Goal: Task Accomplishment & Management: Use online tool/utility

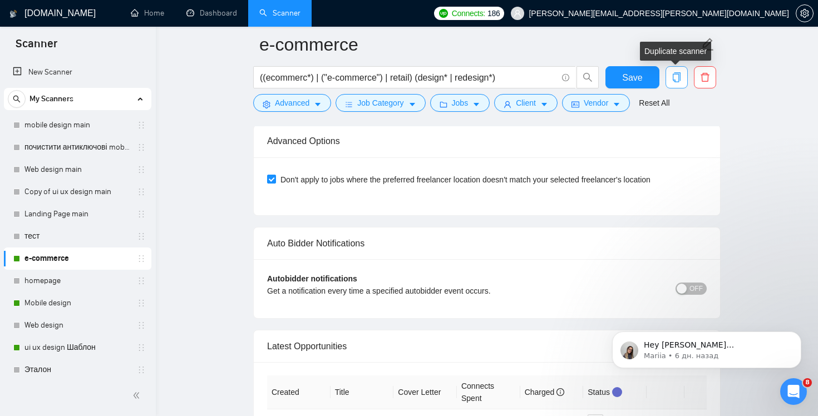
click at [675, 77] on icon "copy" at bounding box center [677, 77] width 10 height 10
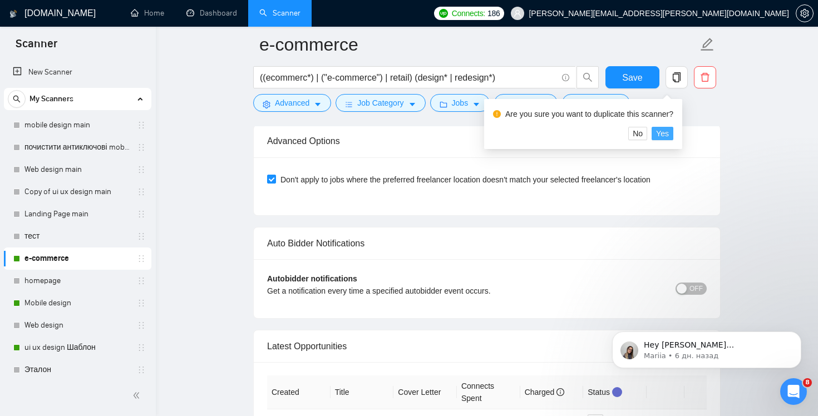
click at [668, 137] on span "Yes" at bounding box center [662, 133] width 13 height 12
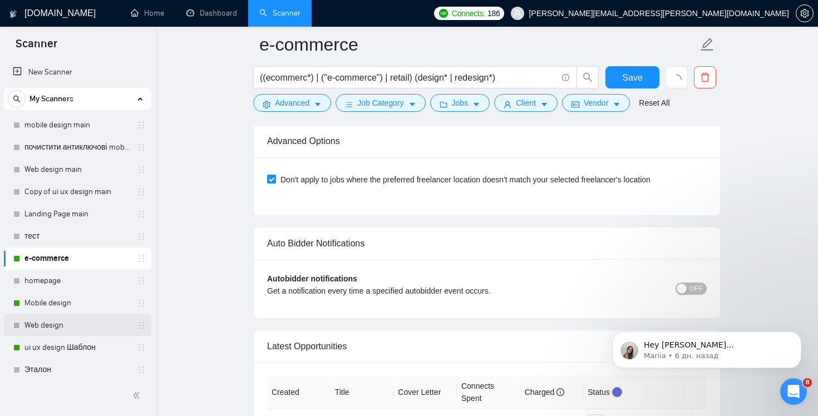
scroll to position [139, 0]
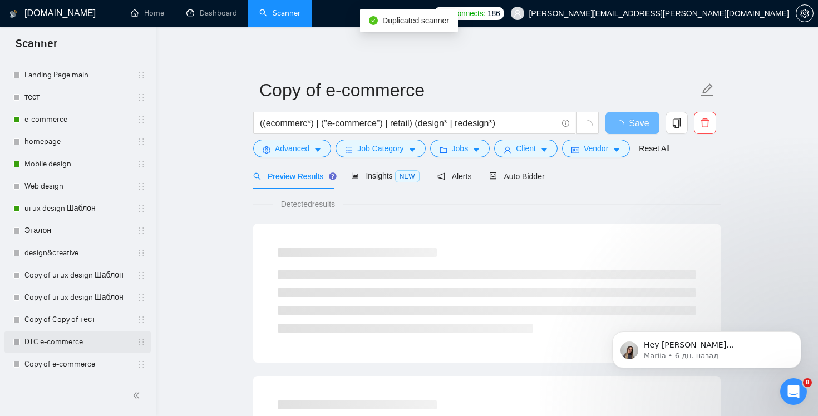
scroll to position [161, 0]
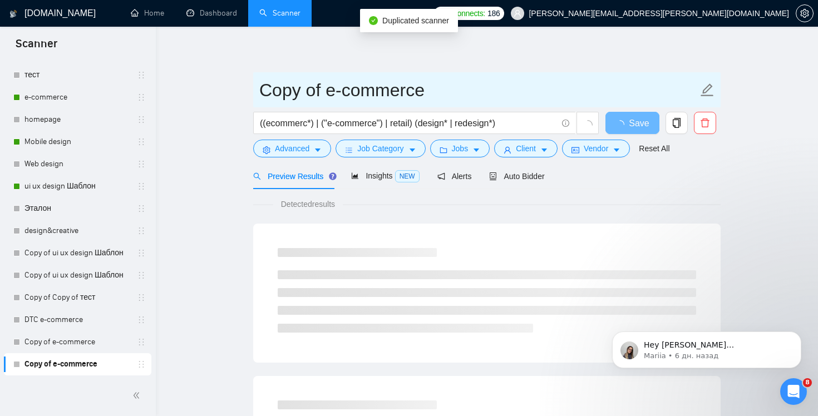
click at [333, 87] on input "Copy of e-commerce" at bounding box center [478, 90] width 438 height 28
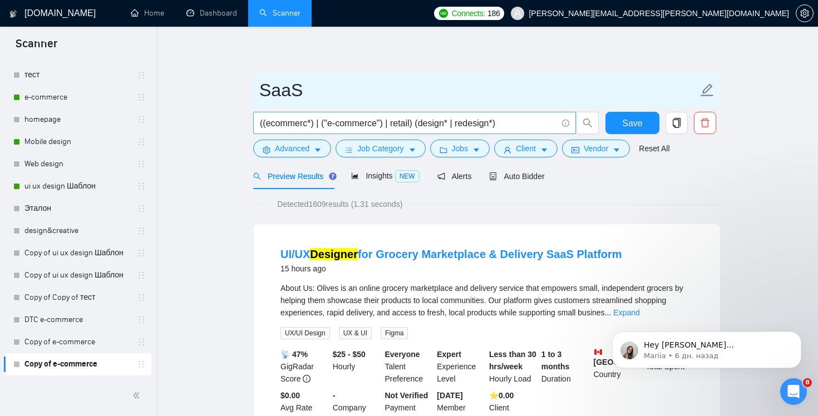
type input "SaaS"
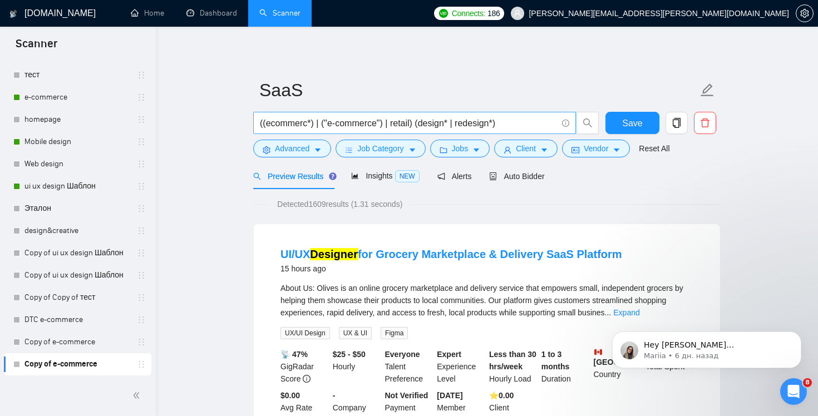
click at [294, 124] on input "((ecommerc*) | ("e-commerce") | retail) (design* | redesign*)" at bounding box center [408, 123] width 297 height 14
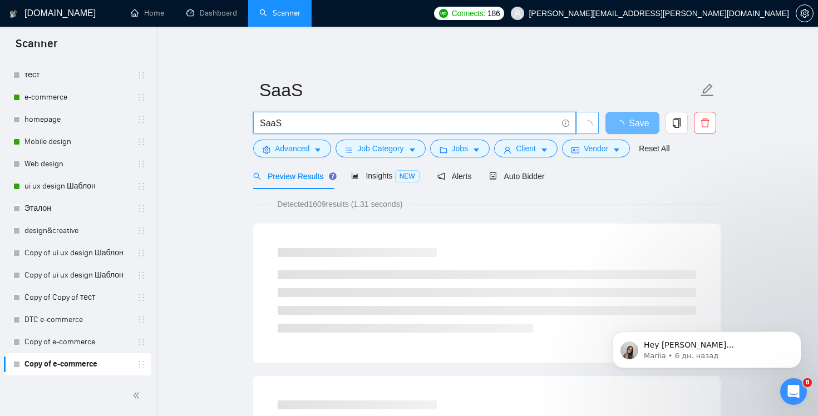
click at [587, 120] on icon "loading" at bounding box center [588, 125] width 10 height 10
type input "SaaS"
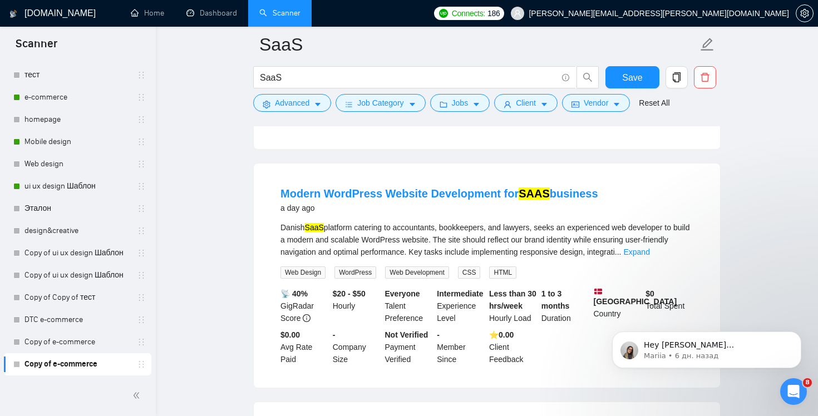
scroll to position [585, 0]
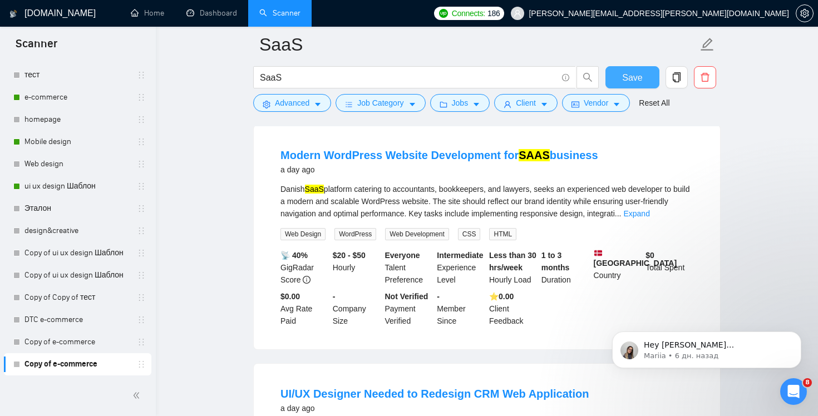
click at [632, 75] on span "Save" at bounding box center [632, 78] width 20 height 14
click at [120, 343] on link "Copy of e-commerce" at bounding box center [77, 342] width 106 height 22
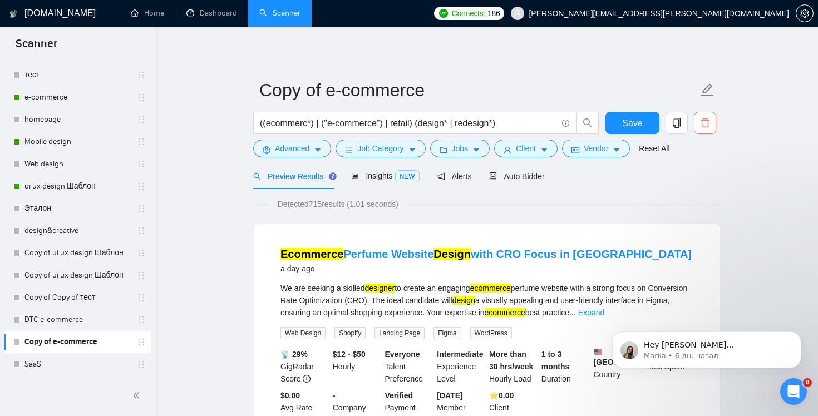
click at [702, 124] on icon "delete" at bounding box center [705, 123] width 10 height 10
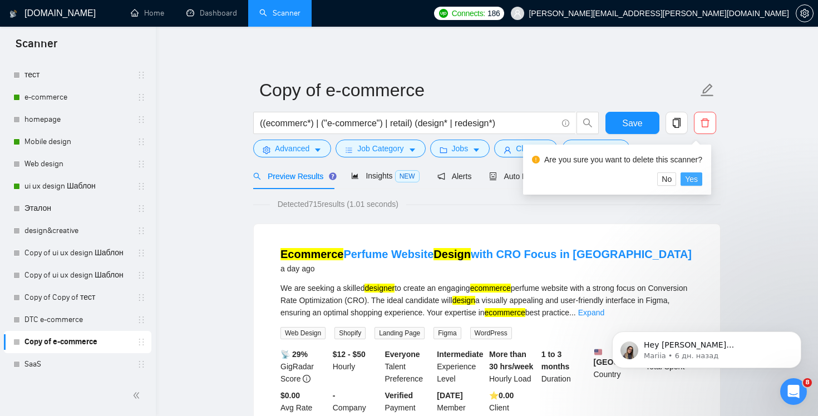
click at [691, 178] on span "Yes" at bounding box center [691, 179] width 13 height 12
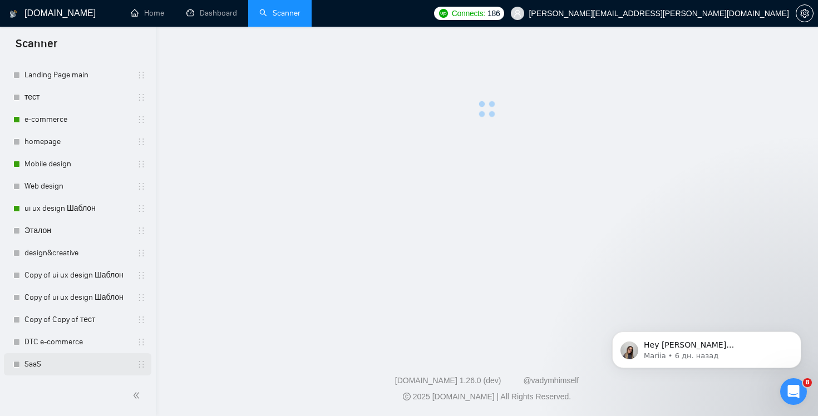
scroll to position [139, 0]
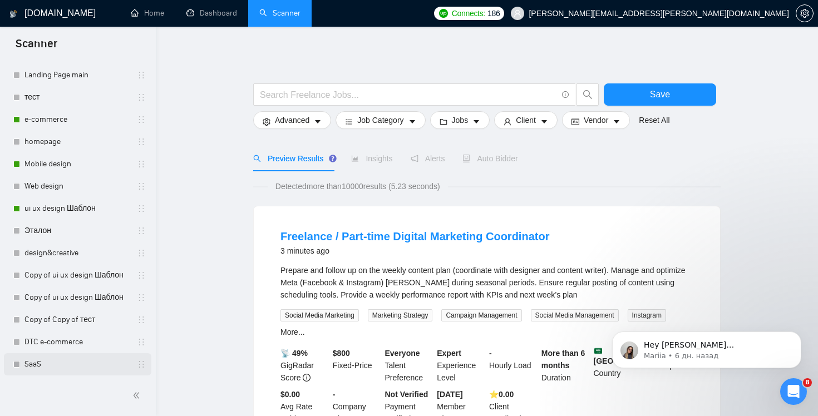
drag, startPoint x: 65, startPoint y: 367, endPoint x: 65, endPoint y: 299, distance: 67.9
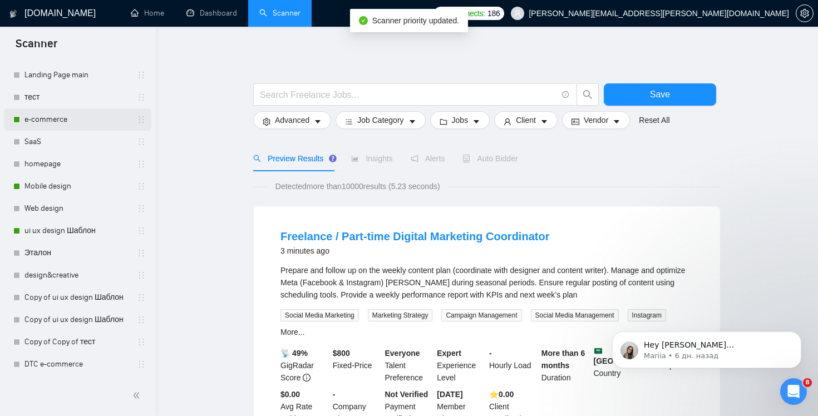
click at [76, 122] on link "e-commerce" at bounding box center [77, 119] width 106 height 22
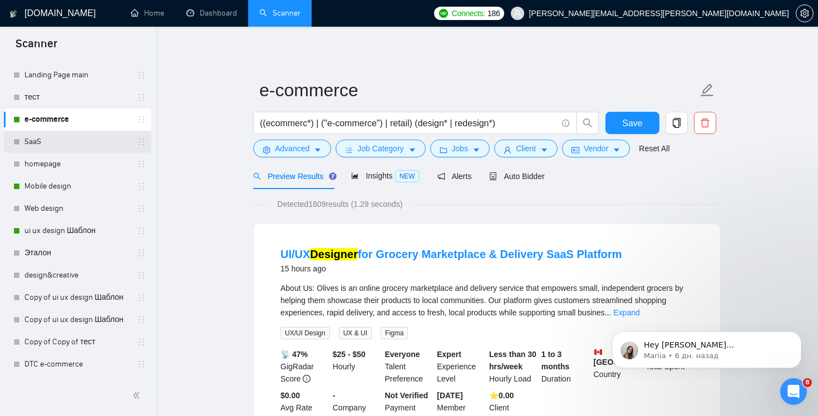
click at [86, 147] on link "SaaS" at bounding box center [77, 142] width 106 height 22
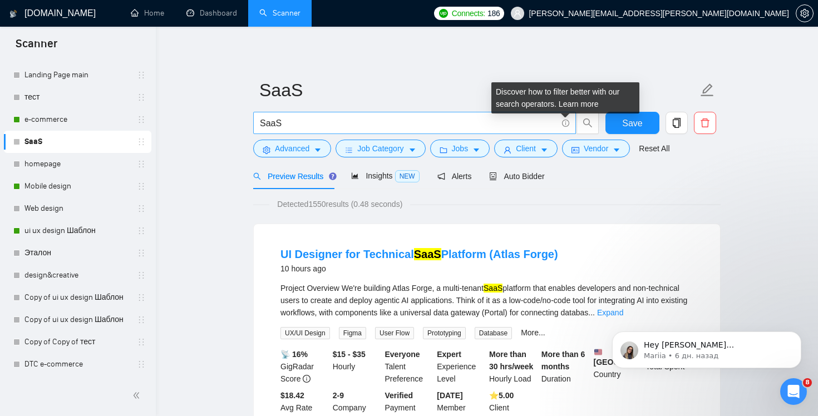
click at [564, 124] on icon "info-circle" at bounding box center [565, 123] width 7 height 7
click at [563, 123] on icon "info-circle" at bounding box center [565, 123] width 7 height 7
click at [567, 125] on icon "info-circle" at bounding box center [565, 123] width 7 height 7
click at [581, 105] on link "Learn more" at bounding box center [579, 104] width 40 height 9
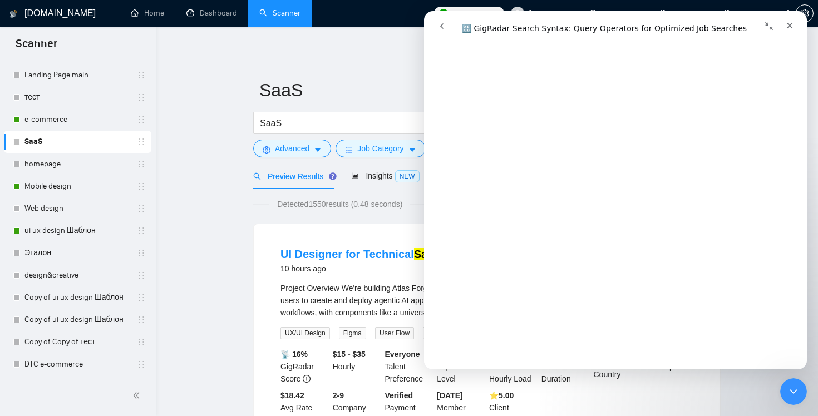
scroll to position [1319, 0]
click at [359, 128] on input "SaaS" at bounding box center [408, 123] width 297 height 14
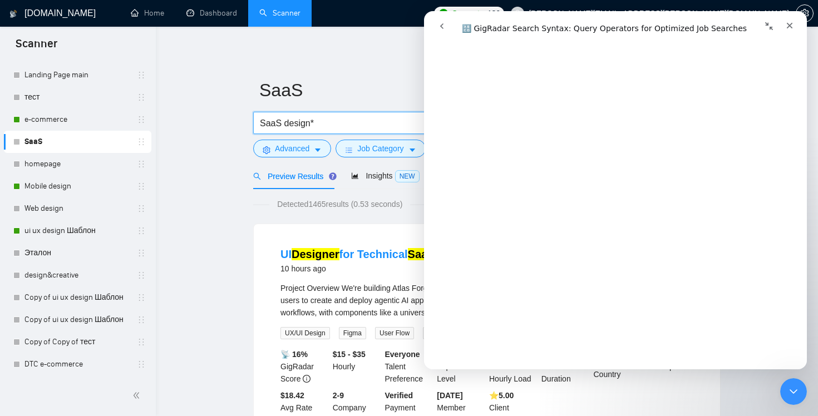
scroll to position [3269, 0]
click at [364, 120] on input "SaaS design*" at bounding box center [408, 123] width 297 height 14
paste input "design*"
click at [376, 124] on input "((design*) | (redesign*)) SaaS" at bounding box center [408, 123] width 297 height 14
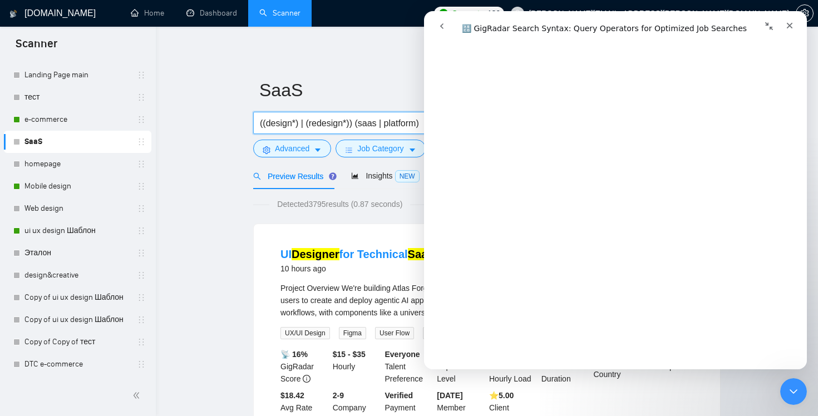
scroll to position [3207, 0]
click at [791, 27] on icon "Закрыть" at bounding box center [790, 26] width 6 height 6
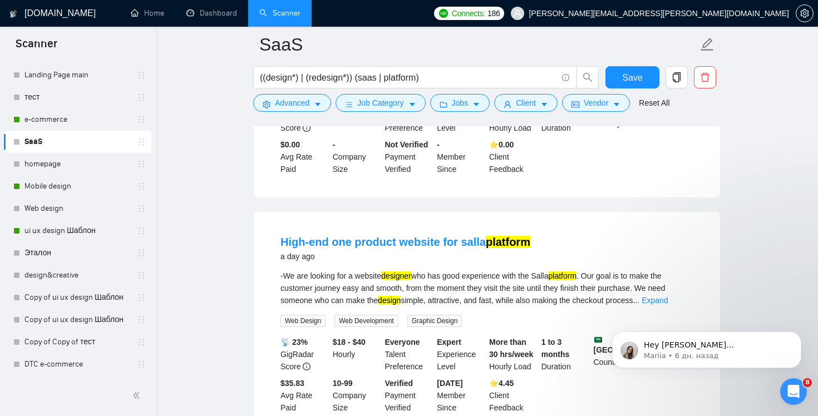
scroll to position [950, 0]
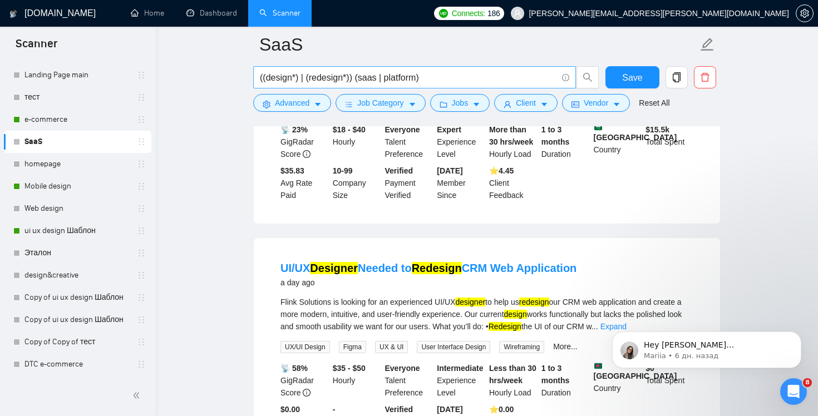
click at [420, 78] on input "((design*) | (redesign*)) (saas | platform)" at bounding box center [408, 78] width 297 height 14
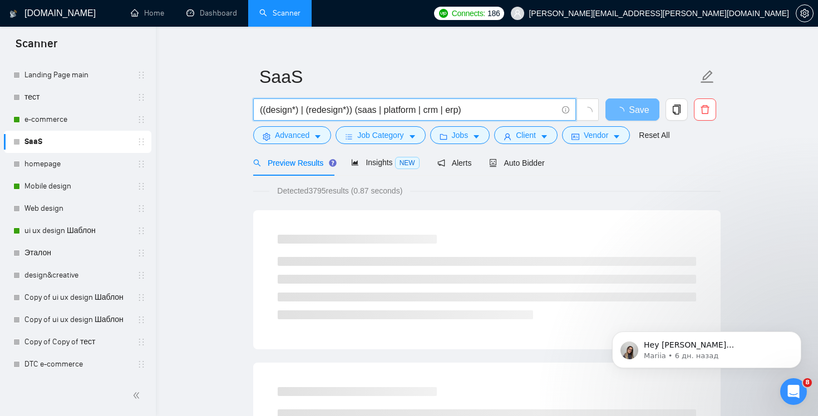
scroll to position [0, 0]
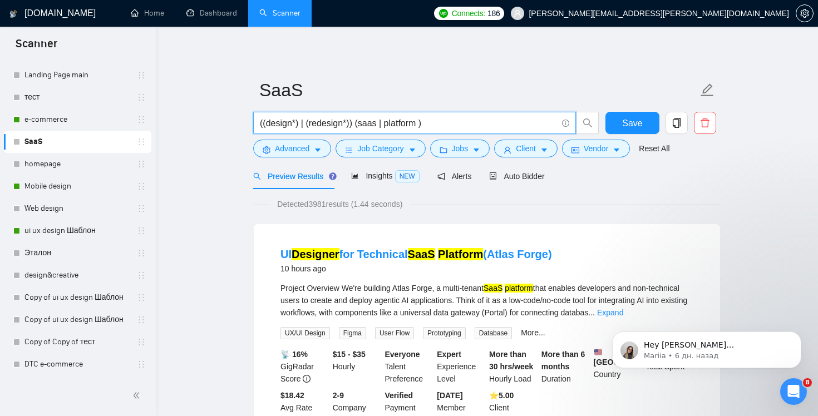
type input "((design*) | (redesign*)) (saas | platform)"
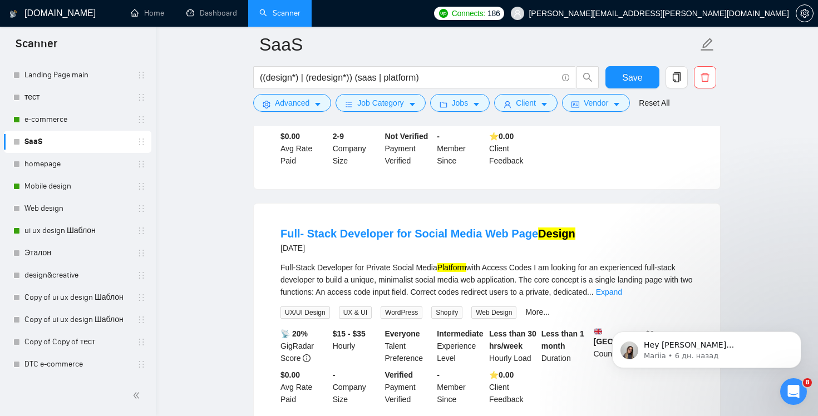
scroll to position [1749, 0]
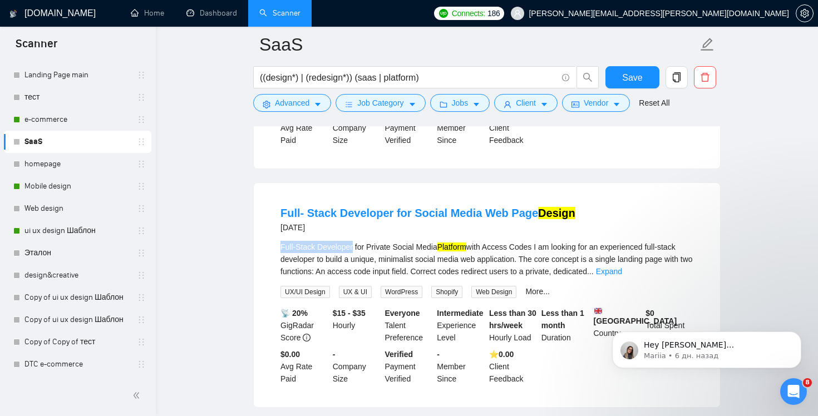
drag, startPoint x: 356, startPoint y: 239, endPoint x: 278, endPoint y: 241, distance: 77.4
click at [278, 241] on li "Full- Stack Developer for Social Media Web Page Design 2 days ago Full-Stack De…" at bounding box center [487, 295] width 440 height 198
copy div "Full-Stack Developer"
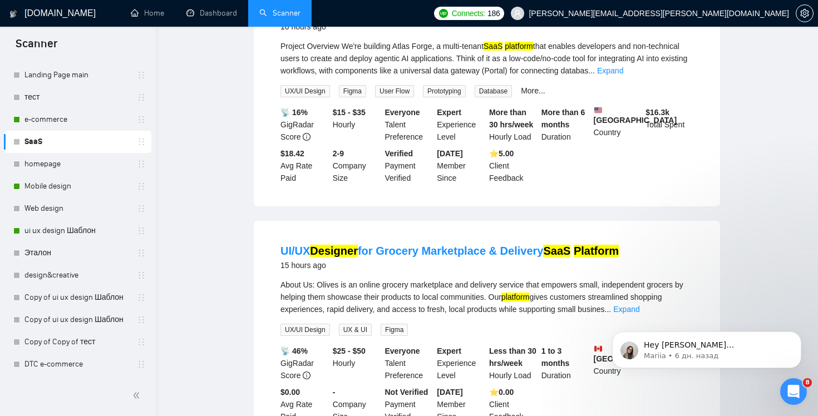
scroll to position [0, 0]
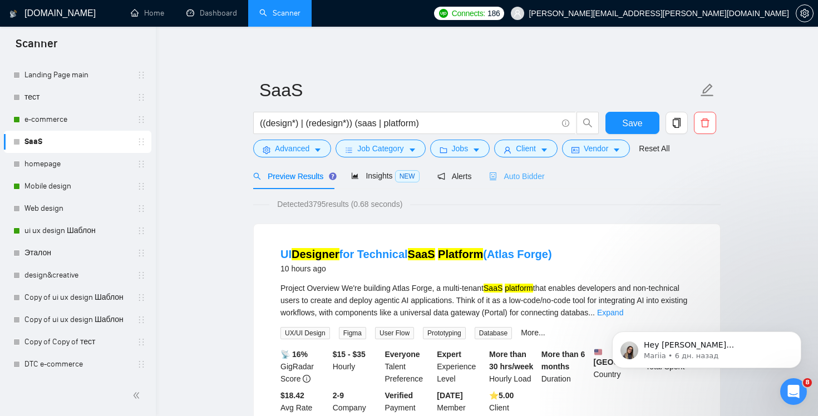
click at [543, 184] on div "Auto Bidder" at bounding box center [516, 176] width 55 height 26
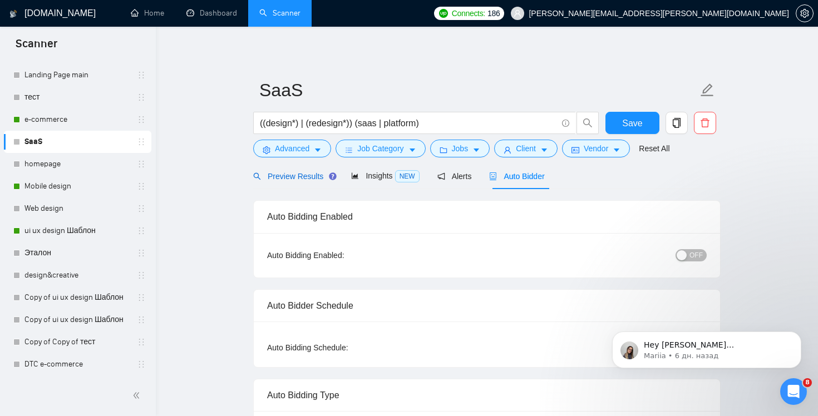
click at [294, 179] on span "Preview Results" at bounding box center [293, 176] width 80 height 9
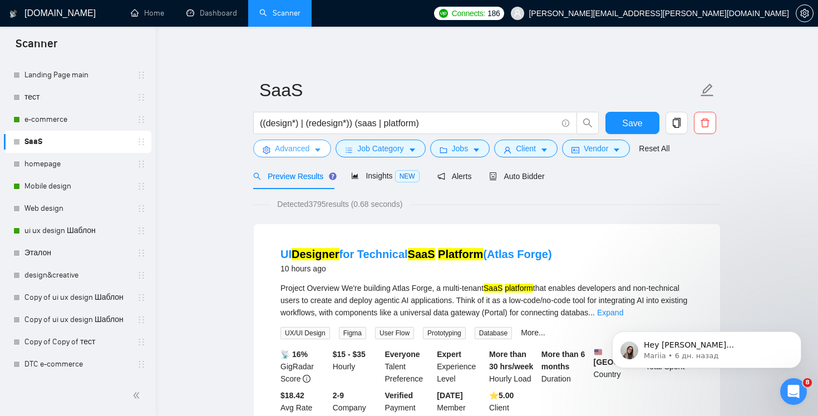
click at [309, 144] on span "Advanced" at bounding box center [292, 148] width 34 height 12
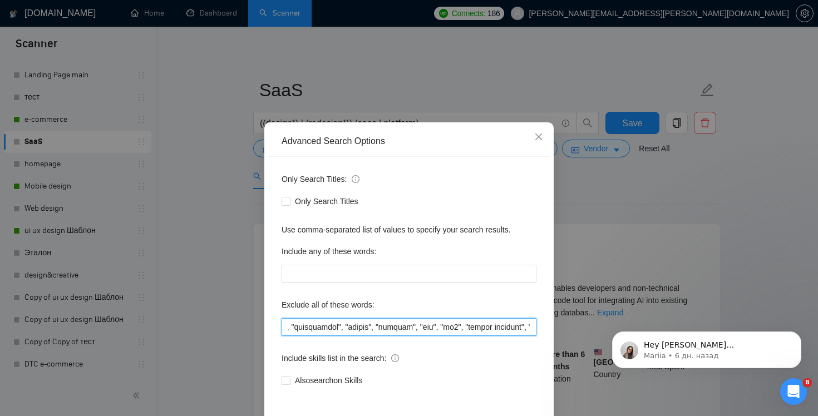
drag, startPoint x: 1027, startPoint y: 639, endPoint x: 635, endPoint y: 322, distance: 503.7
drag, startPoint x: 1069, startPoint y: 639, endPoint x: 663, endPoint y: 325, distance: 512.8
paste input "Full-Stack Developer"
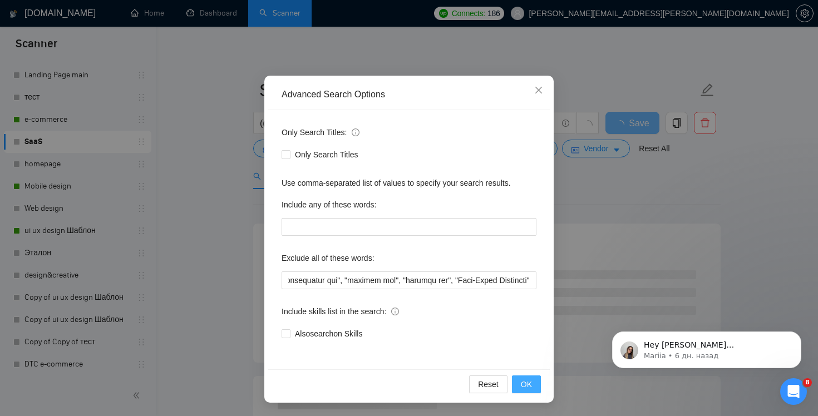
click at [530, 392] on button "OK" at bounding box center [526, 385] width 29 height 18
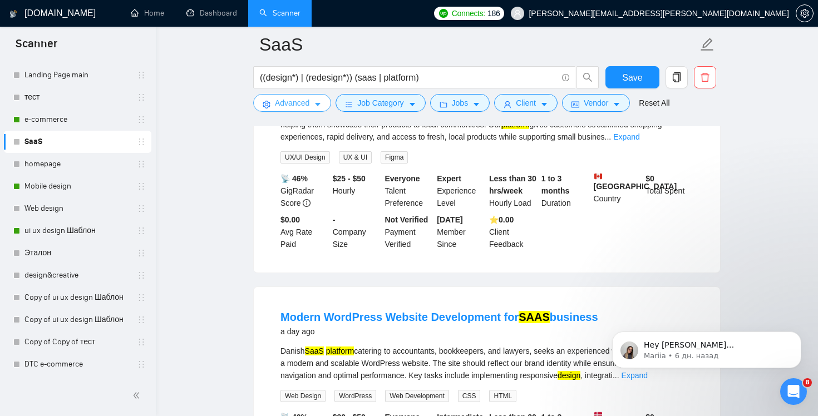
scroll to position [533, 0]
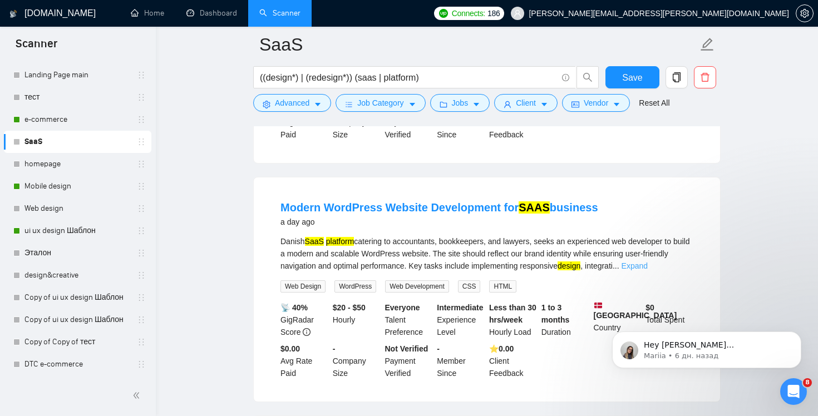
click at [648, 262] on link "Expand" at bounding box center [635, 266] width 26 height 9
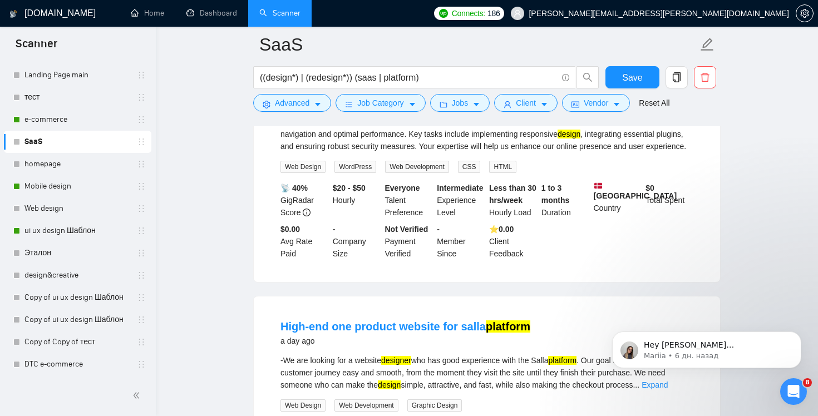
scroll to position [774, 0]
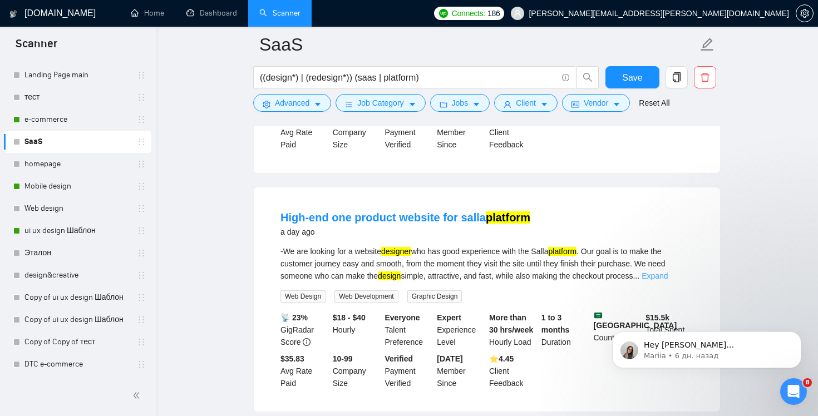
click at [668, 280] on link "Expand" at bounding box center [655, 276] width 26 height 9
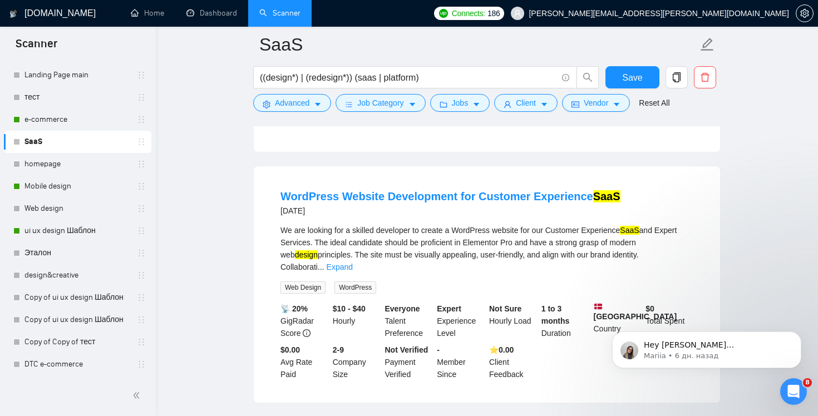
scroll to position [1548, 0]
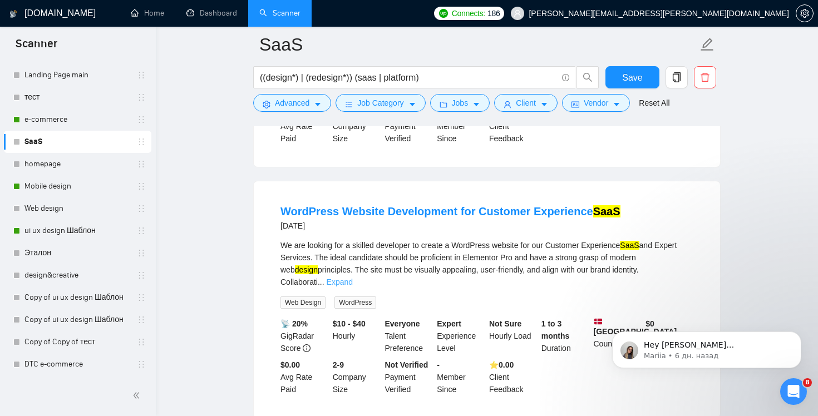
click at [353, 287] on link "Expand" at bounding box center [340, 282] width 26 height 9
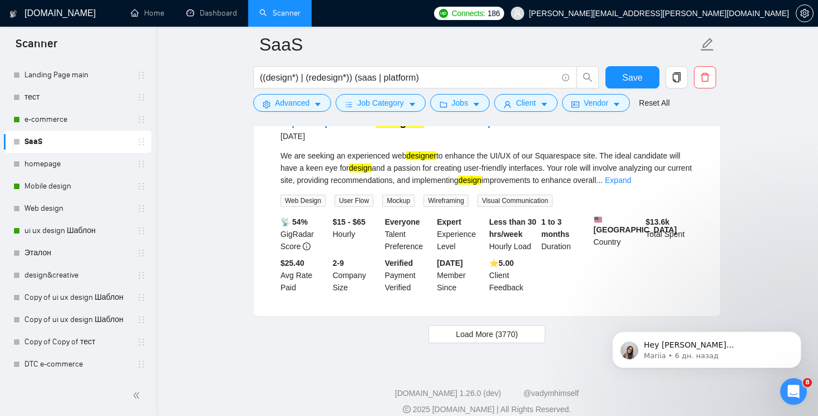
scroll to position [2404, 0]
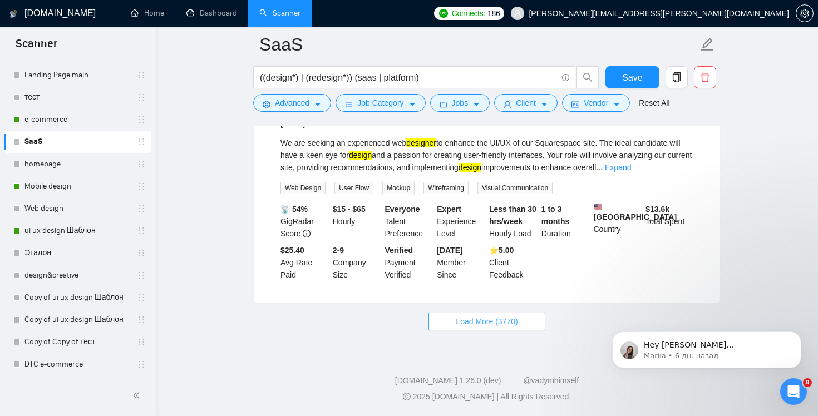
click at [475, 328] on span "Load More (3770)" at bounding box center [487, 321] width 62 height 12
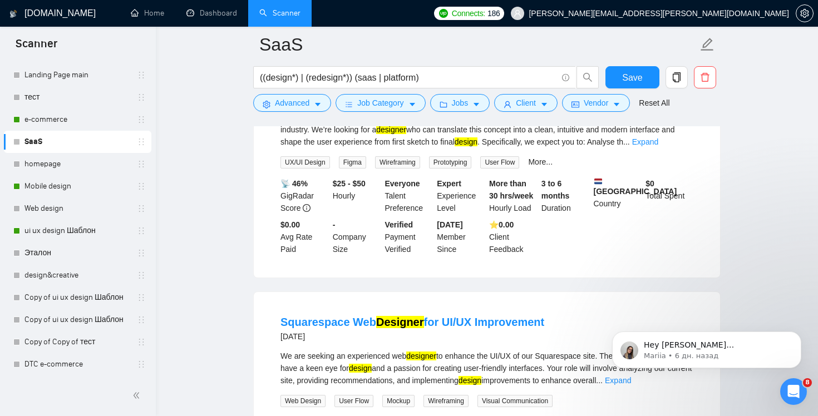
scroll to position [2182, 0]
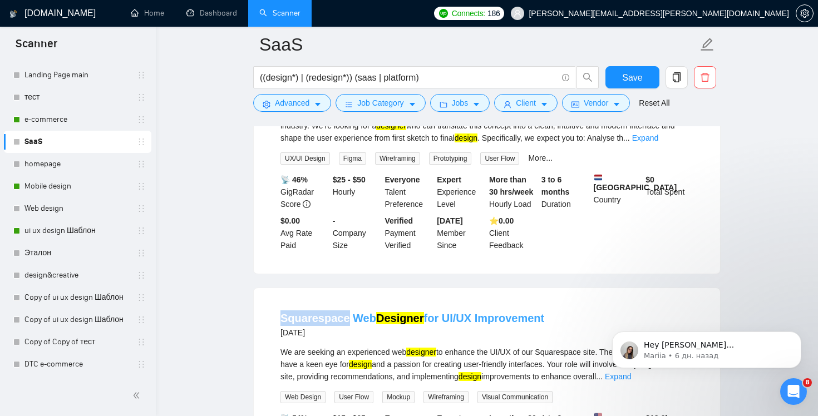
drag, startPoint x: 277, startPoint y: 350, endPoint x: 347, endPoint y: 351, distance: 70.1
click at [347, 351] on li "Squarespace Web Designer for UI/UX Improvement 3 days ago We are seeking an exp…" at bounding box center [487, 401] width 440 height 198
copy link "Squarespace"
click at [317, 108] on icon "caret-down" at bounding box center [318, 105] width 8 height 8
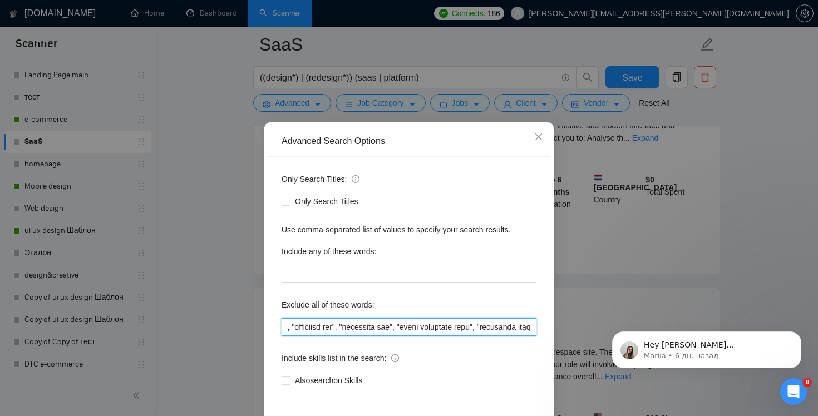
scroll to position [0, 3603]
drag, startPoint x: 1062, startPoint y: 639, endPoint x: 684, endPoint y: 325, distance: 491.9
paste input "Squarespace"
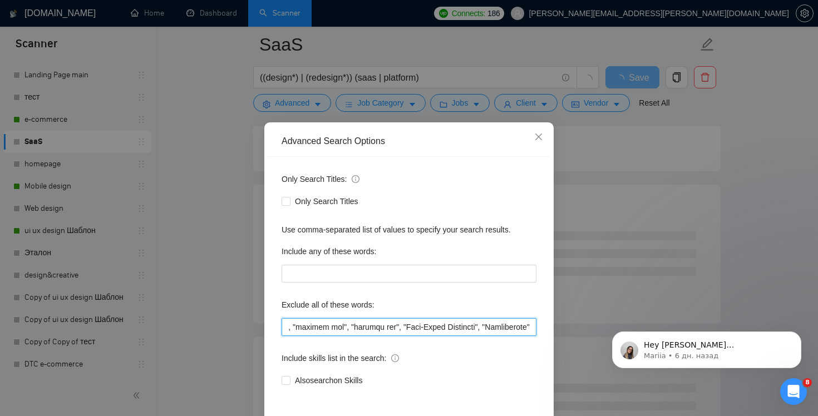
scroll to position [47, 0]
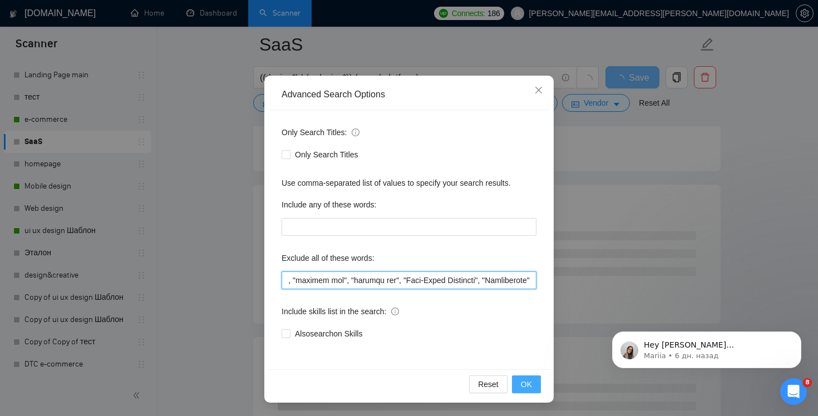
type input ""(No agencies)","no agencies","LearnWorlds", "domain name purchase", "website h…"
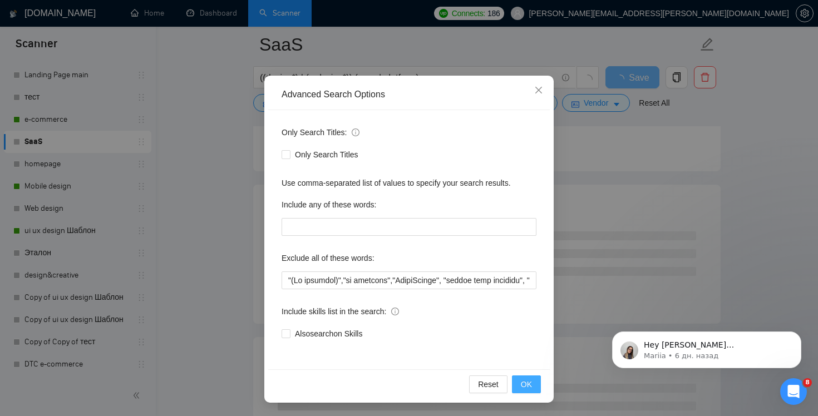
click at [534, 381] on button "OK" at bounding box center [526, 385] width 29 height 18
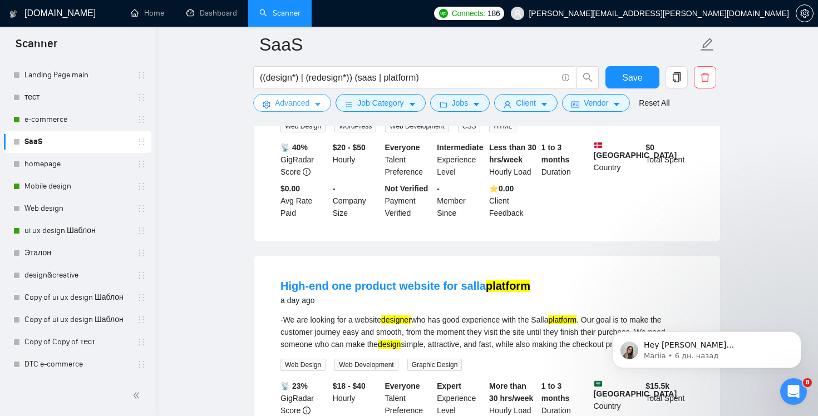
scroll to position [695, 0]
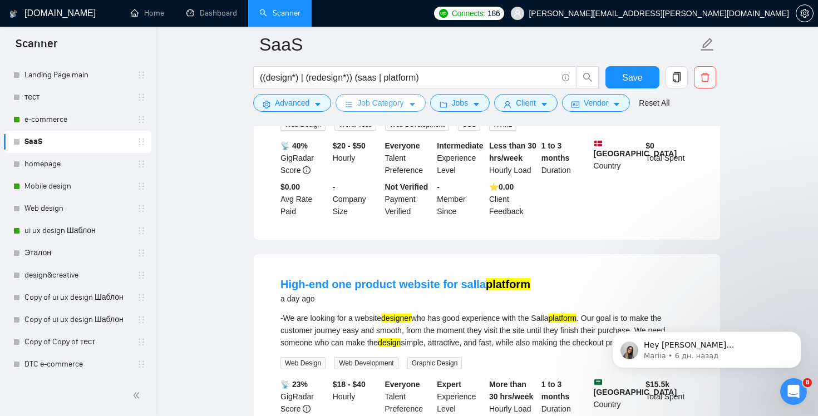
click at [371, 101] on span "Job Category" at bounding box center [380, 103] width 46 height 12
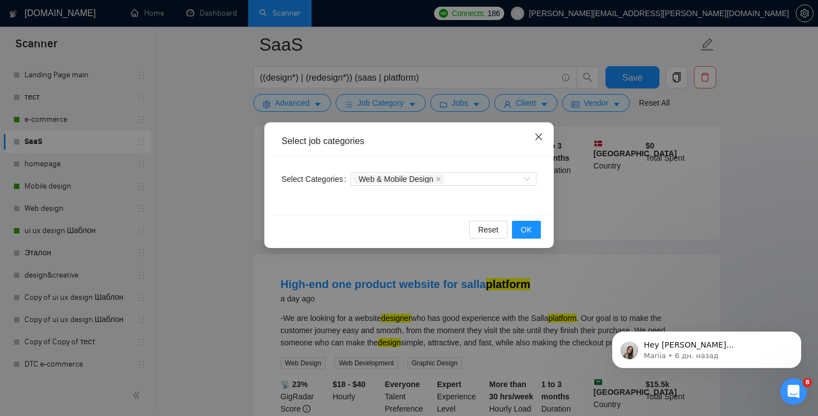
click at [537, 130] on span "Close" at bounding box center [539, 137] width 30 height 30
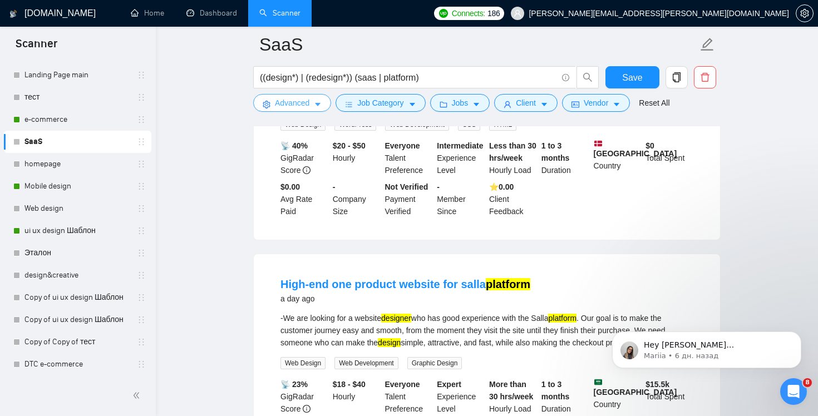
click at [269, 106] on icon "setting" at bounding box center [266, 105] width 7 height 8
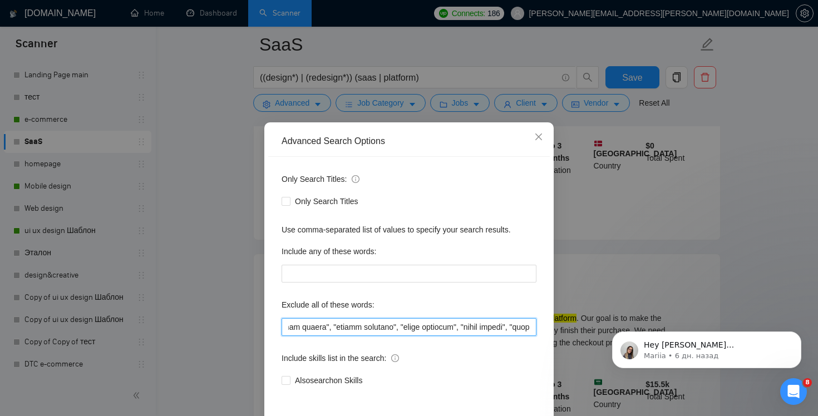
scroll to position [0, 3661]
drag, startPoint x: 1091, startPoint y: 638, endPoint x: 729, endPoint y: 320, distance: 481.0
click at [530, 325] on input "text" at bounding box center [409, 327] width 255 height 18
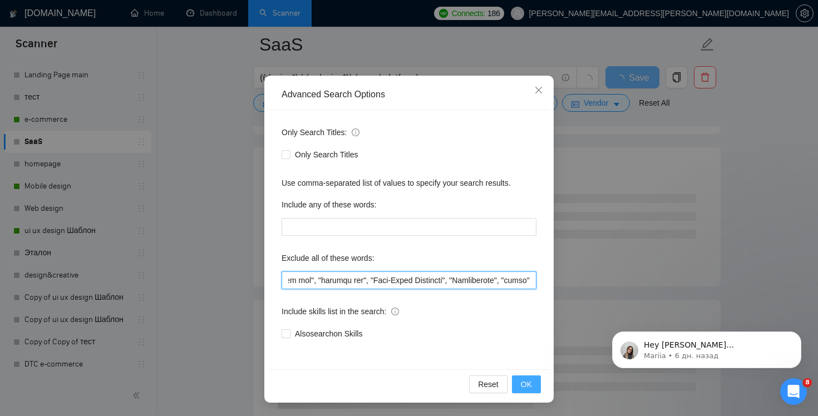
type input ""(No agencies)","no agencies","LearnWorlds", "domain name purchase", "website h…"
click at [527, 382] on span "OK" at bounding box center [526, 384] width 11 height 12
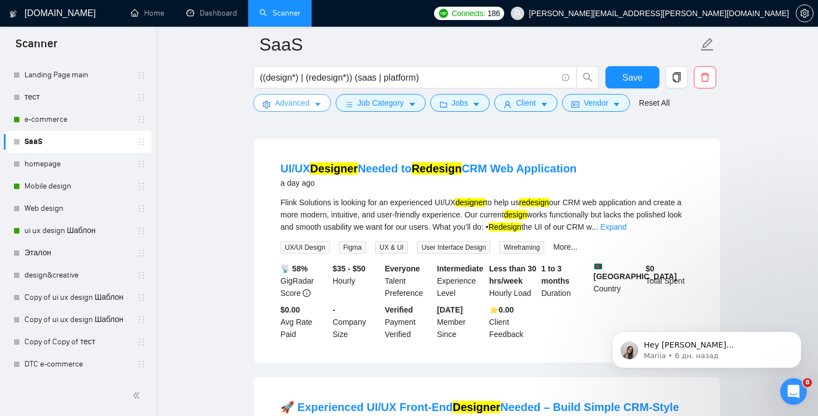
scroll to position [919, 0]
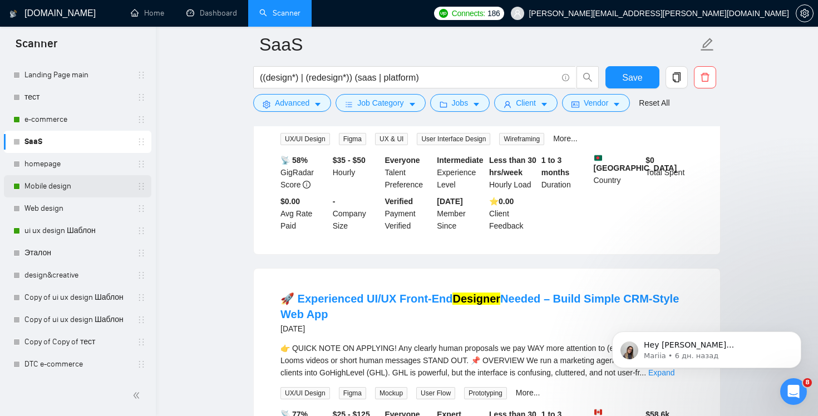
click at [42, 184] on link "Mobile design" at bounding box center [77, 186] width 106 height 22
click at [627, 77] on span "Save" at bounding box center [632, 78] width 20 height 14
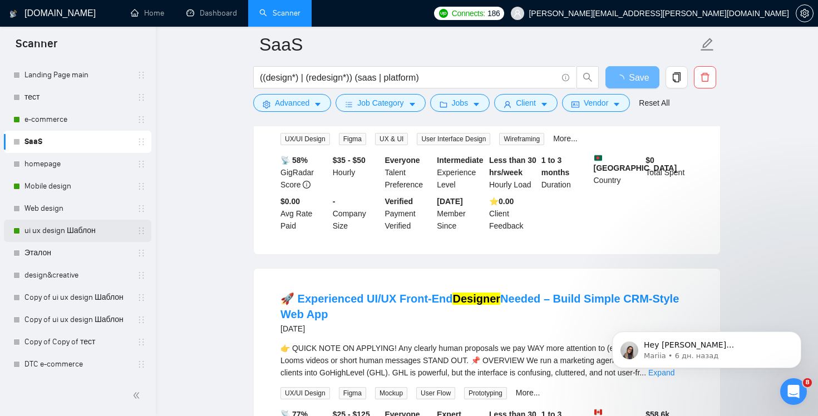
click at [60, 230] on link "ui ux design Шаблон" at bounding box center [77, 231] width 106 height 22
click at [73, 235] on link "ui ux design Шаблон" at bounding box center [77, 231] width 106 height 22
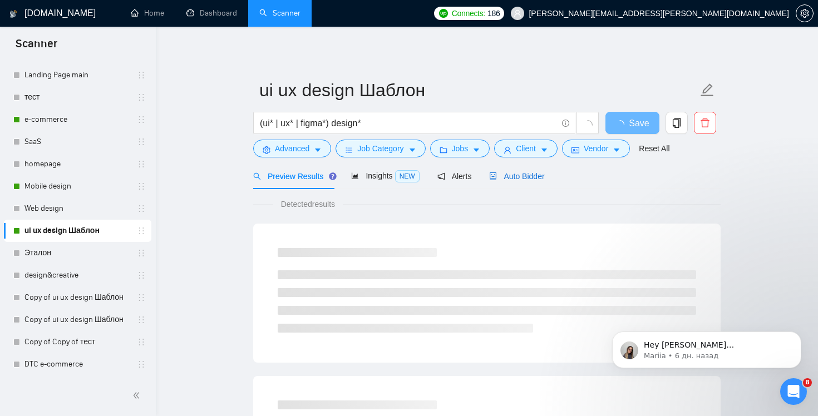
click at [520, 179] on span "Auto Bidder" at bounding box center [516, 176] width 55 height 9
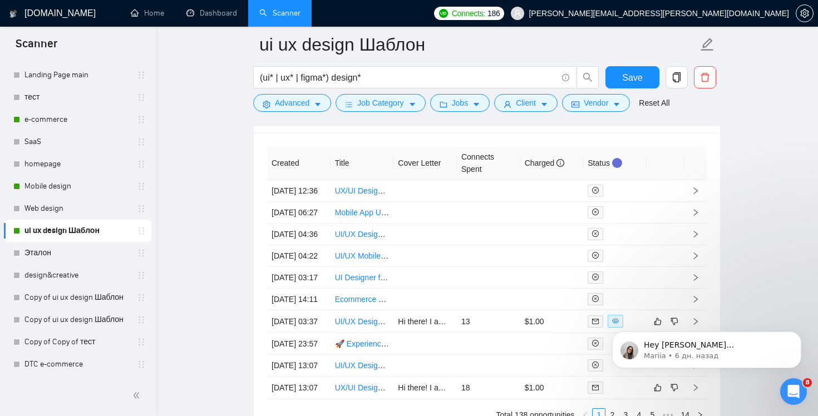
scroll to position [2893, 0]
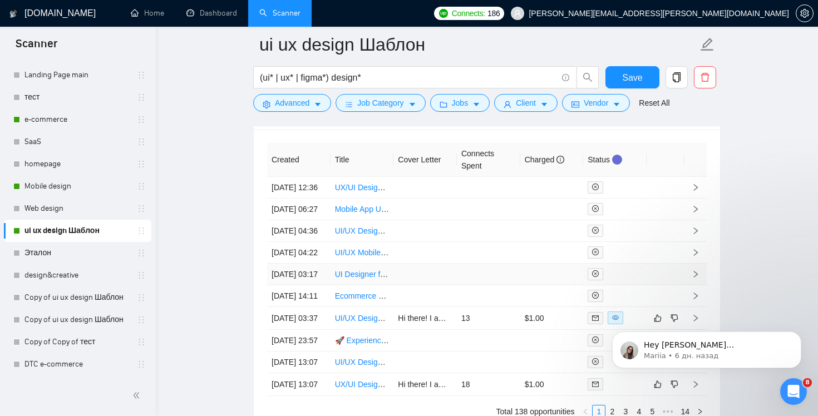
click at [378, 285] on td "UI Designer for Technical SaaS Platform (Atlas Forge)" at bounding box center [362, 275] width 63 height 22
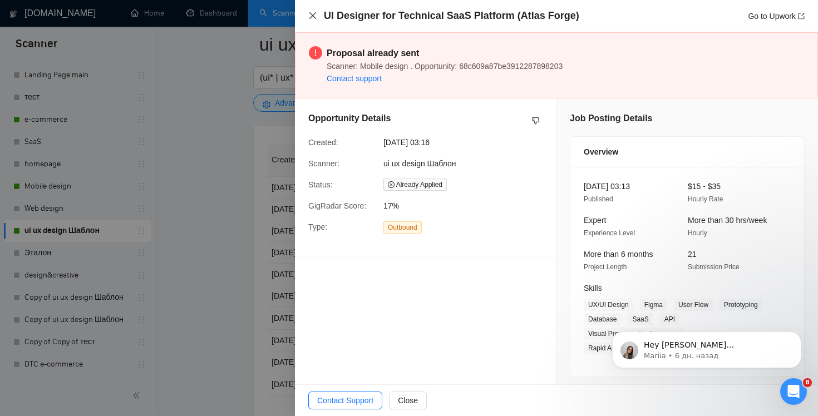
click at [311, 11] on icon "close" at bounding box center [312, 15] width 9 height 9
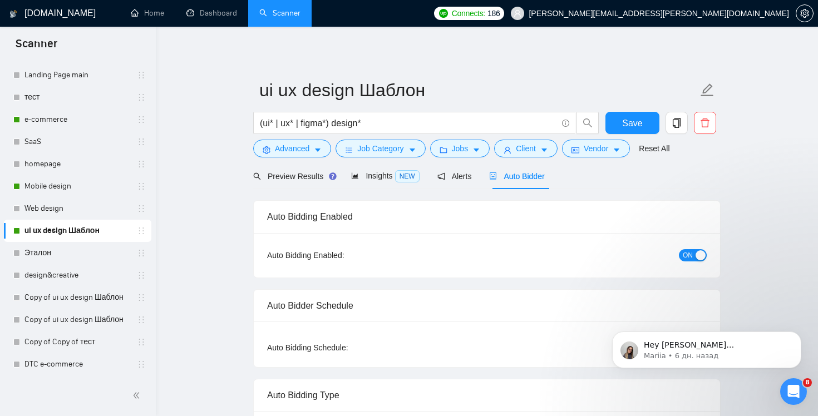
click at [690, 252] on span "ON" at bounding box center [688, 255] width 10 height 12
click at [63, 190] on link "Mobile design" at bounding box center [77, 186] width 106 height 22
click at [625, 124] on span "Save" at bounding box center [632, 123] width 20 height 14
click at [84, 191] on link "Mobile design" at bounding box center [77, 186] width 106 height 22
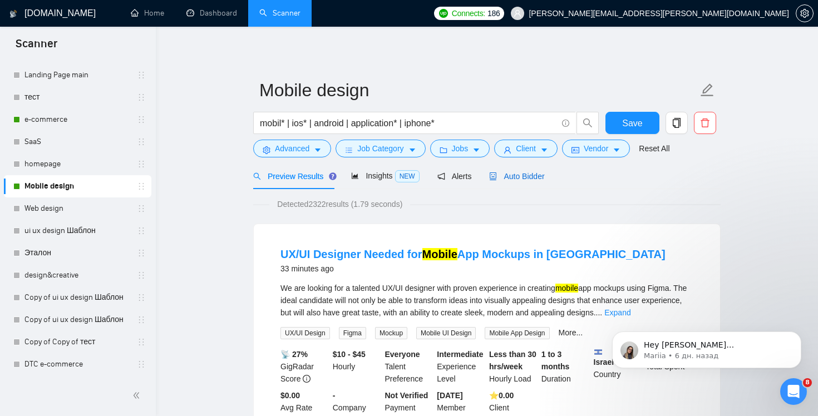
click at [535, 181] on div "Auto Bidder" at bounding box center [516, 176] width 55 height 12
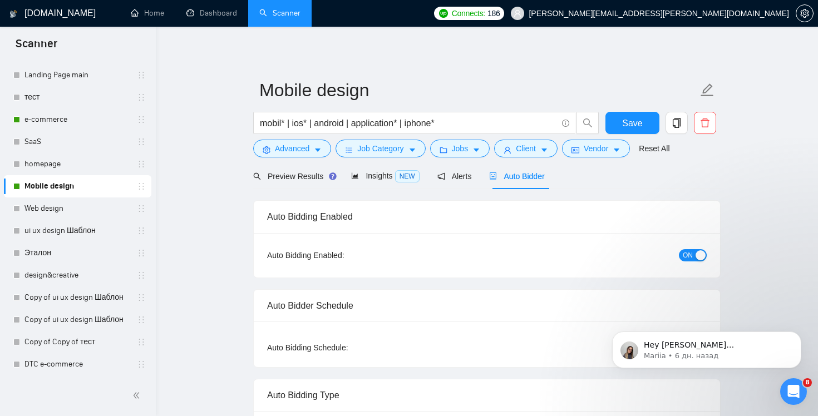
click at [696, 253] on div "button" at bounding box center [701, 255] width 10 height 10
click at [635, 125] on div "Reset all filters" at bounding box center [659, 127] width 60 height 19
click at [622, 124] on button "Save" at bounding box center [632, 123] width 54 height 22
click at [85, 122] on link "e-commerce" at bounding box center [77, 119] width 106 height 22
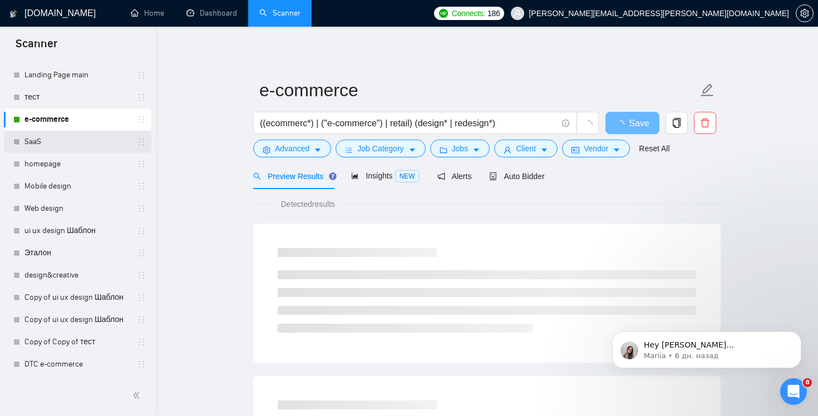
click at [75, 143] on link "SaaS" at bounding box center [77, 142] width 106 height 22
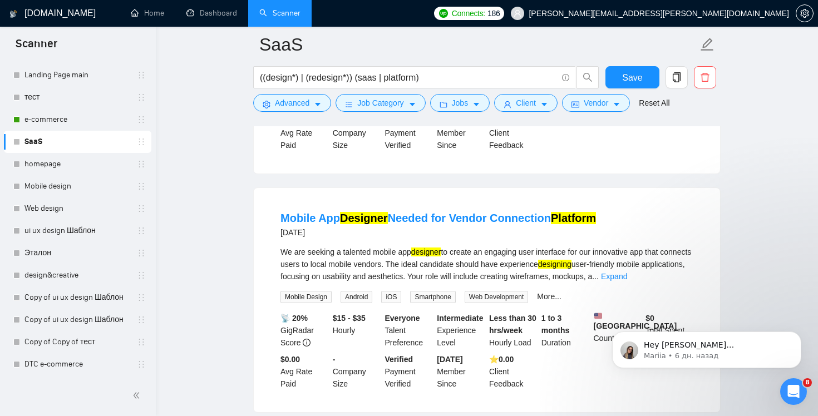
scroll to position [2331, 0]
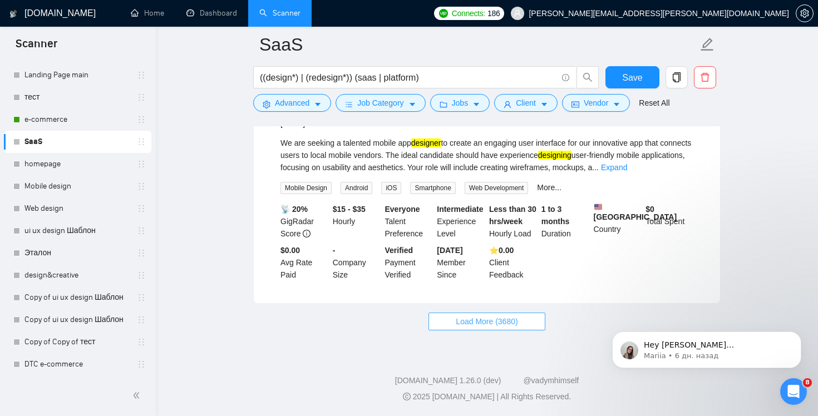
click at [468, 322] on span "Load More (3680)" at bounding box center [487, 321] width 62 height 12
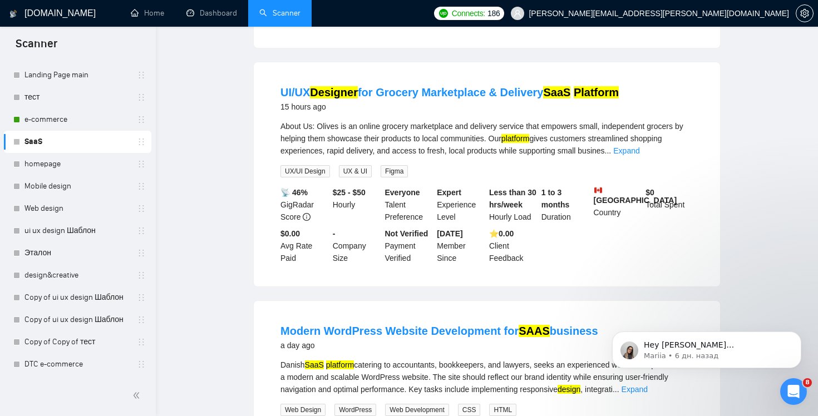
scroll to position [0, 0]
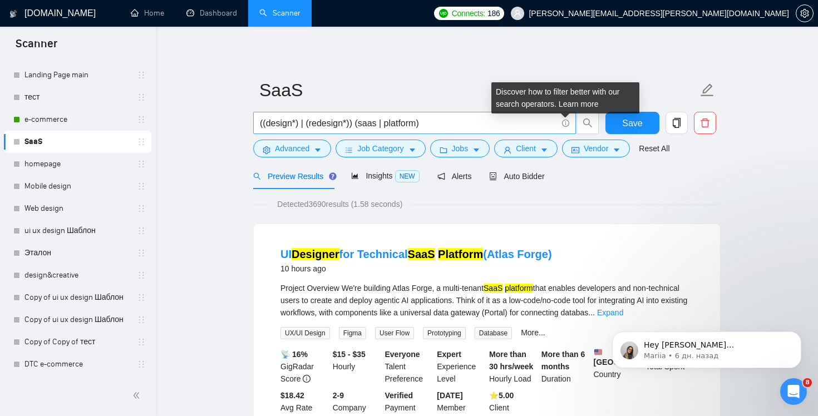
click at [565, 124] on icon "info-circle" at bounding box center [565, 123] width 7 height 7
click at [565, 122] on icon "info-circle" at bounding box center [565, 123] width 7 height 7
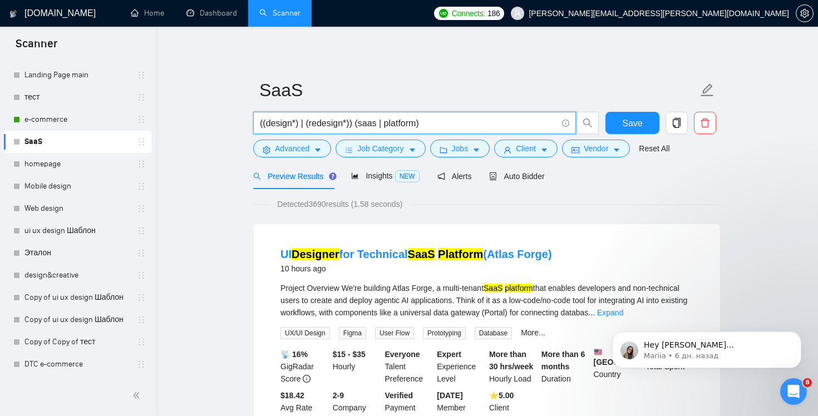
click at [694, 204] on div "Detected 3690 results (1.58 seconds)" at bounding box center [486, 204] width 467 height 12
click at [565, 124] on icon "info-circle" at bounding box center [565, 122] width 1 height 3
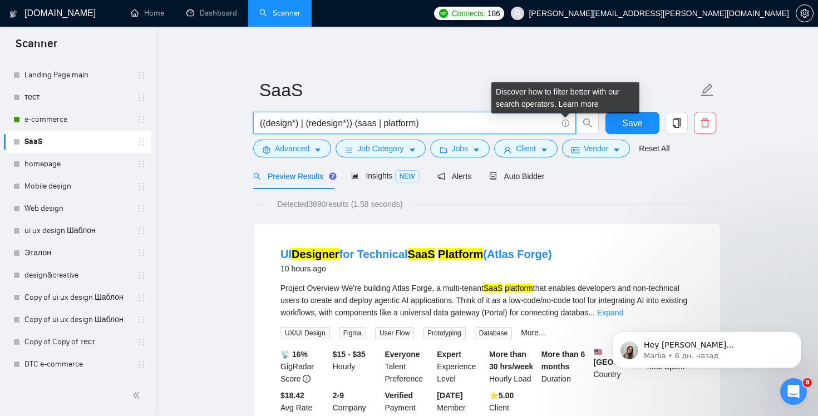
click at [580, 110] on div "Discover how to filter better with our search operators. Learn more" at bounding box center [565, 97] width 148 height 31
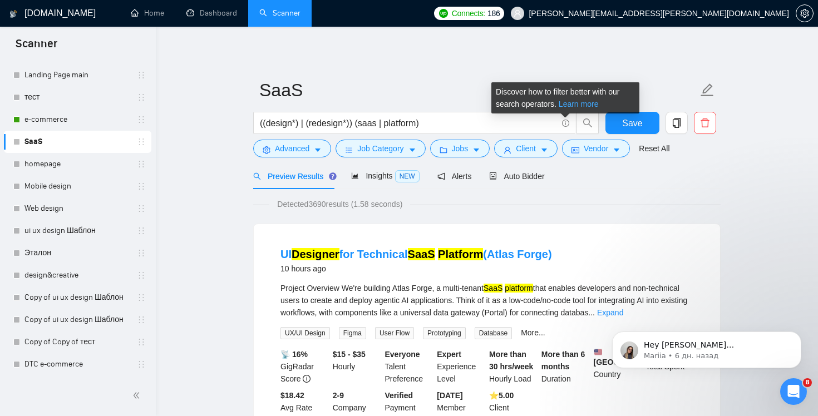
click at [580, 106] on link "Learn more" at bounding box center [579, 104] width 40 height 9
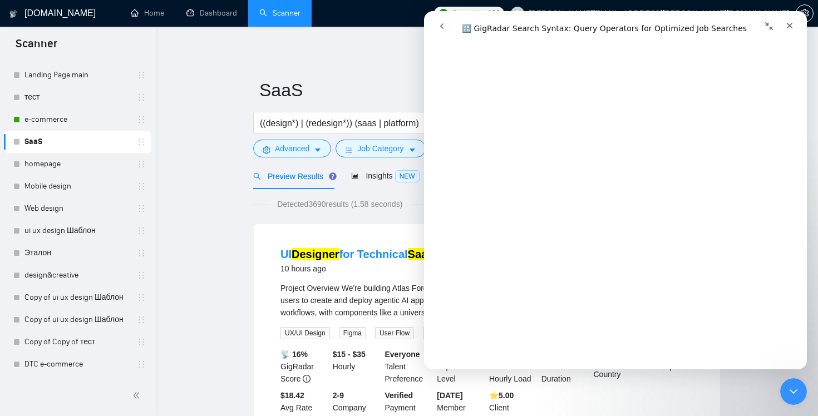
scroll to position [3141, 0]
click at [788, 19] on div "Закрыть" at bounding box center [790, 26] width 20 height 20
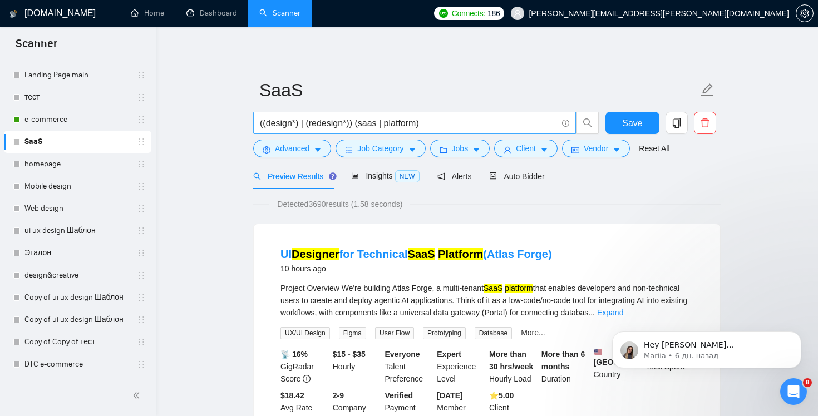
scroll to position [0, 0]
click at [480, 119] on input "((design*) | (redesign*)) (saas | platform)" at bounding box center [408, 123] width 297 height 14
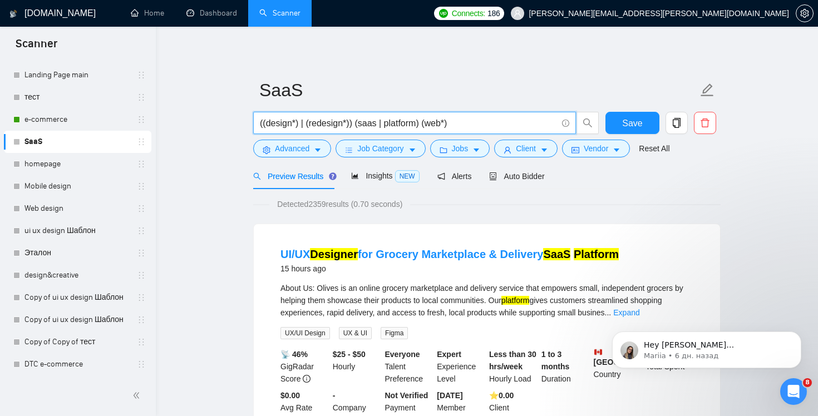
scroll to position [30, 0]
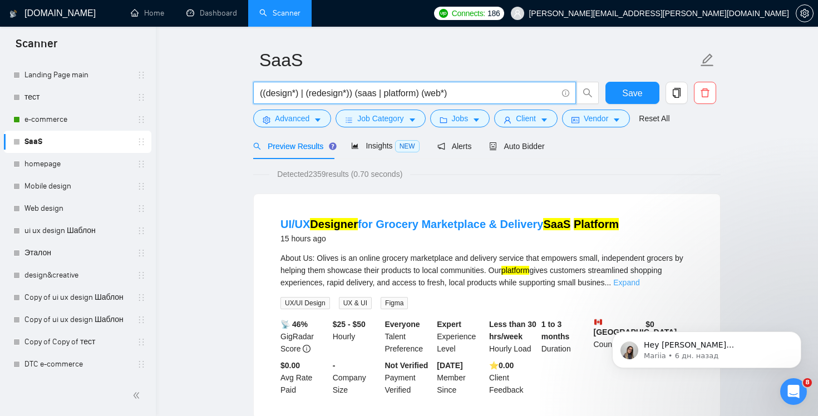
type input "((design*) | (redesign*)) (saas | platform) (web*)"
click at [639, 282] on link "Expand" at bounding box center [626, 282] width 26 height 9
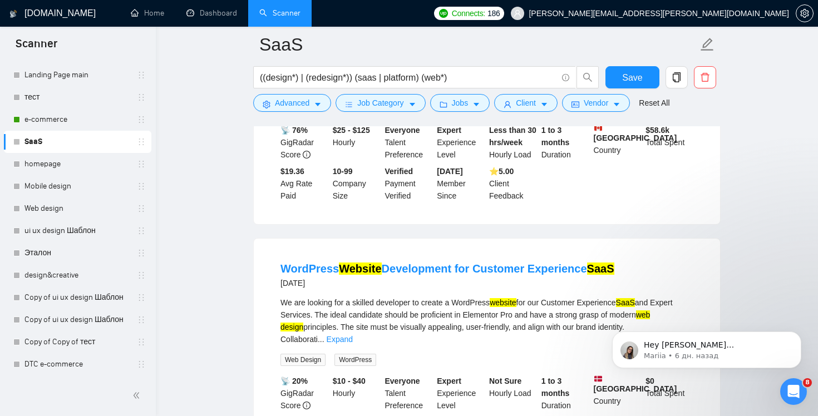
scroll to position [1157, 0]
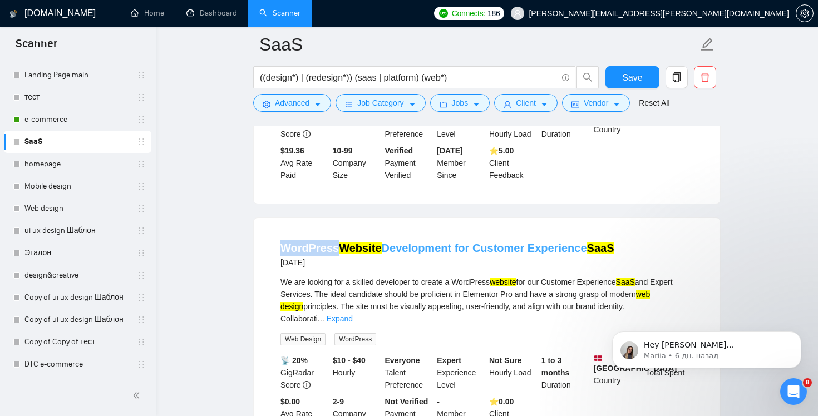
drag, startPoint x: 279, startPoint y: 247, endPoint x: 337, endPoint y: 250, distance: 57.4
click at [337, 250] on li "WordPress Website Development for Customer Experience SaaS 2 days ago We are lo…" at bounding box center [487, 336] width 440 height 210
copy link "WordPress"
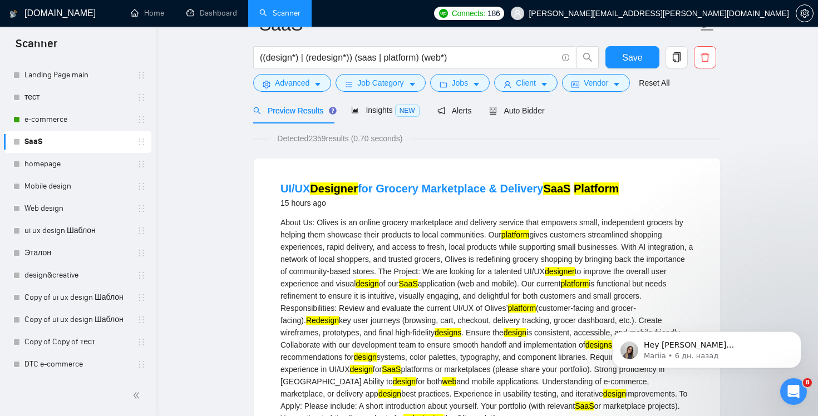
scroll to position [0, 0]
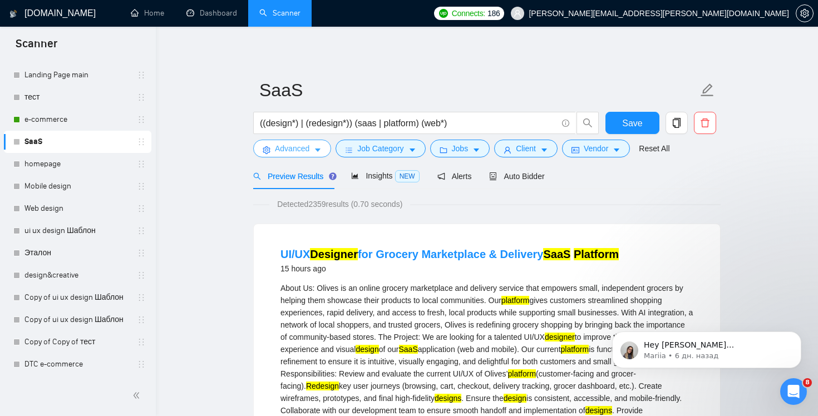
click at [306, 152] on span "Advanced" at bounding box center [292, 148] width 34 height 12
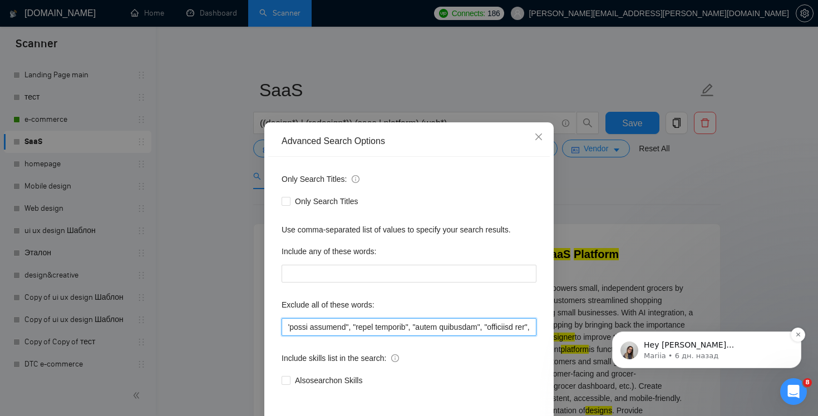
drag, startPoint x: 1033, startPoint y: 586, endPoint x: 730, endPoint y: 366, distance: 374.4
paste input "WordPress"
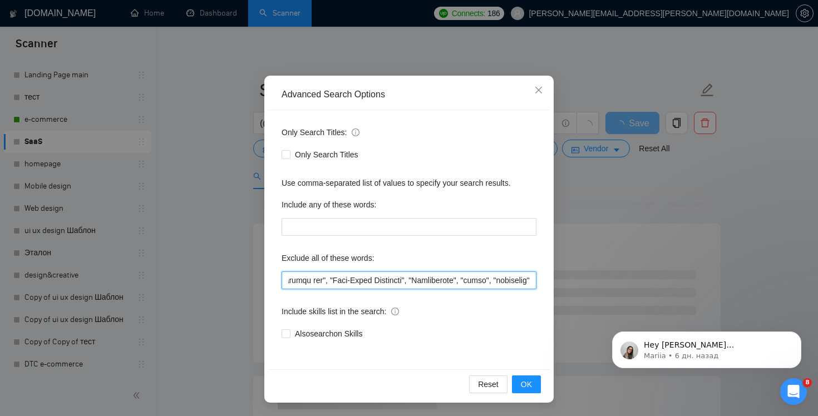
scroll to position [0, 3736]
drag, startPoint x: 511, startPoint y: 281, endPoint x: 609, endPoint y: 286, distance: 97.5
click at [609, 286] on div "Advanced Search Options Only Search Titles: Only Search Titles Use comma-separa…" at bounding box center [409, 208] width 818 height 416
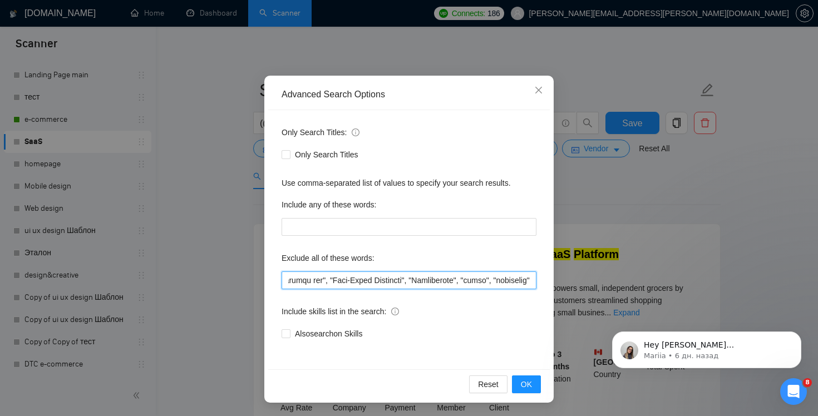
click at [528, 281] on input "text" at bounding box center [409, 281] width 255 height 18
click at [529, 280] on input "text" at bounding box center [409, 281] width 255 height 18
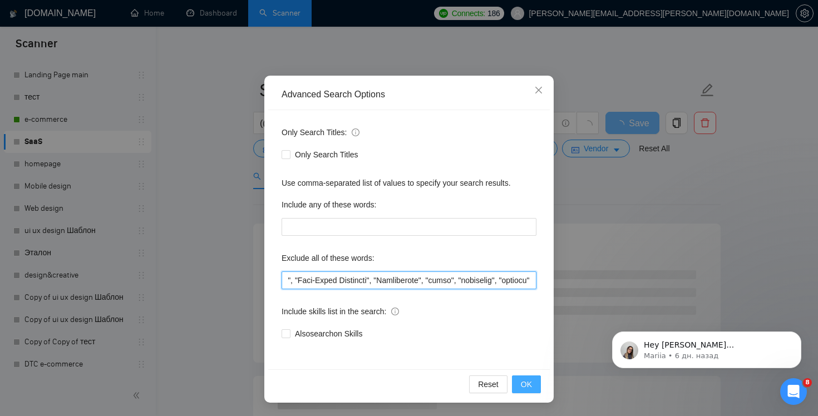
type input ""(No agencies)","no agencies","LearnWorlds", "domain name purchase", "website h…"
click at [525, 389] on span "OK" at bounding box center [526, 384] width 11 height 12
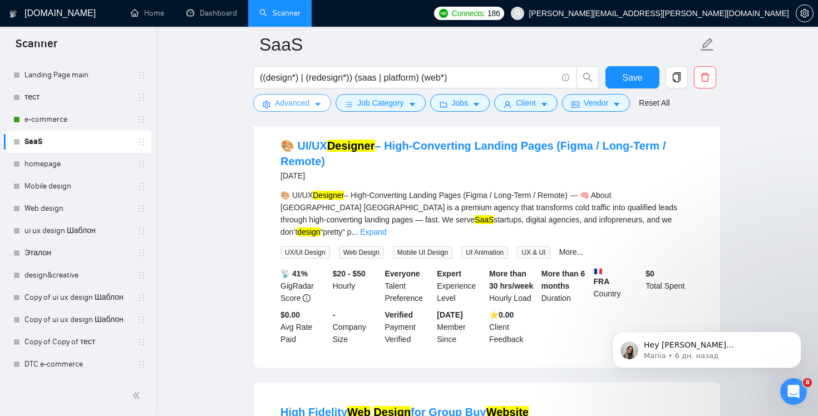
scroll to position [1300, 0]
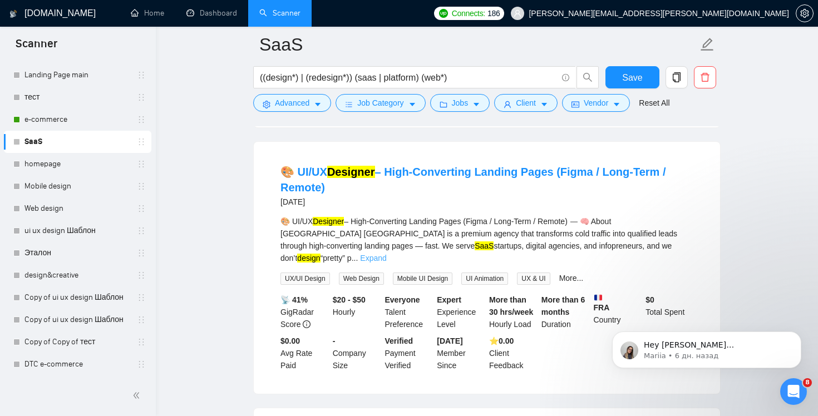
click at [386, 254] on link "Expand" at bounding box center [373, 258] width 26 height 9
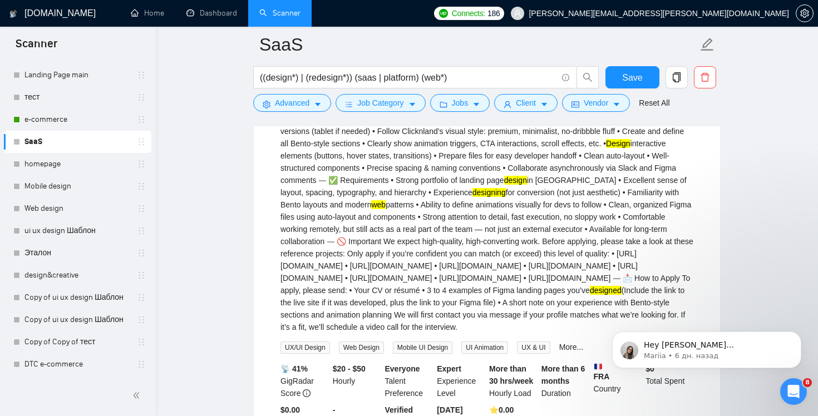
scroll to position [1364, 0]
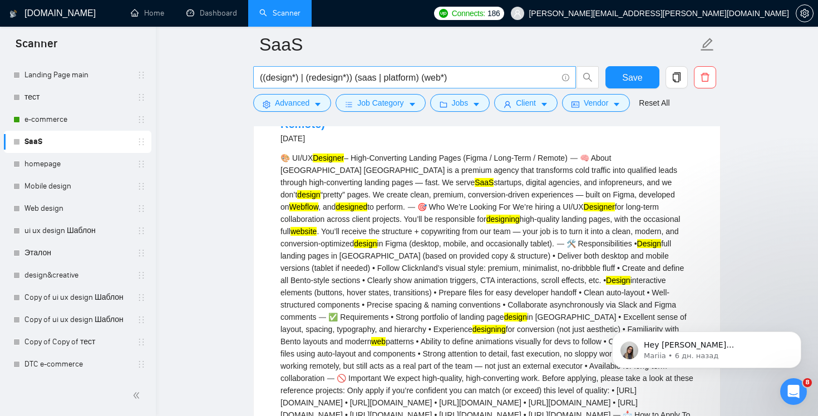
click at [563, 75] on icon "info-circle" at bounding box center [565, 77] width 7 height 7
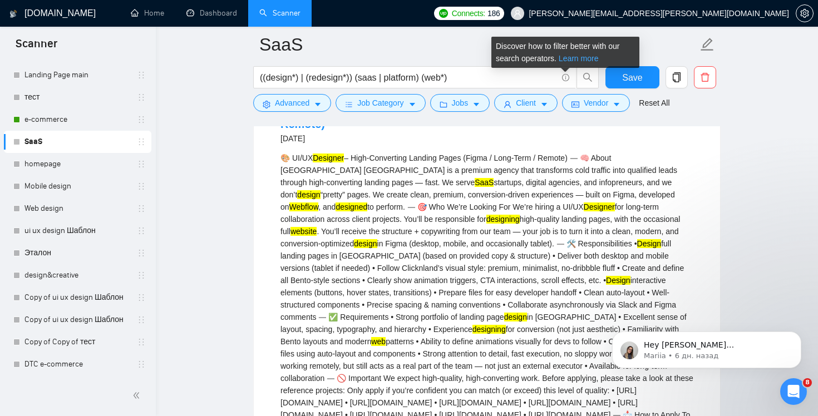
click at [585, 57] on link "Learn more" at bounding box center [579, 58] width 40 height 9
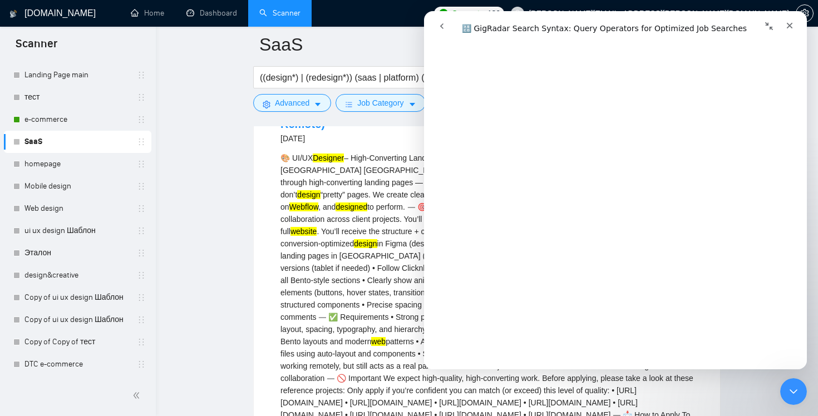
scroll to position [1338, 0]
click at [789, 25] on icon "Закрыть" at bounding box center [790, 26] width 6 height 6
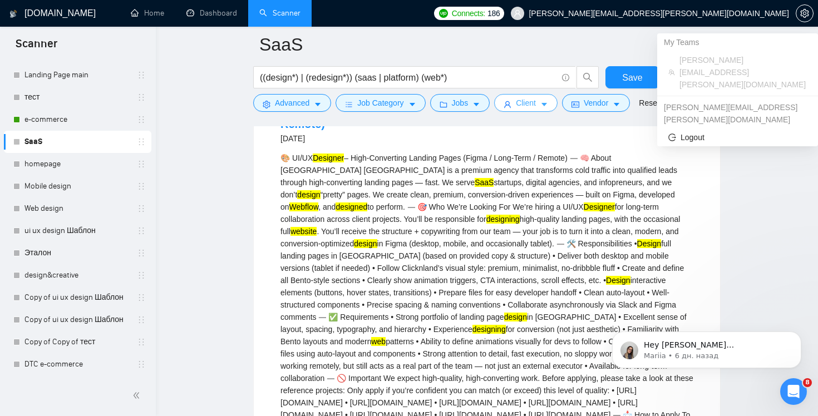
scroll to position [0, 0]
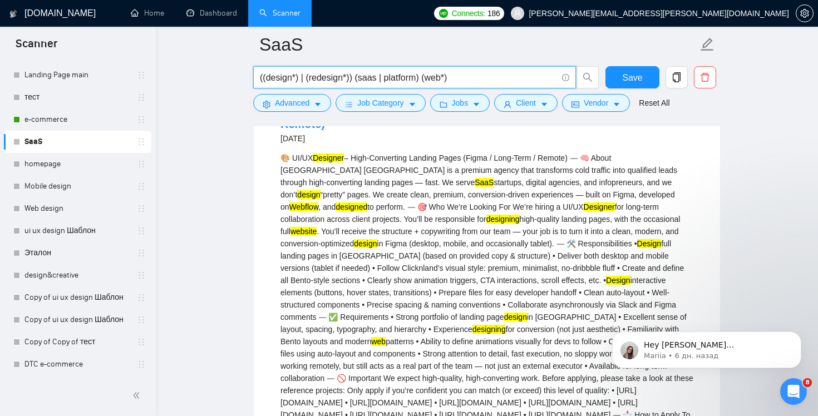
drag, startPoint x: 427, startPoint y: 77, endPoint x: 477, endPoint y: 78, distance: 49.5
click at [477, 78] on input "((design*) | (redesign*)) (saas | platform) (web*)" at bounding box center [408, 78] width 297 height 14
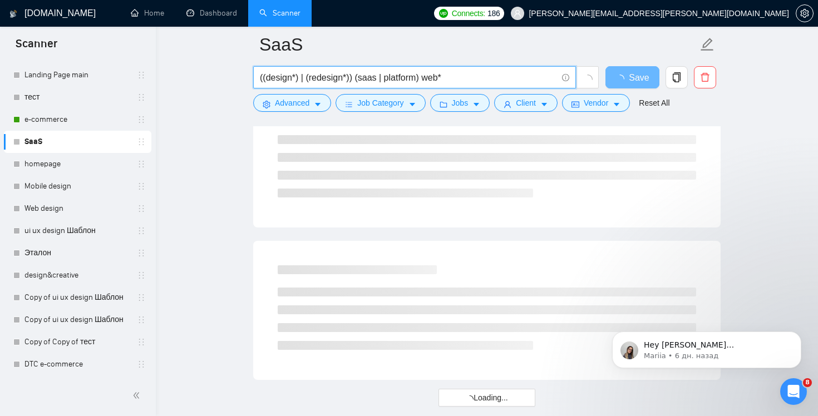
drag, startPoint x: 457, startPoint y: 76, endPoint x: 427, endPoint y: 77, distance: 30.6
click at [427, 77] on input "((design*) | (redesign*)) (saas | platform) web*" at bounding box center [408, 78] width 297 height 14
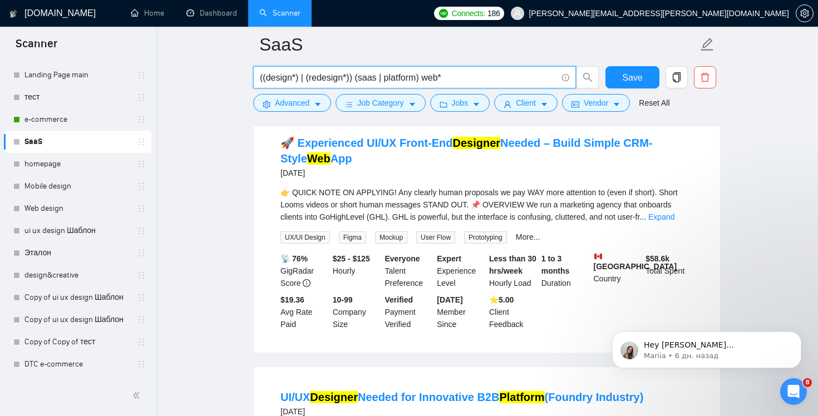
scroll to position [599, 0]
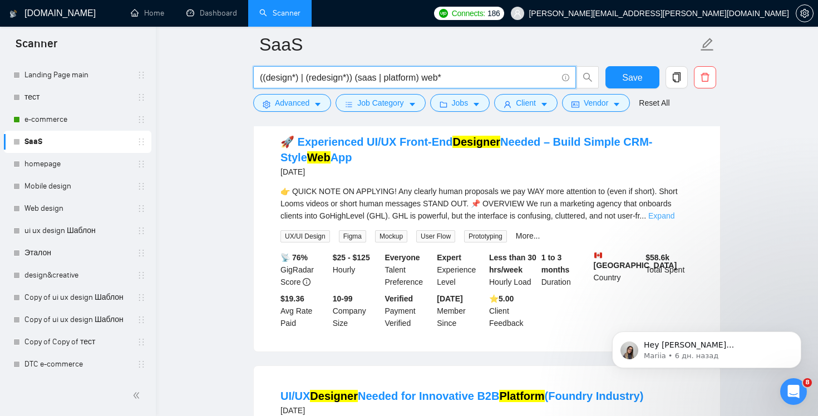
type input "((design*) | (redesign*)) (saas | platform) web*"
click at [674, 216] on link "Expand" at bounding box center [661, 215] width 26 height 9
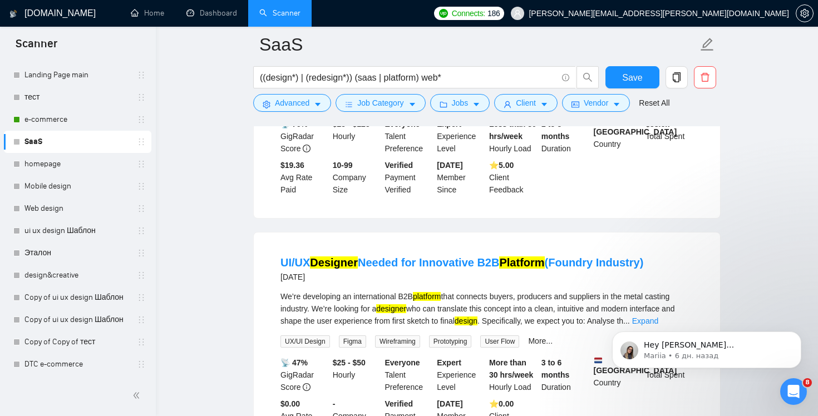
scroll to position [1114, 0]
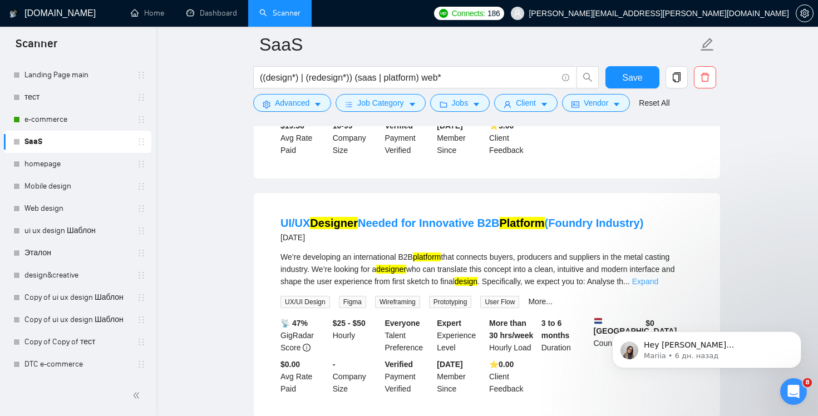
click at [658, 286] on link "Expand" at bounding box center [645, 281] width 26 height 9
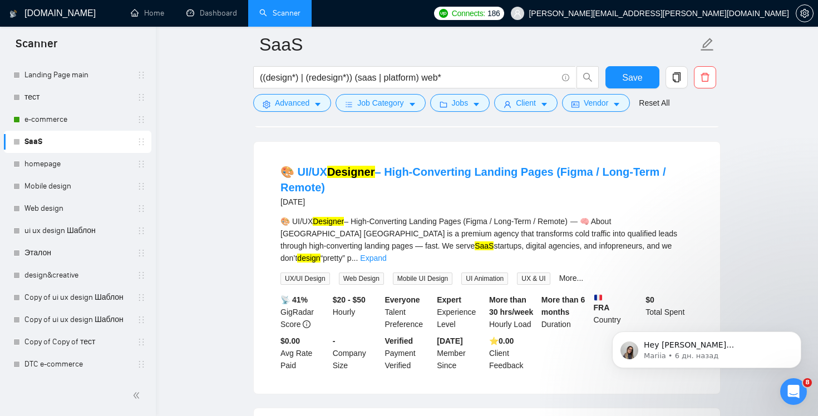
scroll to position [1735, 0]
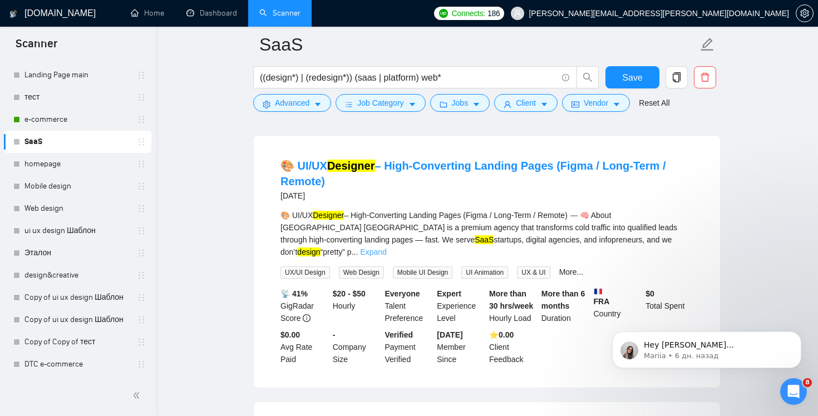
click at [386, 257] on link "Expand" at bounding box center [373, 252] width 26 height 9
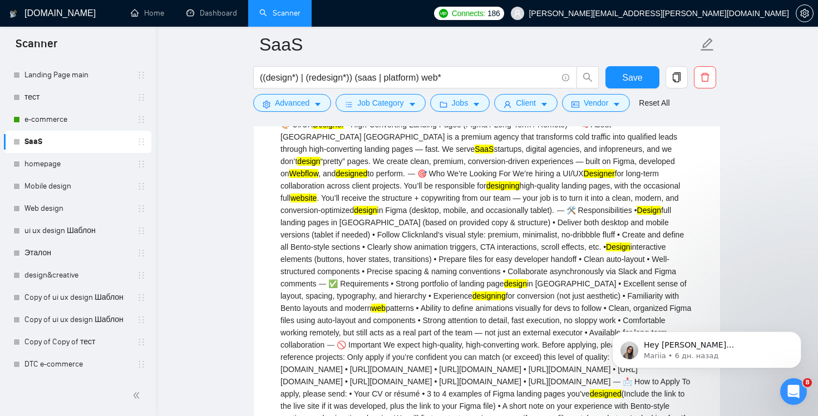
scroll to position [1758, 0]
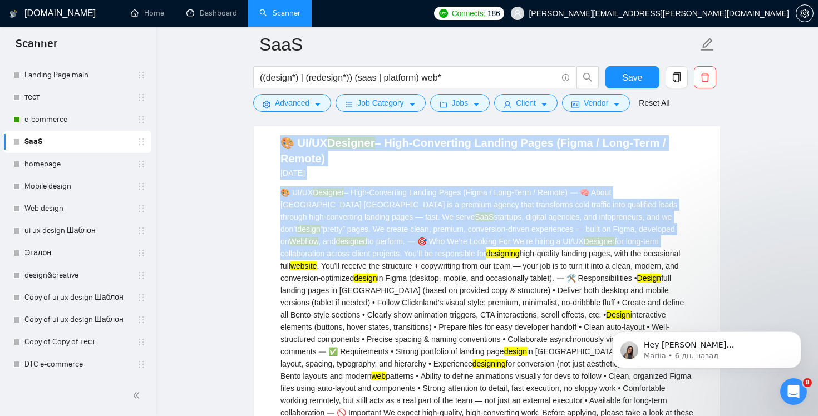
drag, startPoint x: 273, startPoint y: 162, endPoint x: 399, endPoint y: 279, distance: 172.1
click at [399, 279] on li "🎨 UI/UX Designer – High-Converting Landing Pages (Figma / Long-Term / Remote) 5…" at bounding box center [487, 373] width 440 height 495
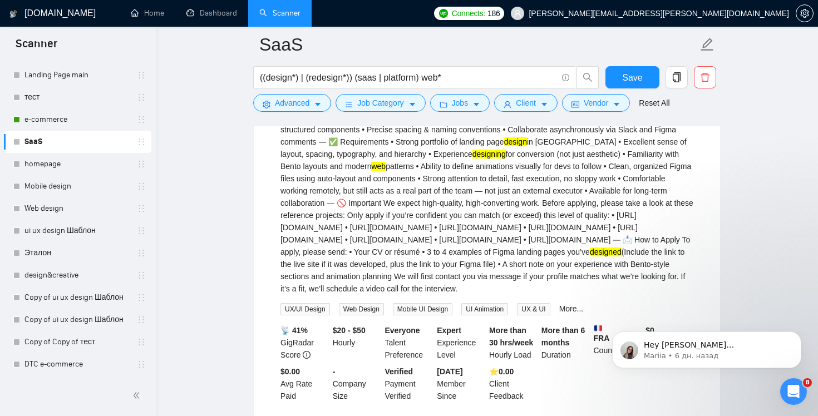
scroll to position [1991, 0]
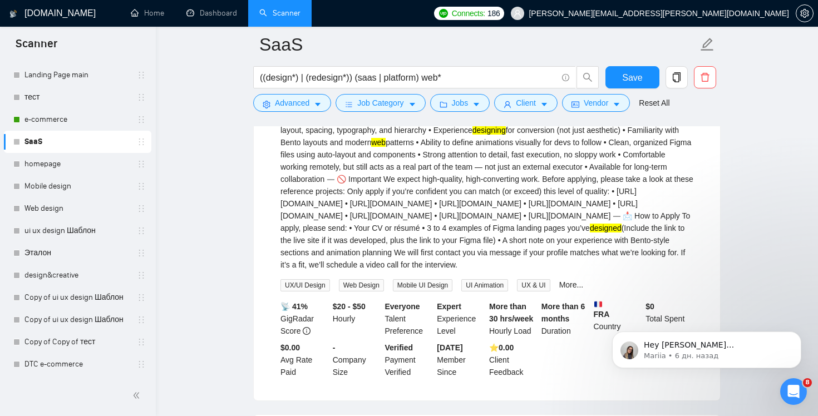
click at [410, 271] on div "🎨 UI/UX Designer – High-Converting Landing Pages (Figma / Long-Term / Remote) ⸻…" at bounding box center [486, 112] width 413 height 318
copy li "🎨 UI/UX Designer – High-Converting Landing Pages (Figma / Long-Term / Remote) 5…"
click at [287, 106] on span "Advanced" at bounding box center [292, 103] width 34 height 12
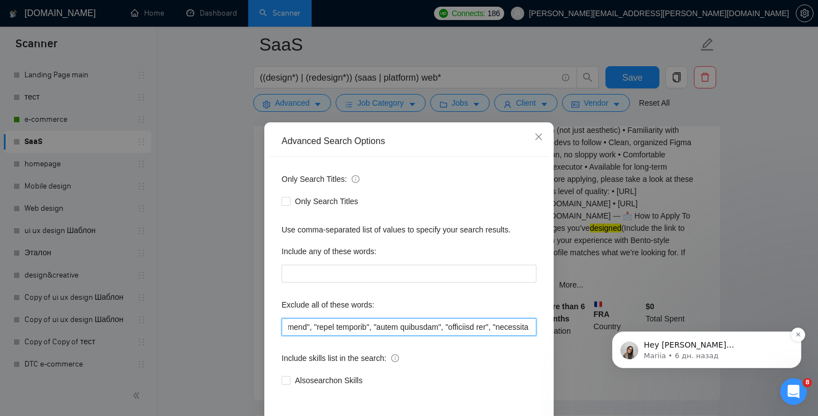
scroll to position [0, 3779]
drag, startPoint x: 1102, startPoint y: 587, endPoint x: 704, endPoint y: 346, distance: 465.6
paste input "agency"
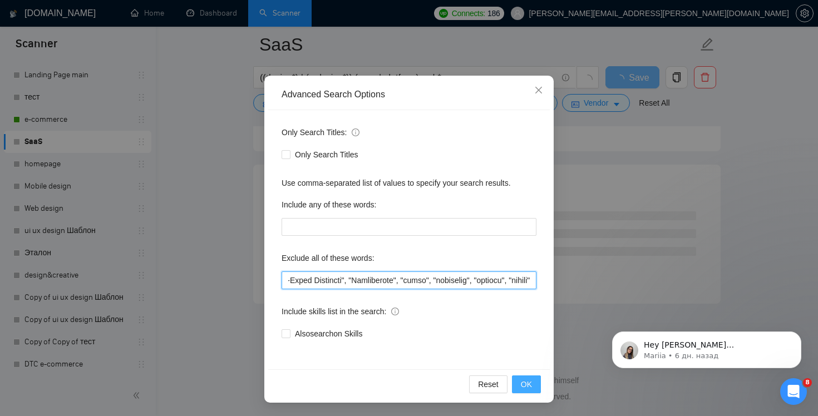
scroll to position [1440, 0]
click at [526, 386] on span "OK" at bounding box center [526, 384] width 11 height 12
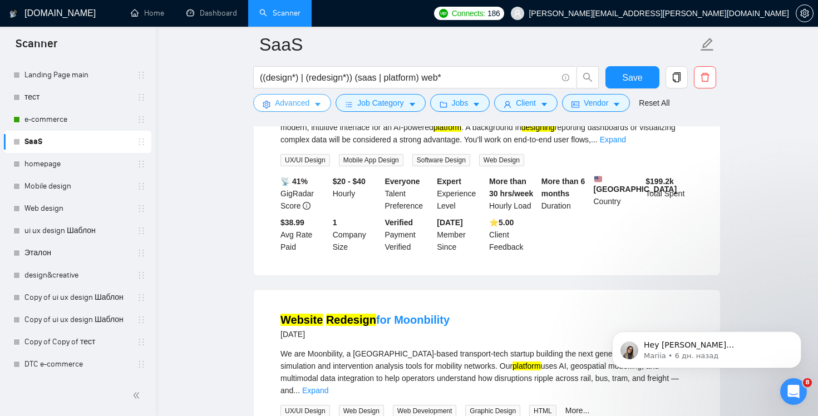
scroll to position [2002, 0]
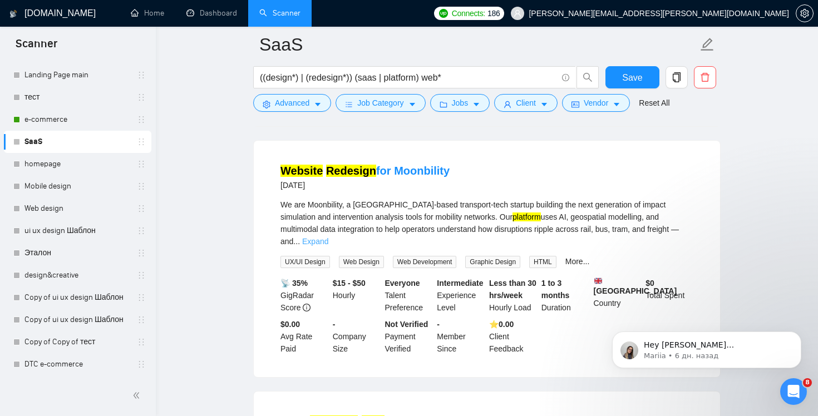
click at [328, 246] on link "Expand" at bounding box center [315, 241] width 26 height 9
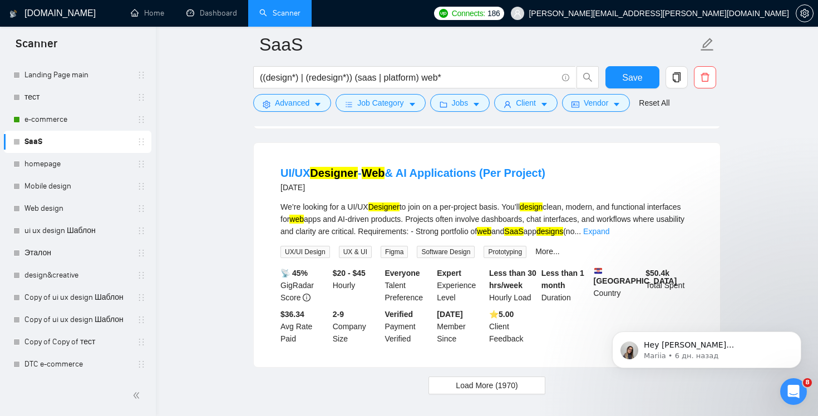
scroll to position [2375, 0]
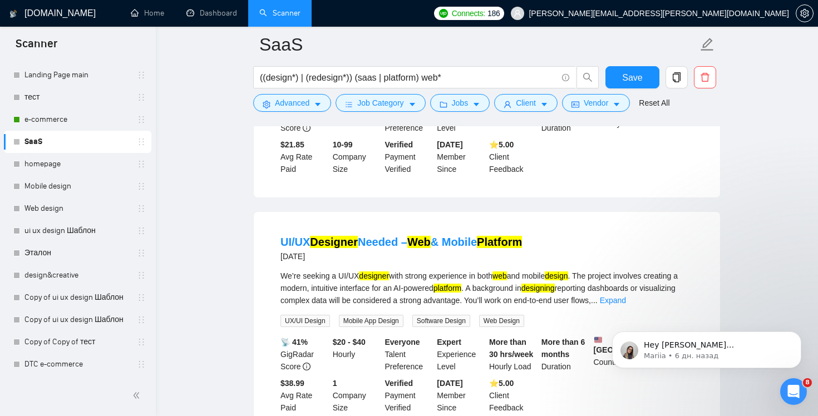
scroll to position [2436, 0]
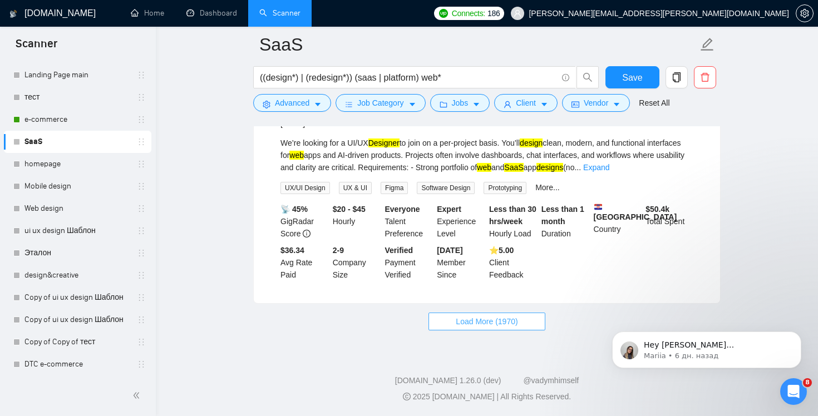
click at [508, 323] on span "Load More (1970)" at bounding box center [487, 321] width 62 height 12
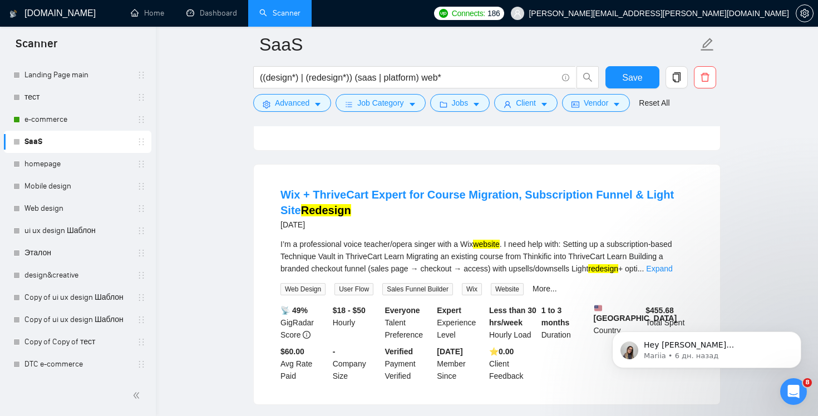
scroll to position [3035, 0]
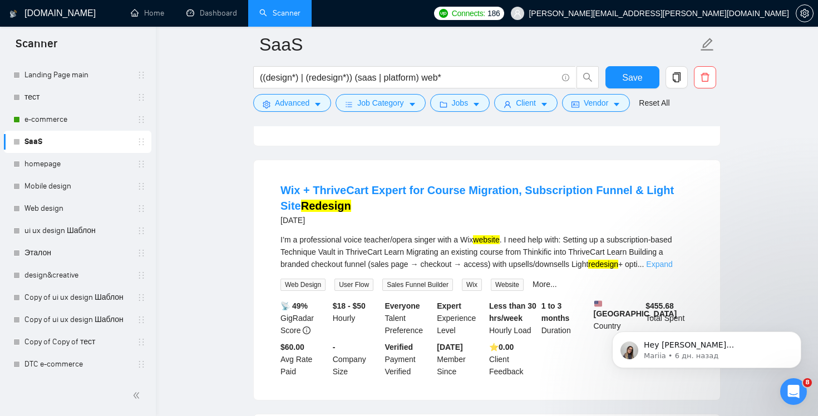
click at [672, 269] on link "Expand" at bounding box center [659, 264] width 26 height 9
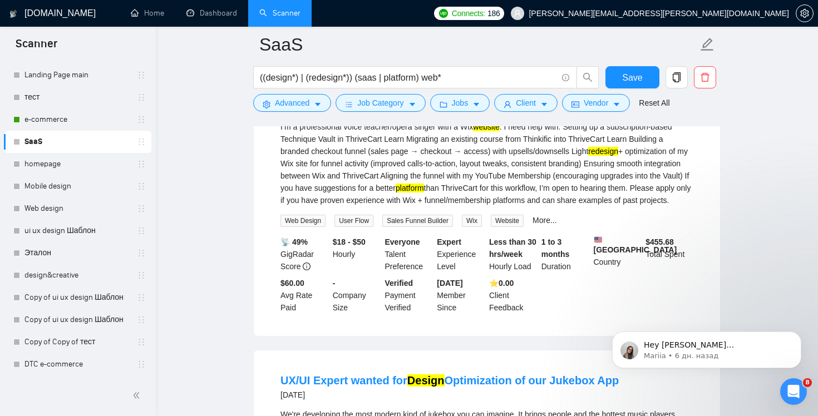
scroll to position [3149, 0]
drag, startPoint x: 506, startPoint y: 243, endPoint x: 497, endPoint y: 243, distance: 9.5
click at [497, 206] on div "I’m a professional voice teacher/opera singer with a Wix website . I need help …" at bounding box center [486, 163] width 413 height 86
copy div "Wix"
click at [298, 100] on span "Advanced" at bounding box center [292, 103] width 34 height 12
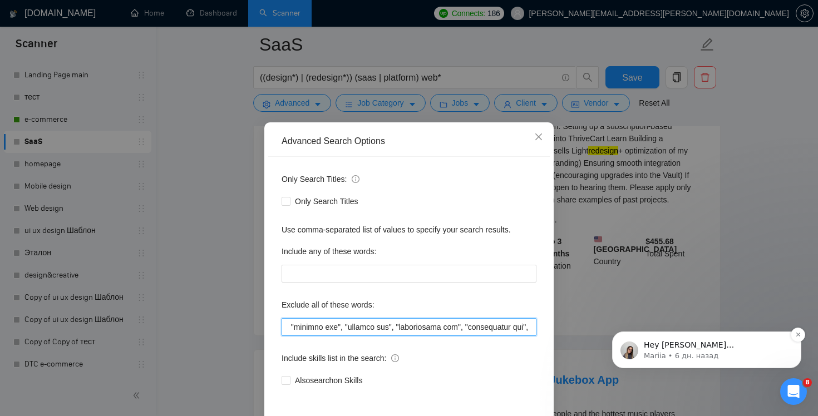
scroll to position [0, 3815]
drag, startPoint x: 1039, startPoint y: 589, endPoint x: 652, endPoint y: 351, distance: 455.1
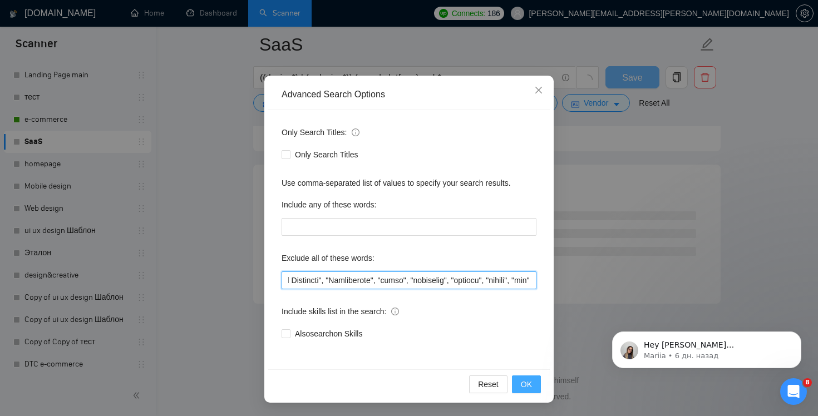
scroll to position [2965, 0]
type input ""(No agencies)","no agencies","LearnWorlds", "domain name purchase", "website h…"
click at [535, 383] on button "OK" at bounding box center [526, 385] width 29 height 18
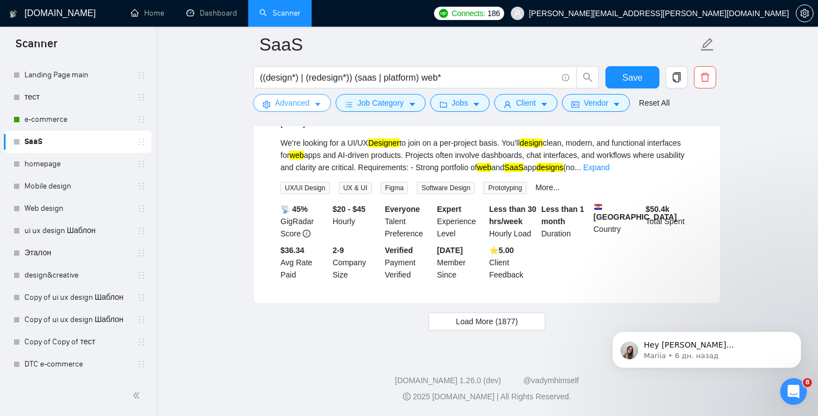
scroll to position [2339, 0]
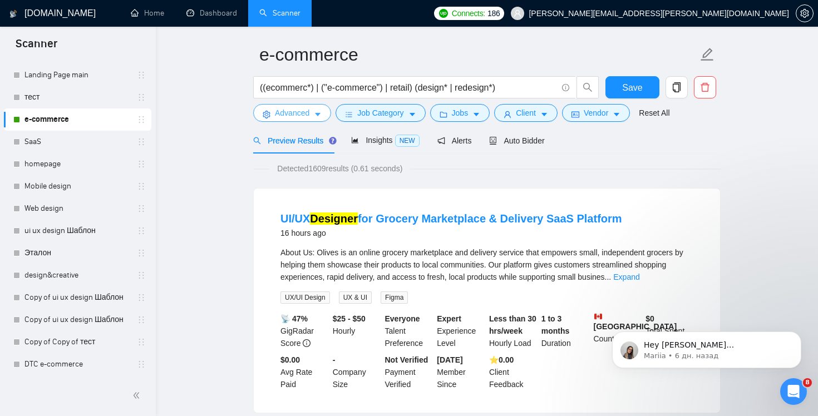
scroll to position [2, 0]
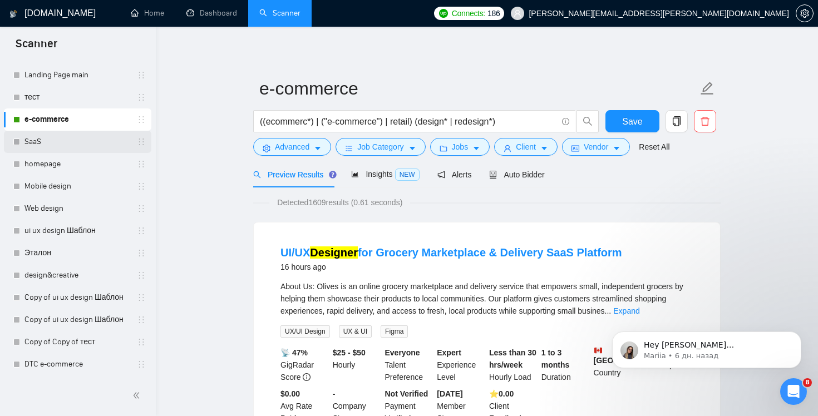
click at [65, 144] on link "SaaS" at bounding box center [77, 142] width 106 height 22
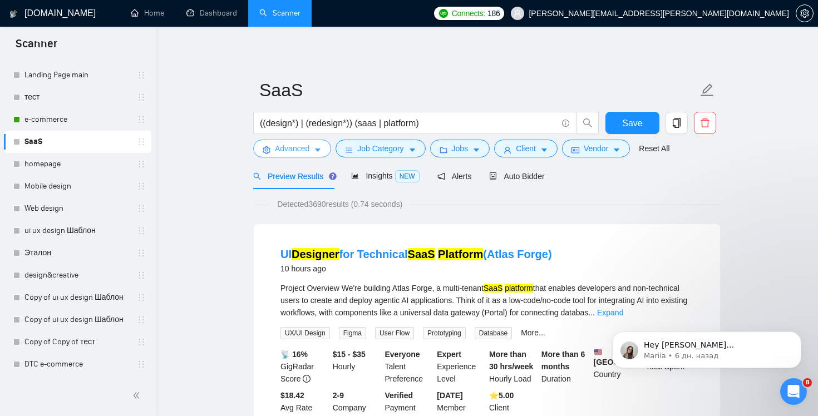
click at [304, 147] on span "Advanced" at bounding box center [292, 148] width 34 height 12
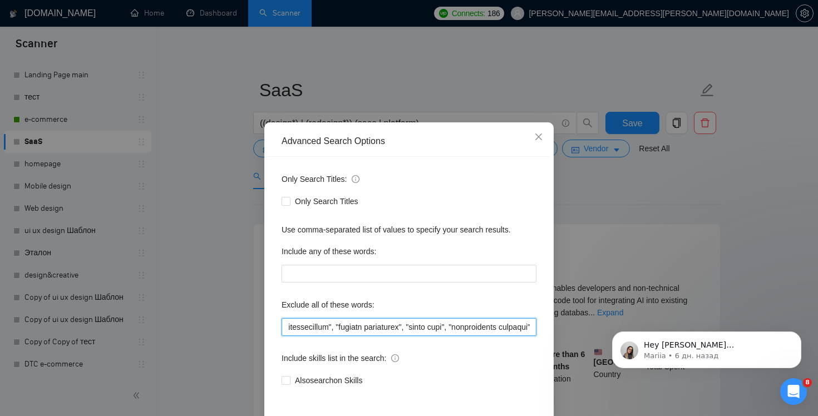
scroll to position [0, 3687]
drag, startPoint x: 1028, startPoint y: 635, endPoint x: 758, endPoint y: 327, distance: 410.1
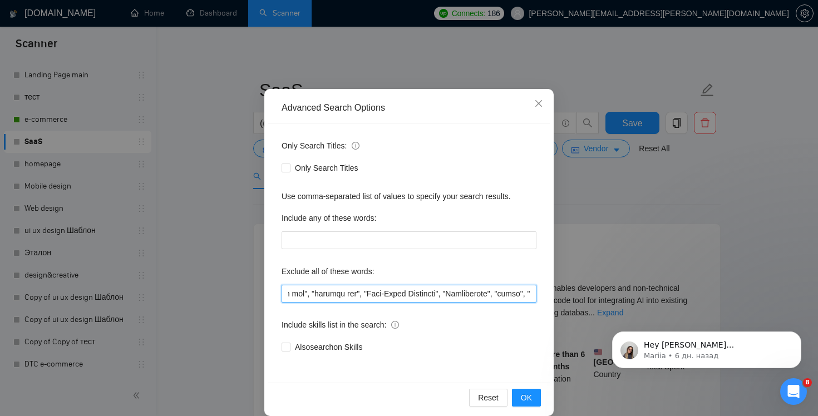
paste input "Wix"
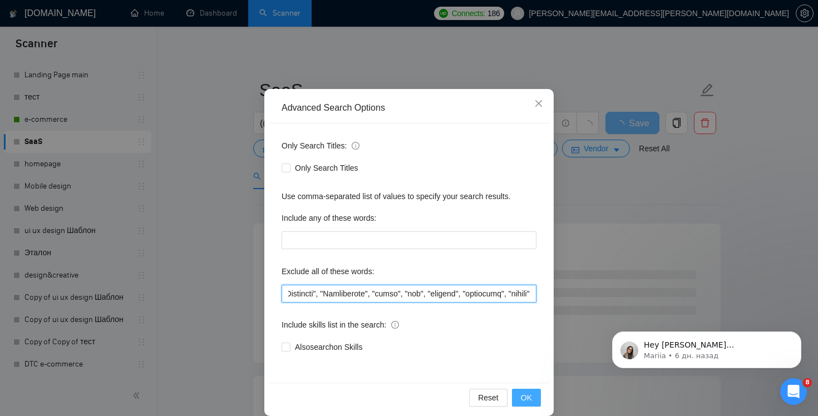
scroll to position [0, 3838]
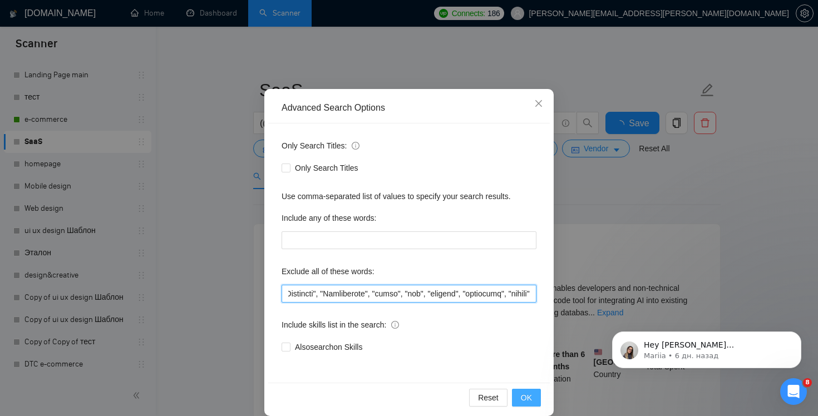
type input ""(No agencies)","no agencies","LearnWorlds", "domain name purchase", "website h…"
click at [530, 393] on span "OK" at bounding box center [526, 398] width 11 height 12
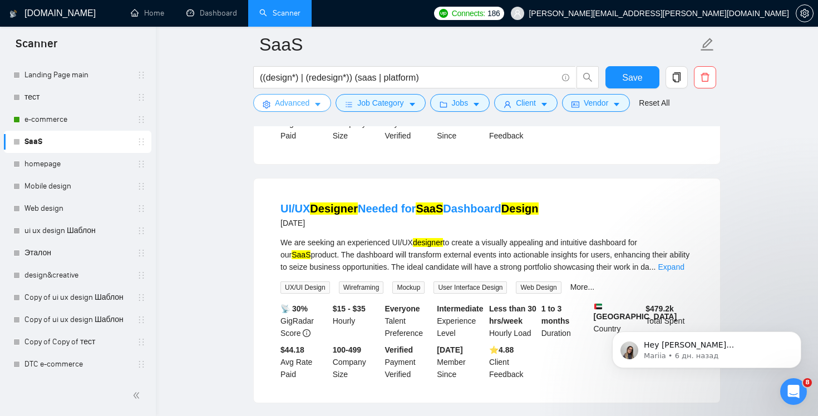
scroll to position [1416, 0]
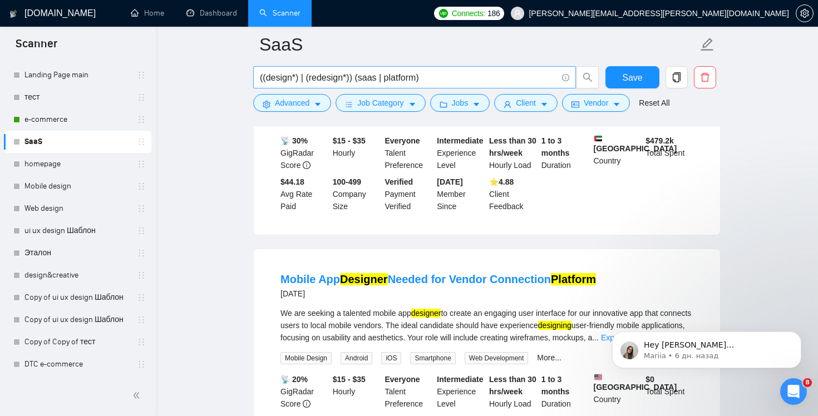
click at [448, 79] on input "((design*) | (redesign*)) (saas | platform)" at bounding box center [408, 78] width 297 height 14
click at [635, 70] on button "Save" at bounding box center [632, 77] width 54 height 22
click at [518, 76] on input "((design*) | (redesign*)) (saas | platform)" at bounding box center [408, 78] width 297 height 14
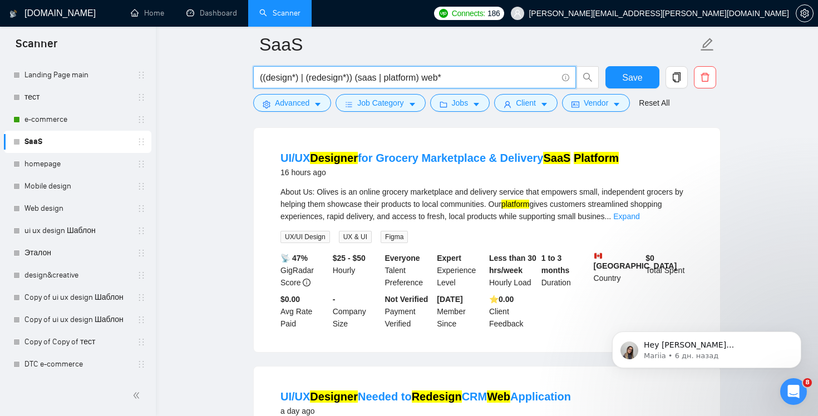
scroll to position [106, 0]
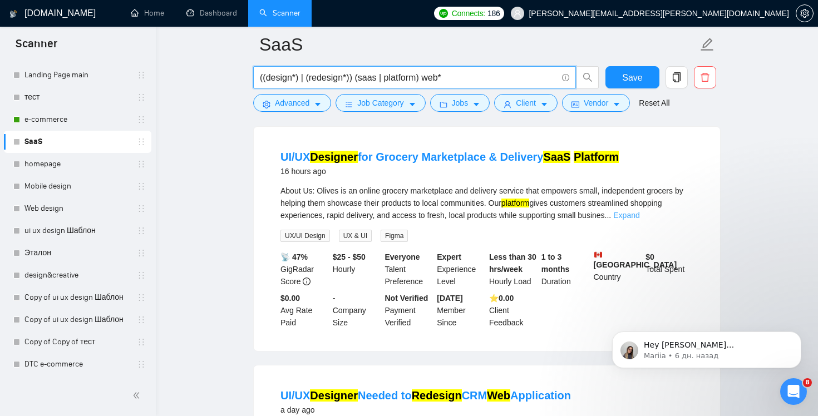
type input "((design*) | (redesign*)) (saas | platform) web*"
click at [639, 217] on link "Expand" at bounding box center [626, 215] width 26 height 9
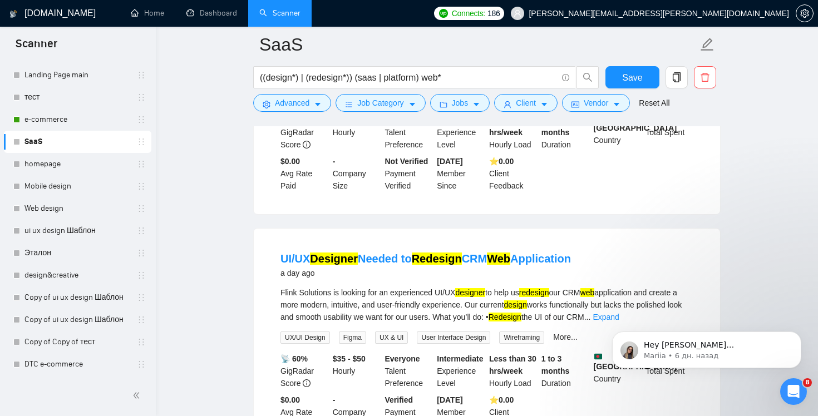
scroll to position [443, 0]
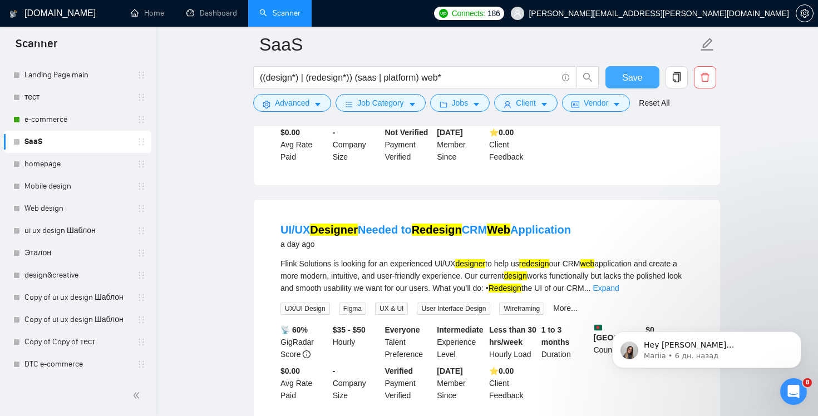
click at [630, 81] on span "Save" at bounding box center [632, 78] width 20 height 14
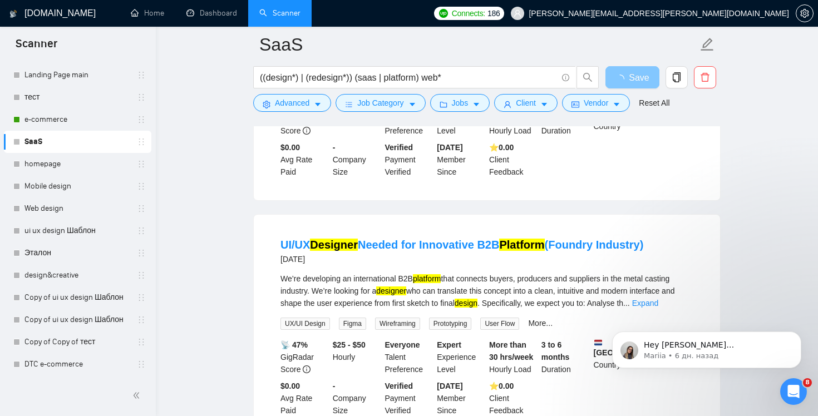
scroll to position [697, 0]
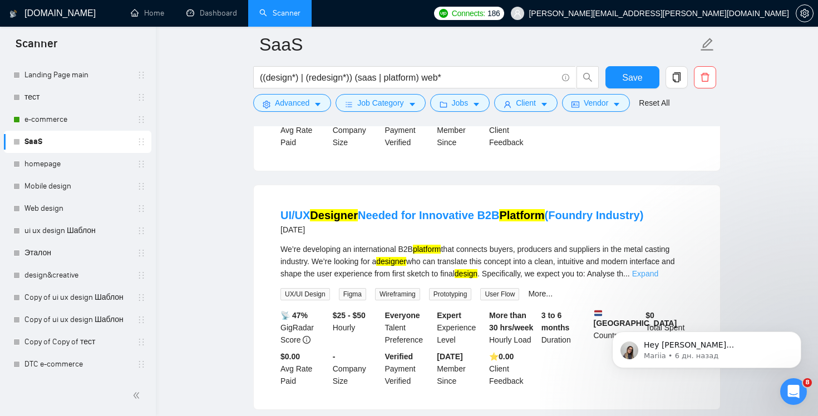
click at [658, 272] on link "Expand" at bounding box center [645, 273] width 26 height 9
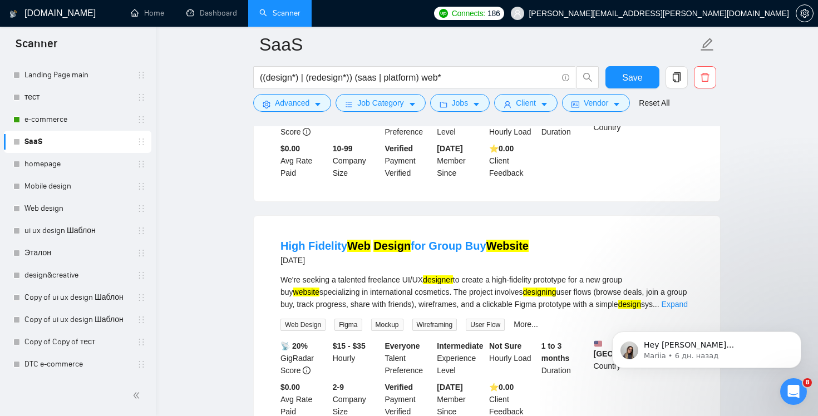
scroll to position [1231, 0]
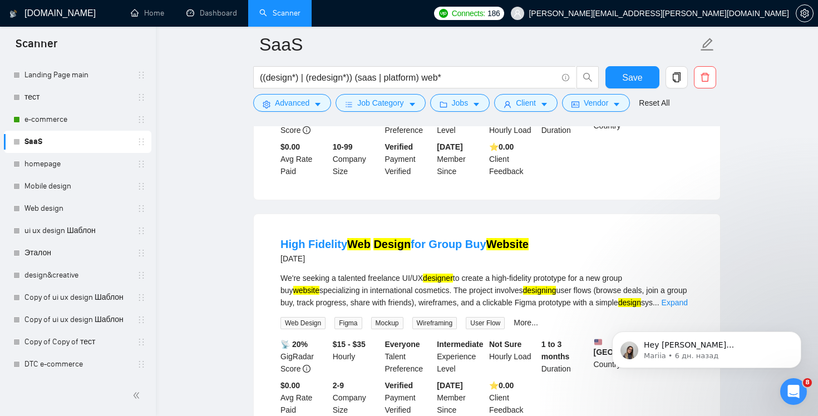
click at [669, 313] on body "Hey yuriy.a.goncharov@gmail.com, Looks like your Upwork agency 29Lines ran out …" at bounding box center [707, 347] width 214 height 69
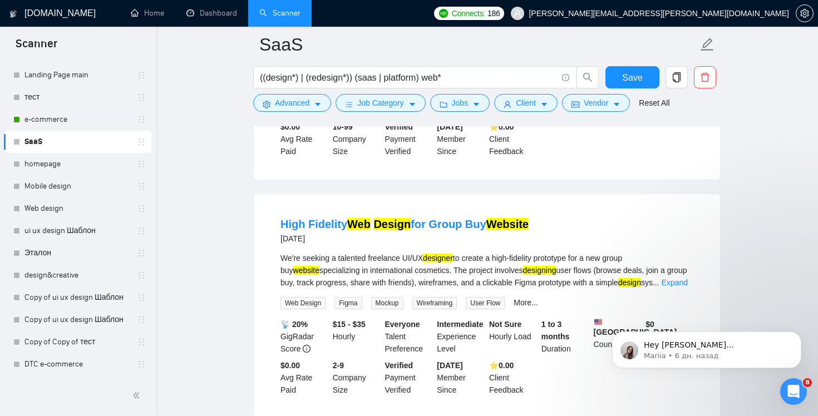
scroll to position [1278, 0]
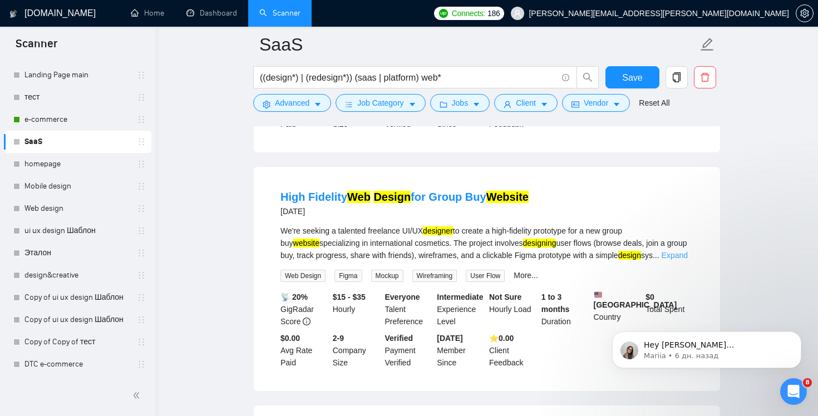
click at [680, 260] on link "Expand" at bounding box center [675, 255] width 26 height 9
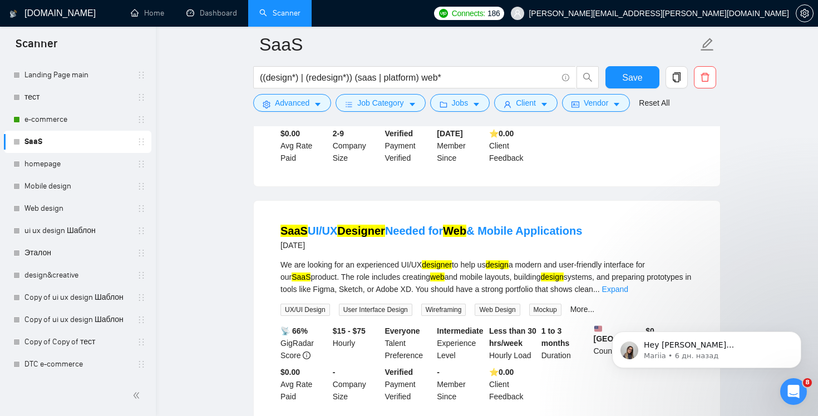
scroll to position [1653, 0]
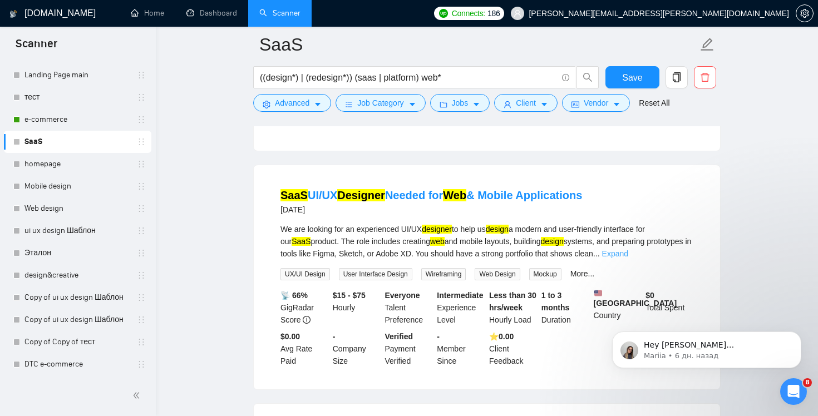
click at [628, 258] on link "Expand" at bounding box center [615, 253] width 26 height 9
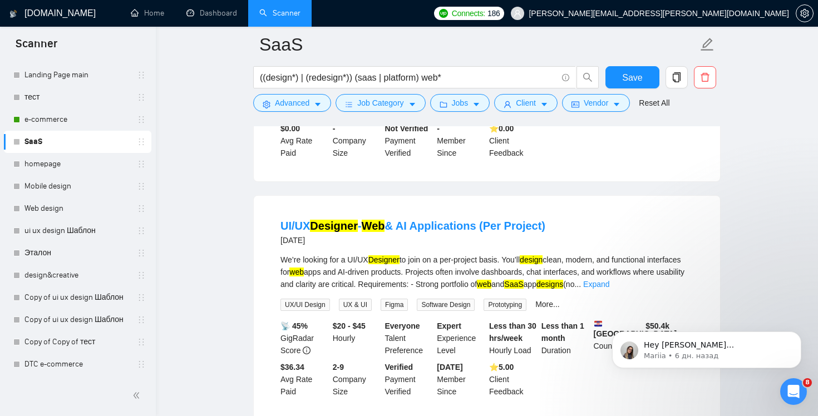
scroll to position [2649, 0]
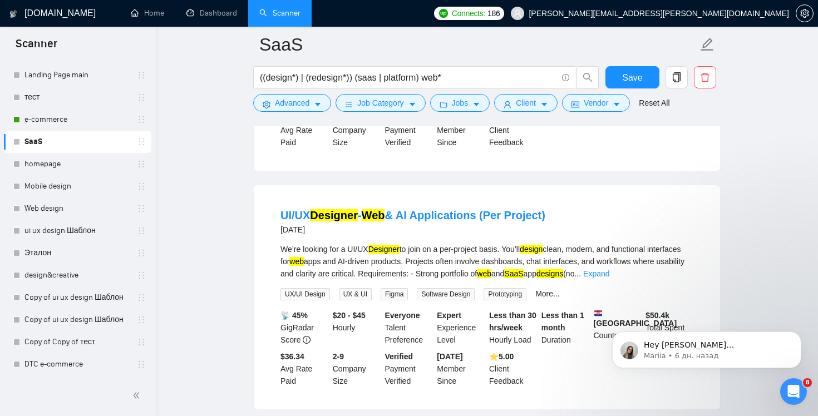
click at [677, 320] on body "Hey yuriy.a.goncharov@gmail.com, Looks like your Upwork agency 29Lines ran out …" at bounding box center [707, 347] width 214 height 69
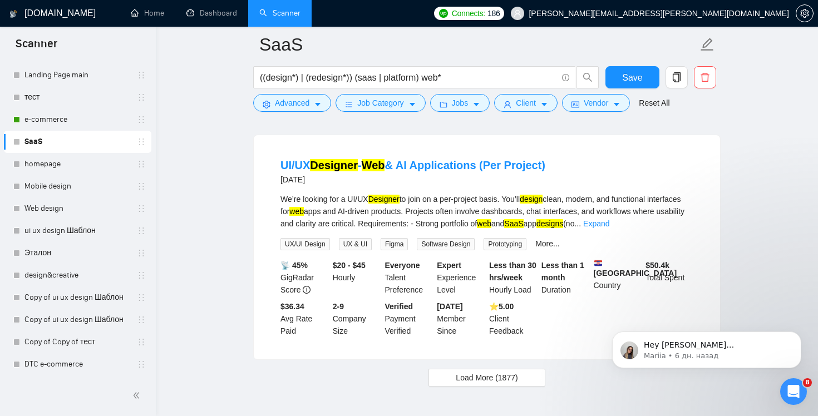
scroll to position [2721, 0]
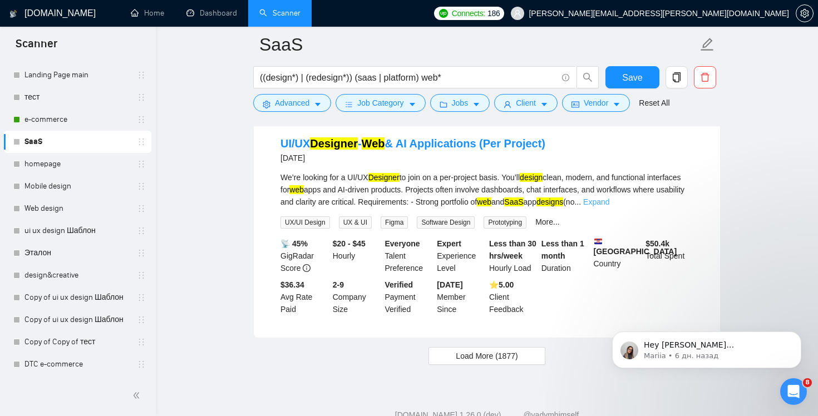
click at [609, 206] on link "Expand" at bounding box center [596, 202] width 26 height 9
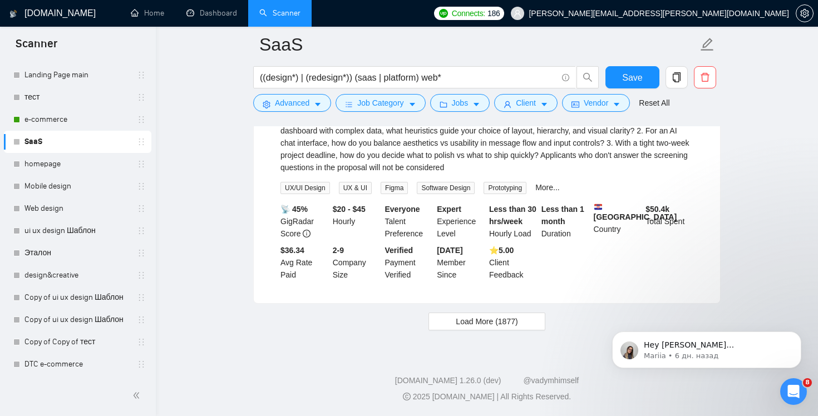
scroll to position [2926, 0]
click at [517, 325] on span "Load More (1877)" at bounding box center [487, 321] width 62 height 12
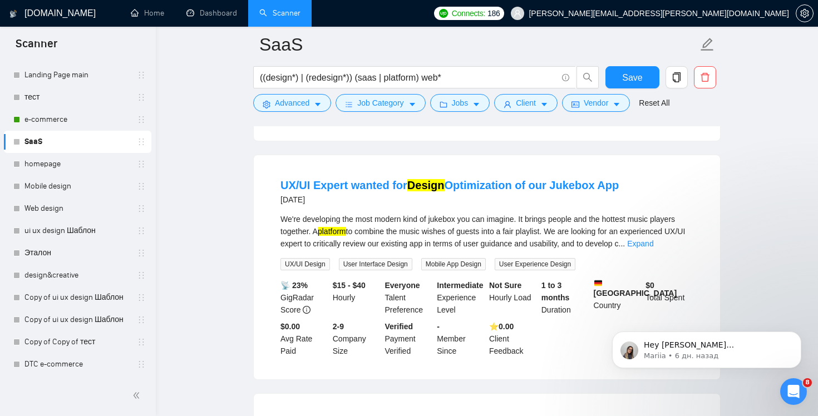
scroll to position [3508, 0]
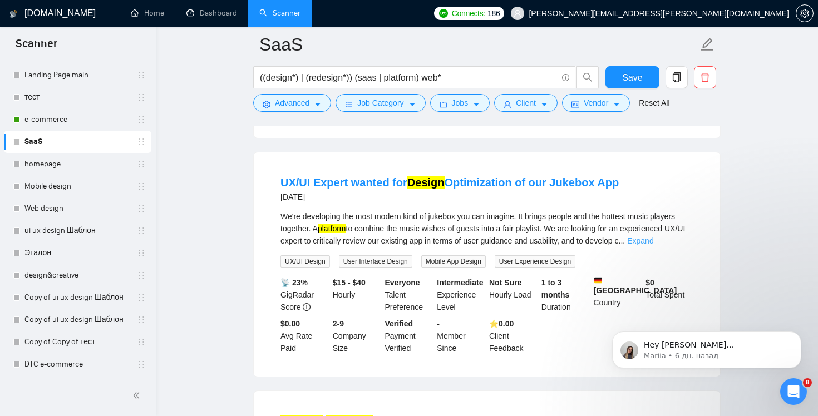
click at [653, 245] on link "Expand" at bounding box center [640, 240] width 26 height 9
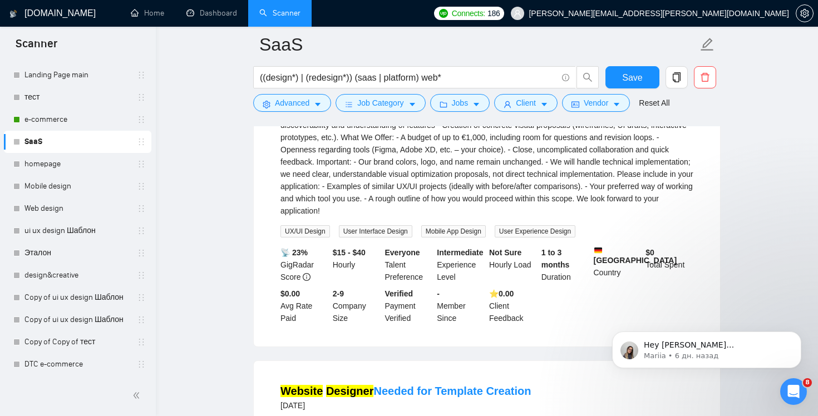
scroll to position [3660, 0]
click at [627, 76] on span "Save" at bounding box center [632, 78] width 20 height 14
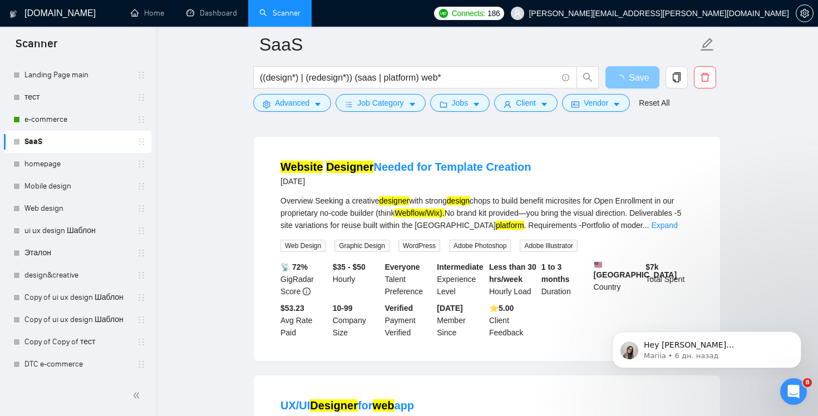
scroll to position [3924, 0]
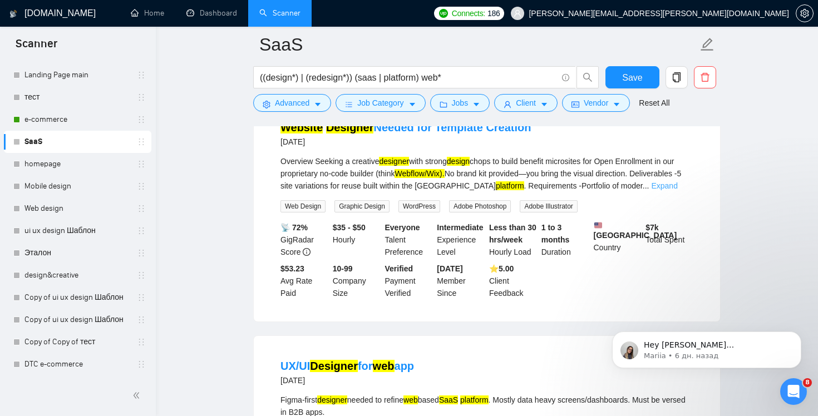
click at [677, 190] on link "Expand" at bounding box center [664, 185] width 26 height 9
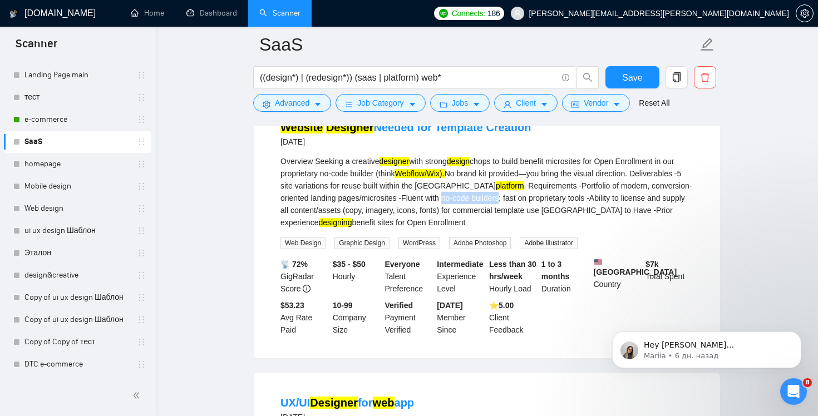
drag, startPoint x: 493, startPoint y: 265, endPoint x: 551, endPoint y: 268, distance: 58.5
click at [551, 229] on div "Overview Seeking a creative designer with strong design chops to build benefit …" at bounding box center [486, 191] width 413 height 73
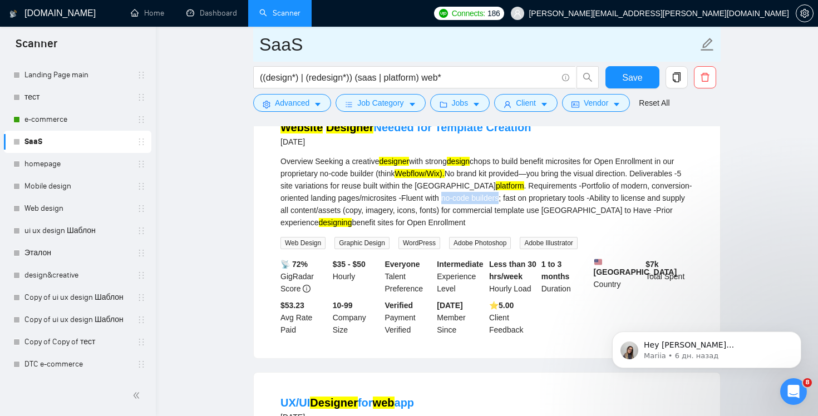
copy div "no-code builders"
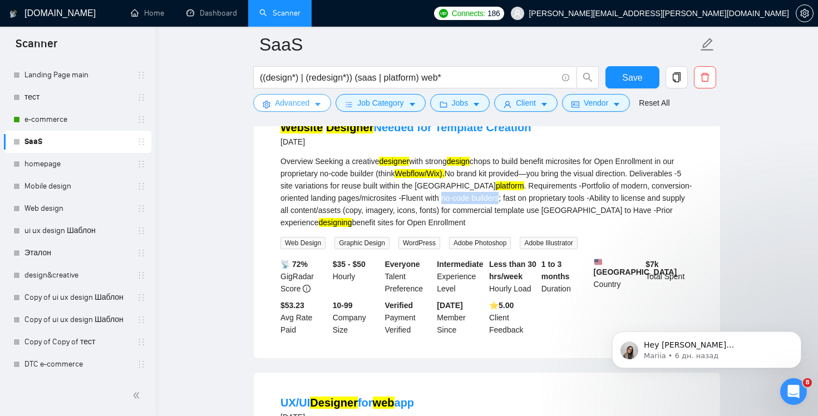
click at [302, 103] on span "Advanced" at bounding box center [292, 103] width 34 height 12
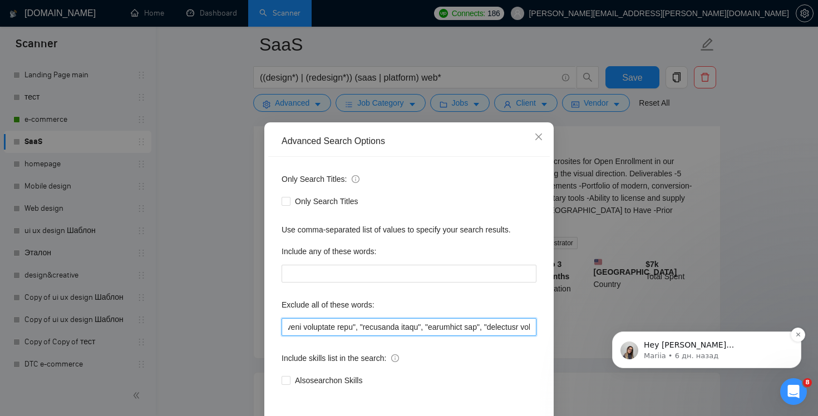
drag, startPoint x: 1052, startPoint y: 590, endPoint x: 771, endPoint y: 351, distance: 369.4
paste input "no-code builders"
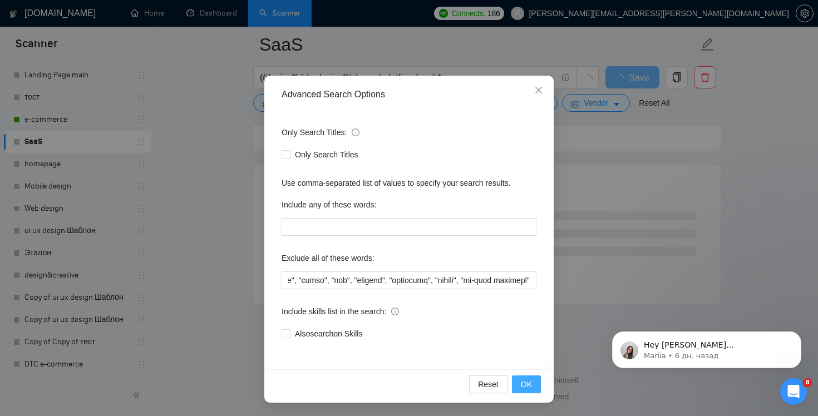
scroll to position [0, 0]
click at [527, 387] on span "OK" at bounding box center [526, 384] width 11 height 12
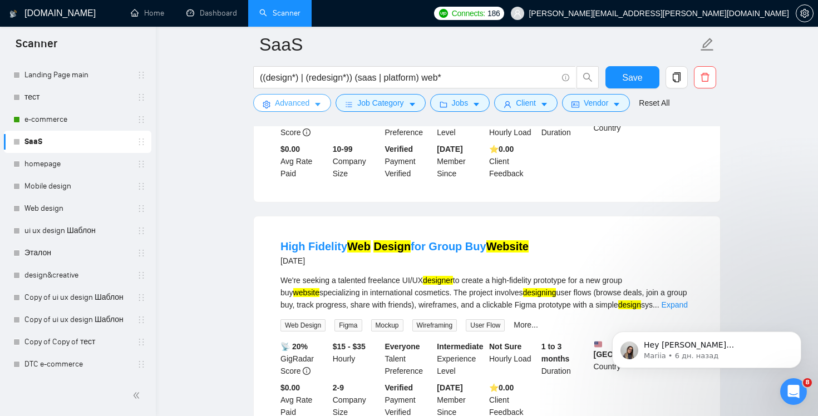
scroll to position [973, 0]
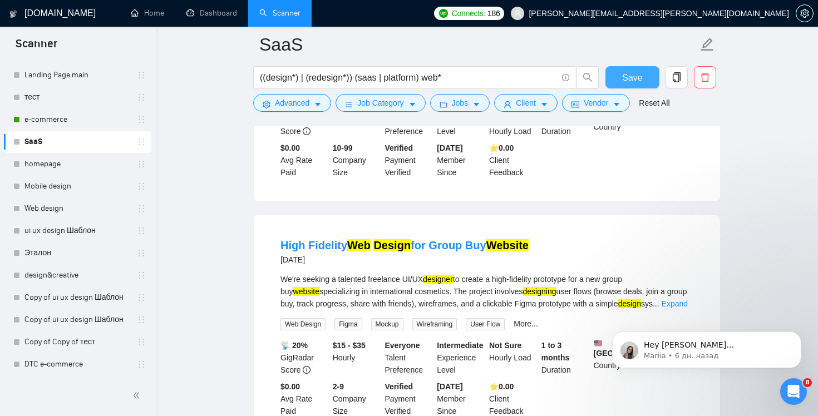
click at [623, 76] on span "Save" at bounding box center [632, 78] width 20 height 14
click at [683, 300] on link "Expand" at bounding box center [675, 303] width 26 height 9
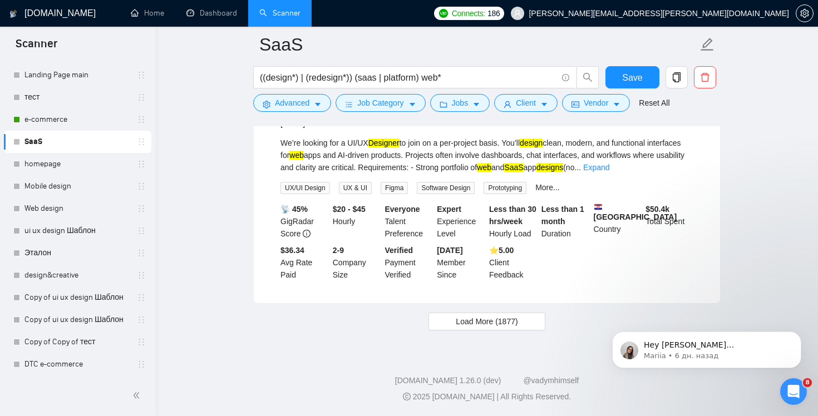
scroll to position [2454, 0]
click at [499, 328] on span "Load More (1877)" at bounding box center [487, 321] width 62 height 12
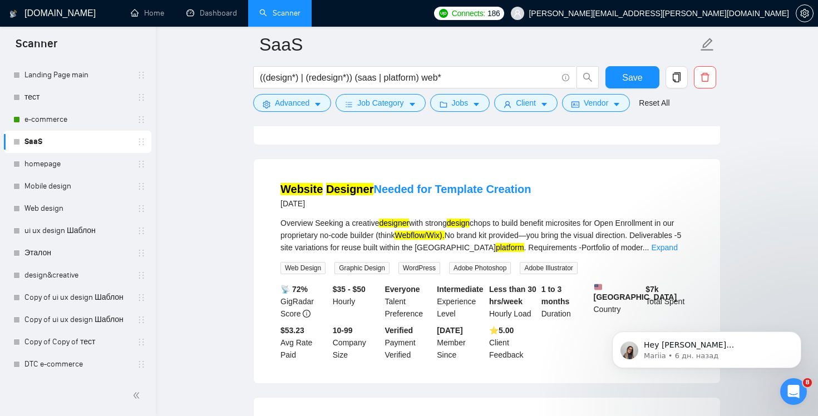
scroll to position [3380, 0]
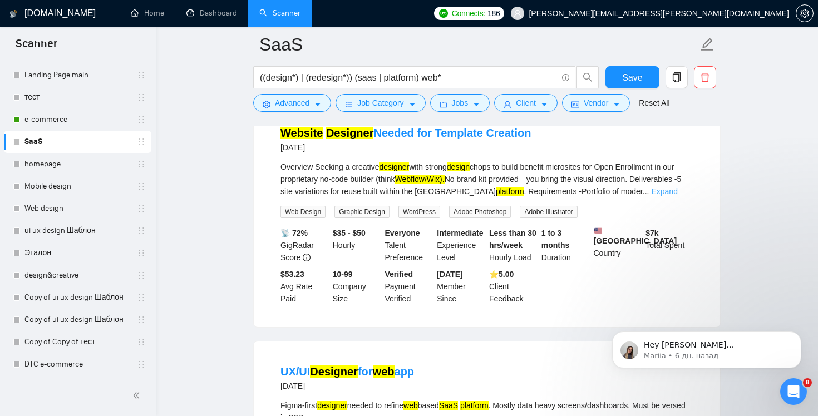
click at [677, 196] on link "Expand" at bounding box center [664, 191] width 26 height 9
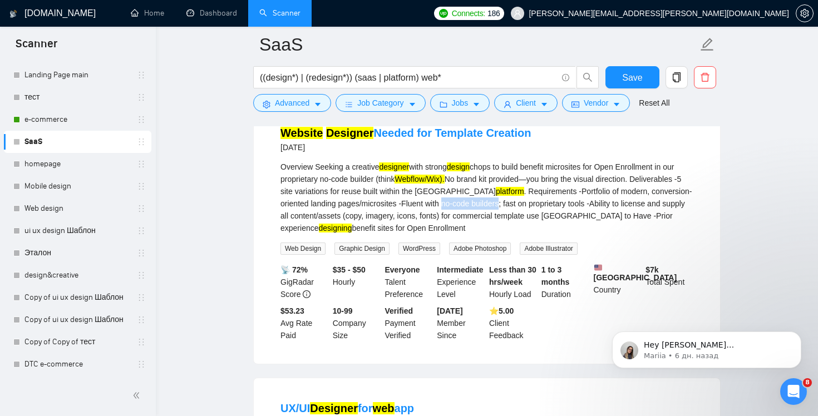
drag, startPoint x: 494, startPoint y: 247, endPoint x: 551, endPoint y: 244, distance: 57.9
click at [551, 234] on div "Overview Seeking a creative designer with strong design chops to build benefit …" at bounding box center [486, 197] width 413 height 73
copy div "no-code builders"
click at [288, 102] on span "Advanced" at bounding box center [292, 103] width 34 height 12
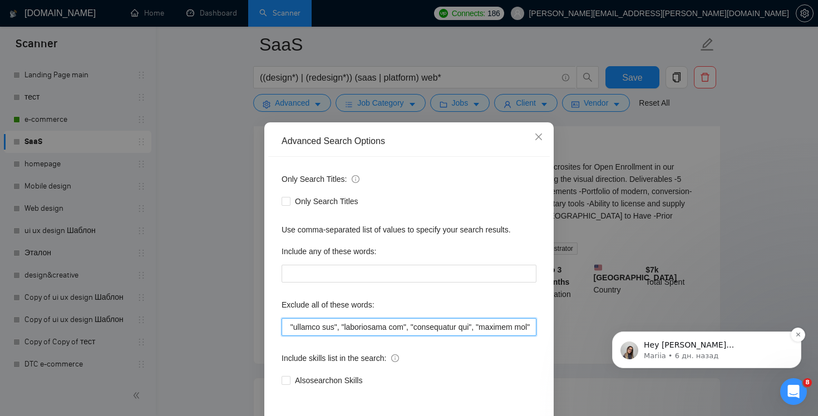
scroll to position [0, 3910]
drag, startPoint x: 1048, startPoint y: 585, endPoint x: 659, endPoint y: 339, distance: 460.5
click at [506, 327] on input "text" at bounding box center [409, 327] width 255 height 18
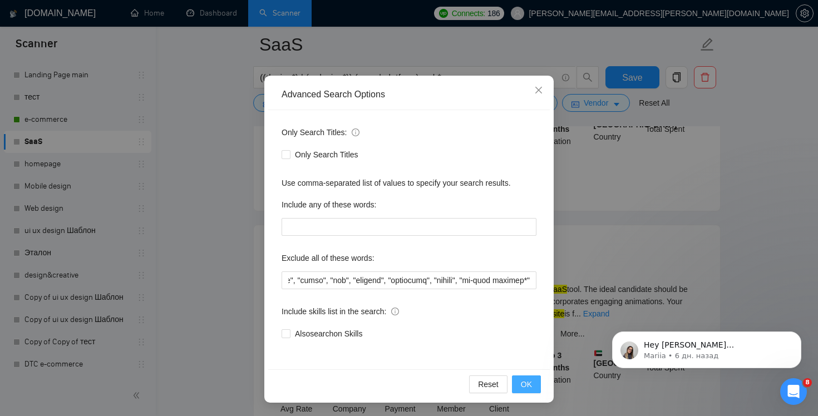
scroll to position [0, 0]
click at [527, 385] on span "OK" at bounding box center [526, 384] width 11 height 12
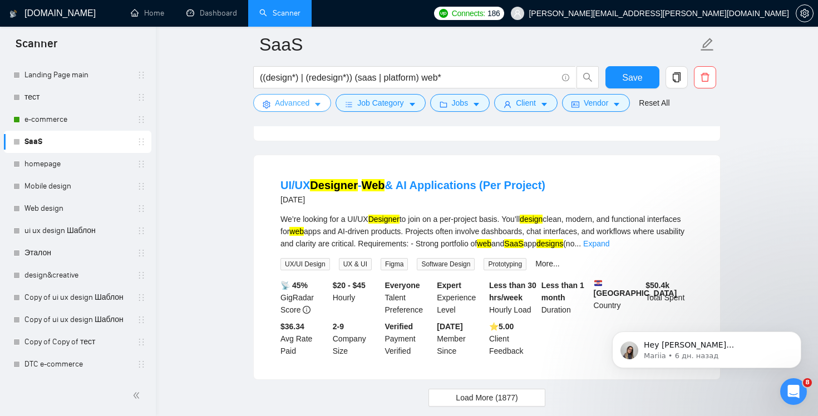
scroll to position [2339, 0]
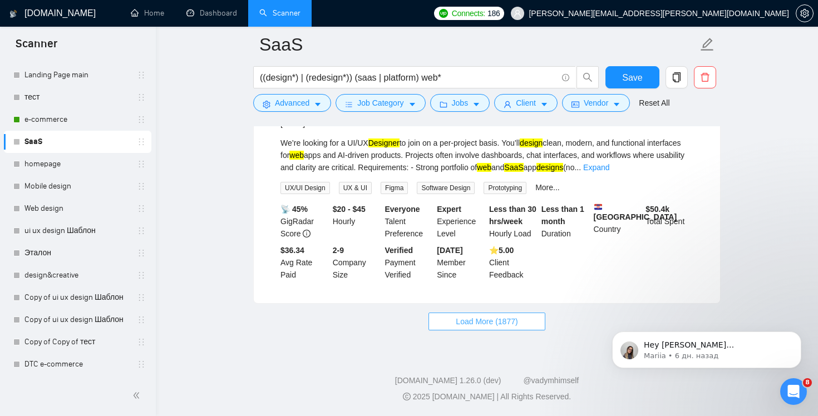
click at [497, 327] on span "Load More (1877)" at bounding box center [487, 321] width 62 height 12
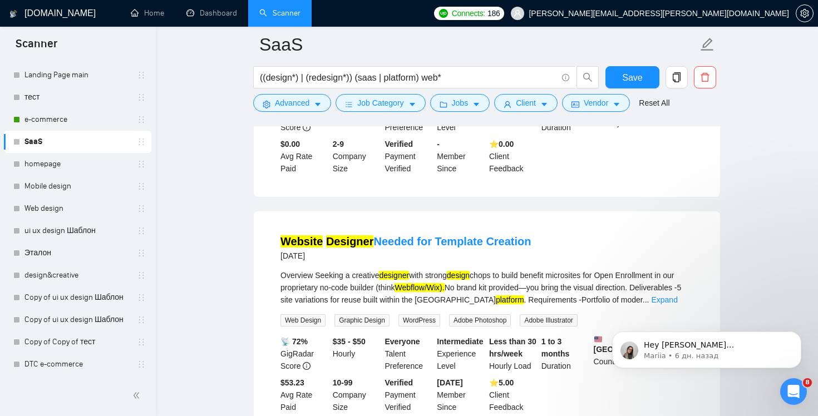
scroll to position [3141, 0]
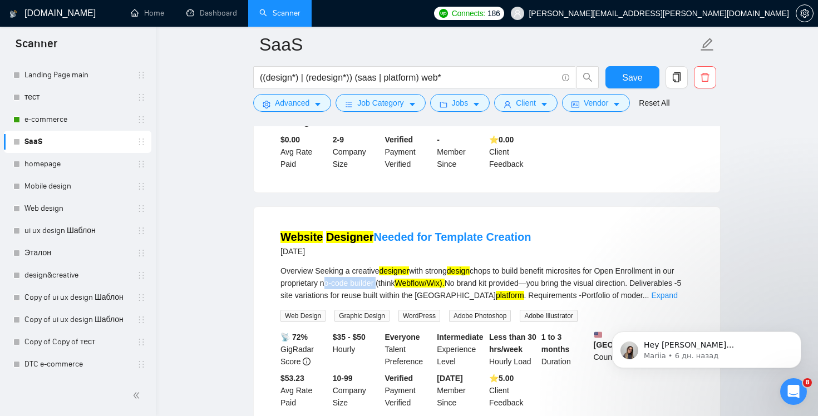
drag, startPoint x: 337, startPoint y: 316, endPoint x: 394, endPoint y: 314, distance: 56.8
click at [394, 302] on div "Overview Seeking a creative designer with strong design chops to build benefit …" at bounding box center [486, 283] width 413 height 37
copy div "no-code builder"
click at [291, 107] on span "Advanced" at bounding box center [292, 103] width 34 height 12
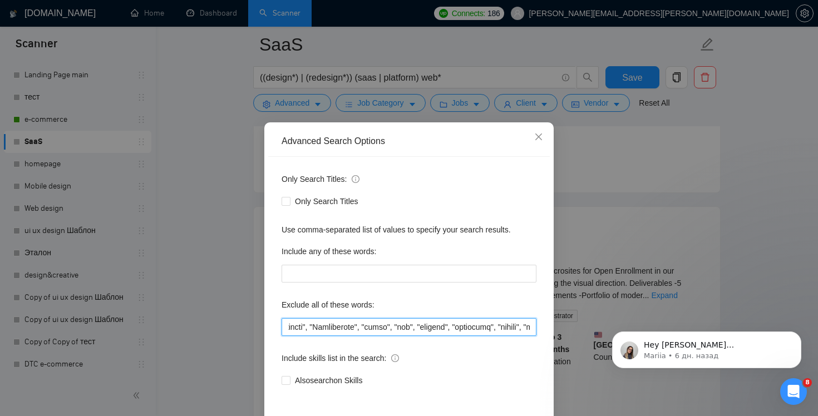
scroll to position [0, 3910]
drag, startPoint x: 1089, startPoint y: 637, endPoint x: 666, endPoint y: 331, distance: 522.3
click at [499, 330] on input "text" at bounding box center [409, 327] width 255 height 18
drag, startPoint x: 525, startPoint y: 328, endPoint x: 466, endPoint y: 328, distance: 59.5
click at [466, 328] on input "text" at bounding box center [409, 327] width 255 height 18
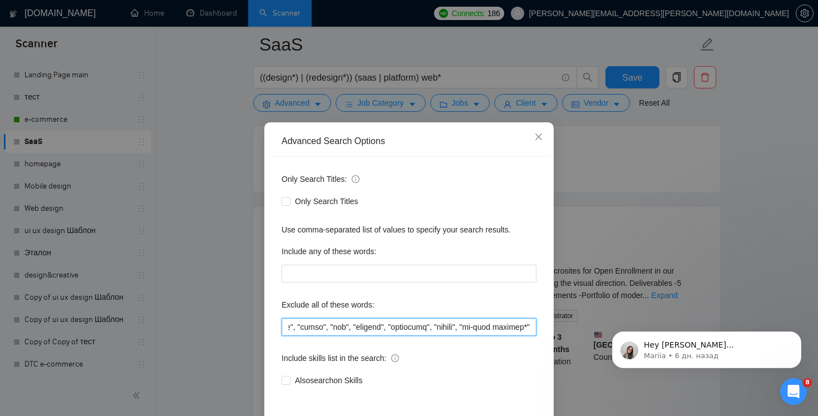
paste input "text"
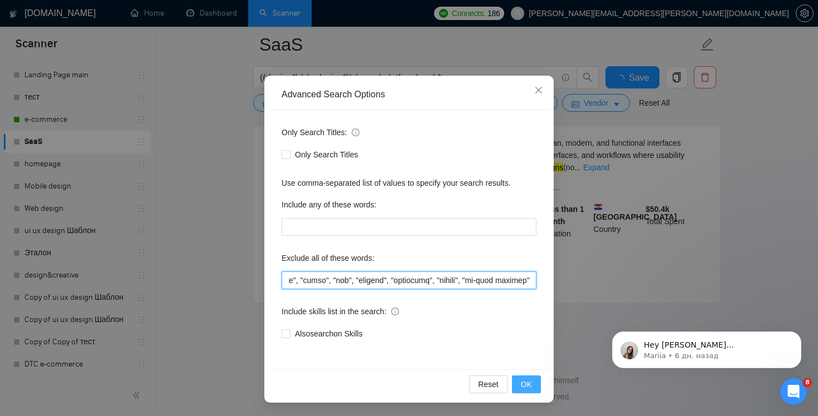
scroll to position [2339, 0]
type input ""(No agencies)","no agencies","LearnWorlds", "domain name purchase", "website h…"
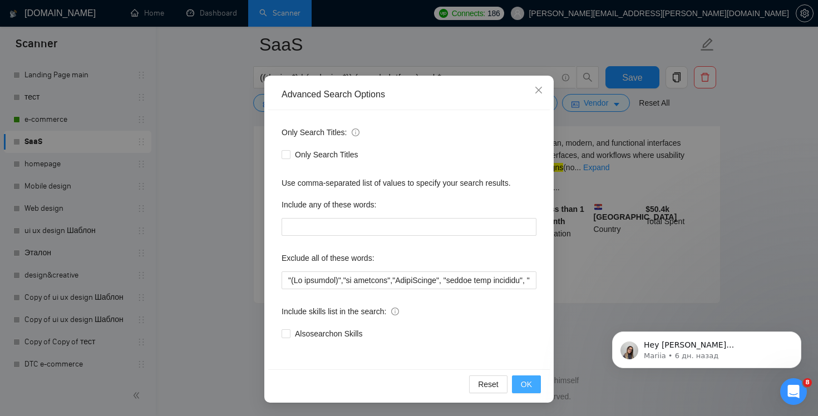
click at [524, 387] on span "OK" at bounding box center [526, 384] width 11 height 12
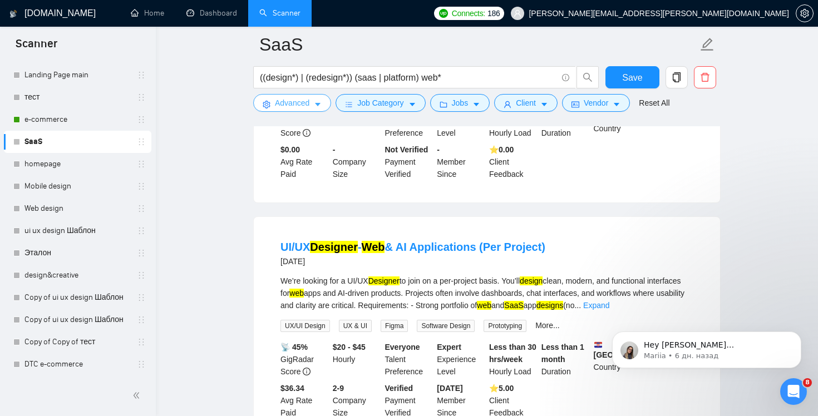
scroll to position [2339, 0]
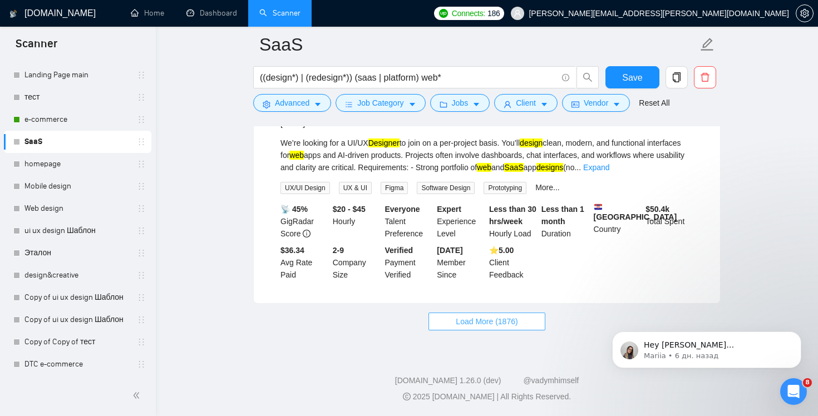
click at [471, 322] on span "Load More (1876)" at bounding box center [487, 321] width 62 height 12
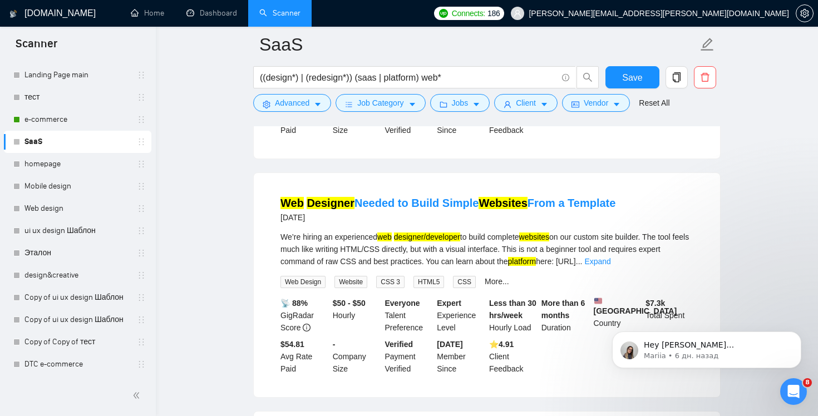
scroll to position [4382, 0]
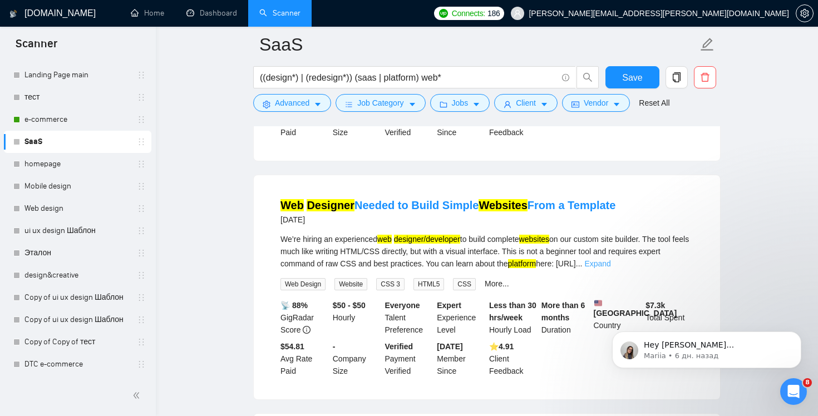
click at [610, 268] on link "Expand" at bounding box center [597, 263] width 26 height 9
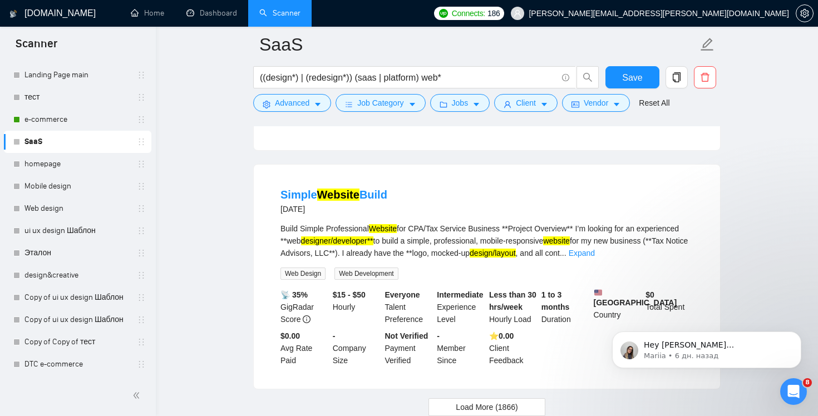
scroll to position [4790, 0]
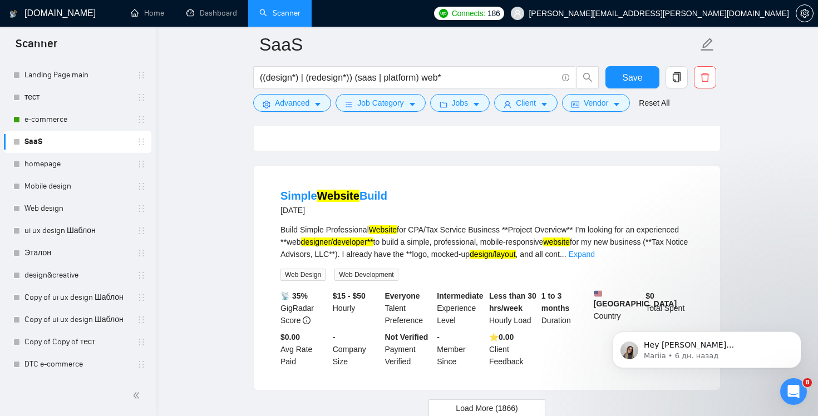
click at [679, 309] on html "Hey yuriy.a.goncharov@gmail.com, Looks like your Upwork agency 29Lines ran out …" at bounding box center [706, 347] width 223 height 78
click at [595, 259] on link "Expand" at bounding box center [582, 254] width 26 height 9
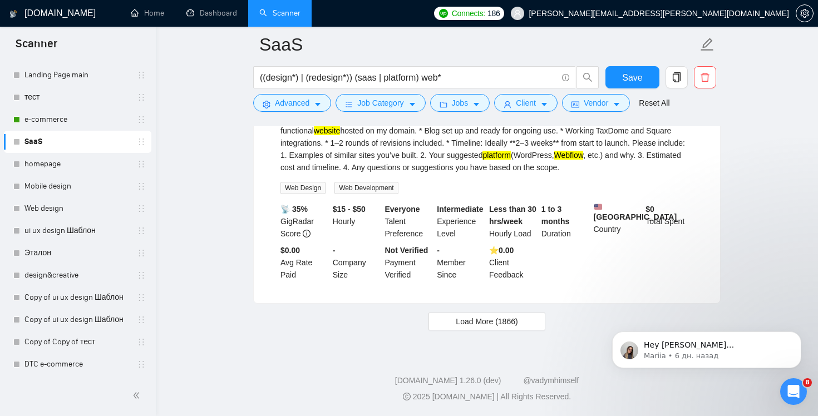
scroll to position [5120, 0]
click at [509, 319] on span "Load More (1866)" at bounding box center [487, 321] width 62 height 12
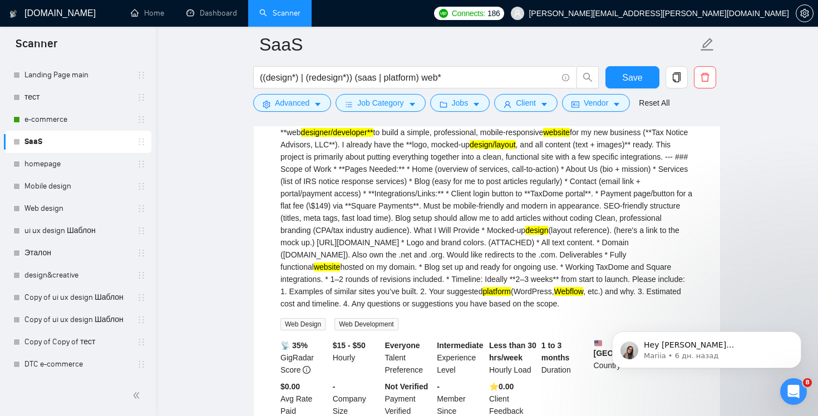
scroll to position [4899, 0]
click at [484, 77] on input "((design*) | (redesign*)) (saas | platform) web*" at bounding box center [408, 78] width 297 height 14
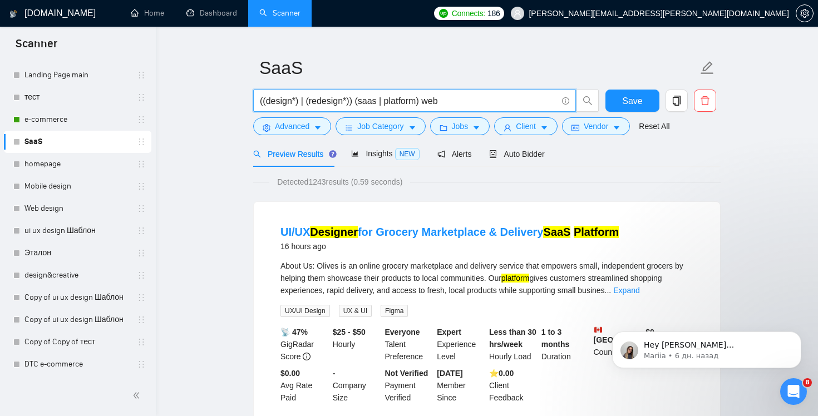
scroll to position [23, 0]
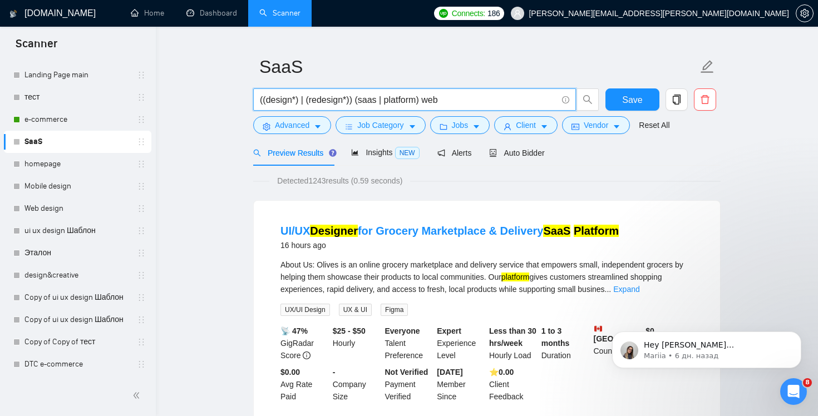
click at [668, 289] on div "Hey yuriy.a.goncharov@gmail.com, Looks like your Upwork agency 29Lines ran out …" at bounding box center [706, 298] width 205 height 139
click at [662, 289] on div "Hey yuriy.a.goncharov@gmail.com, Looks like your Upwork agency 29Lines ran out …" at bounding box center [706, 298] width 205 height 139
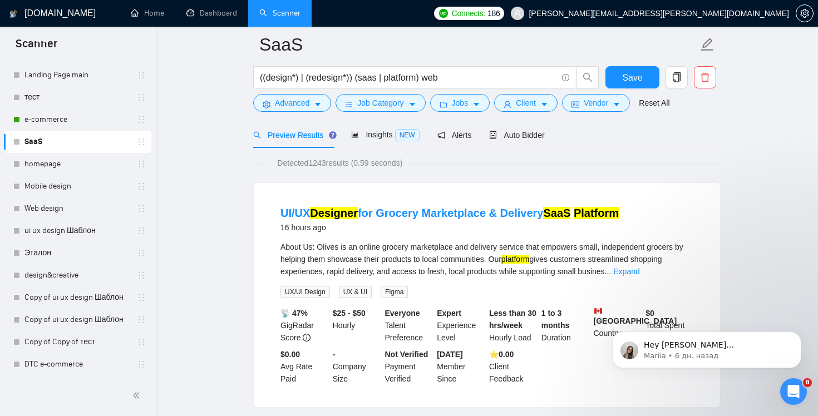
scroll to position [52, 0]
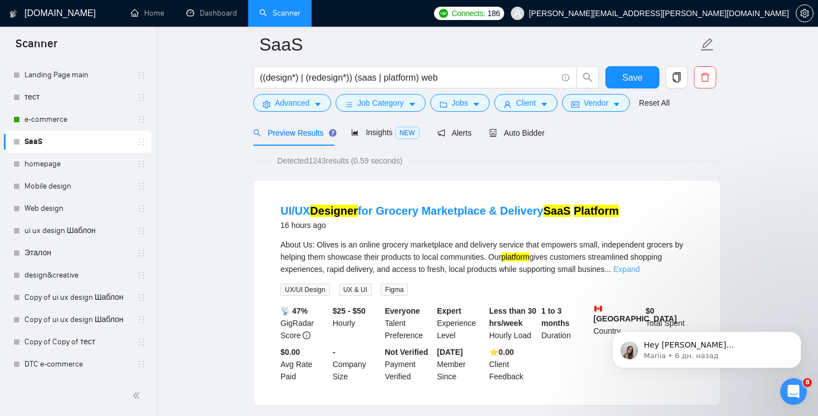
click at [639, 266] on link "Expand" at bounding box center [626, 269] width 26 height 9
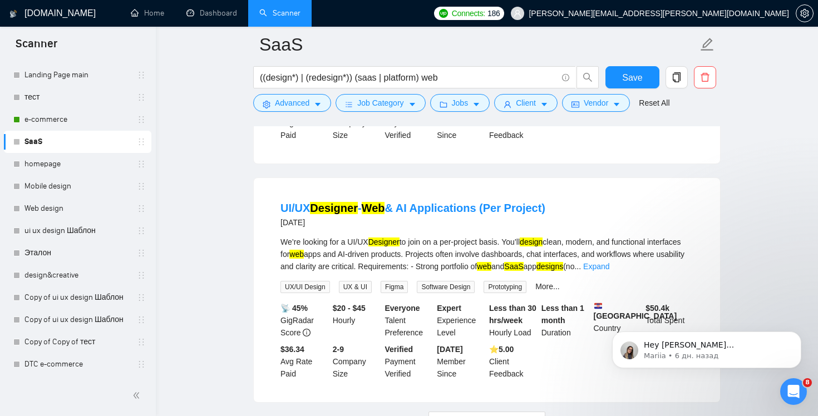
scroll to position [2450, 0]
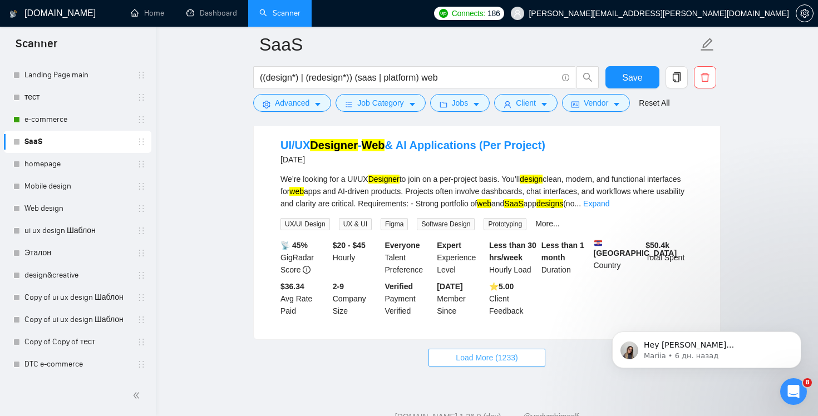
click at [490, 364] on span "Load More (1233)" at bounding box center [487, 358] width 62 height 12
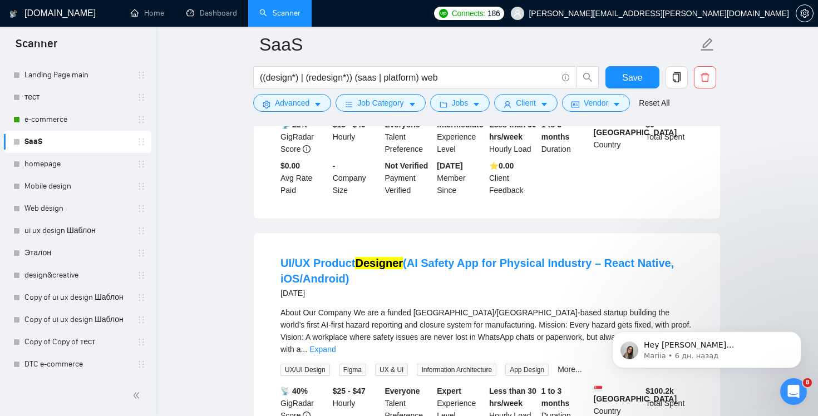
scroll to position [3842, 0]
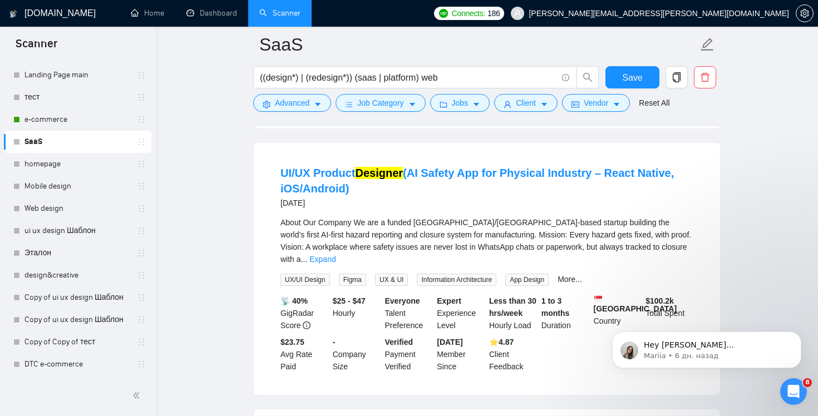
click at [677, 265] on div "About Our Company We are a funded Singapore/Malaysia-based startup building the…" at bounding box center [486, 240] width 413 height 49
click at [336, 264] on link "Expand" at bounding box center [322, 259] width 26 height 9
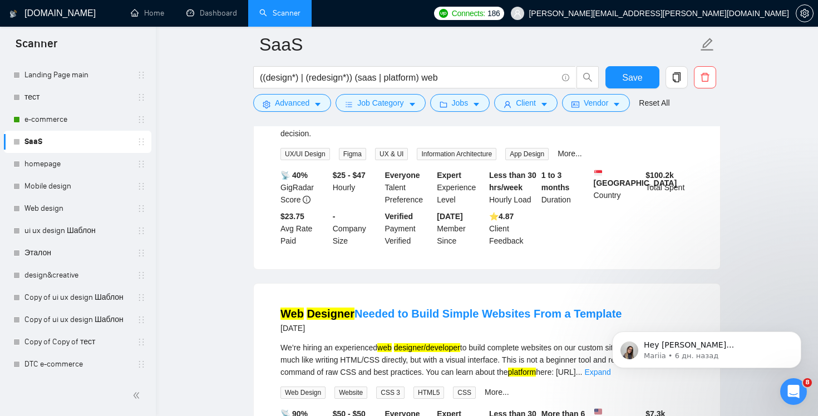
scroll to position [4787, 0]
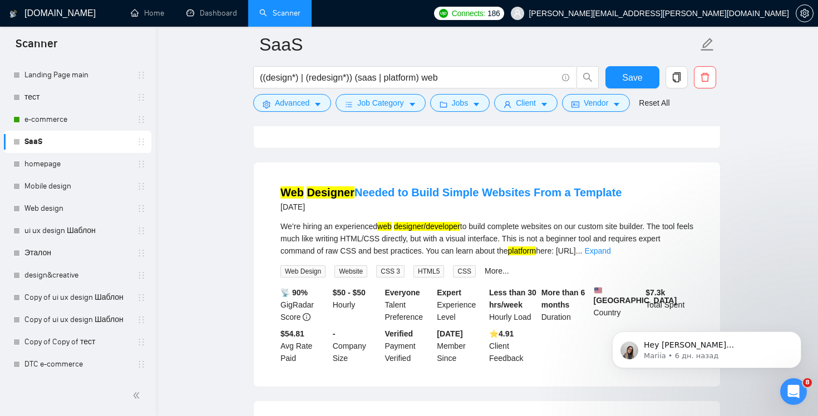
click at [673, 312] on html "Hey yuriy.a.goncharov@gmail.com, Looks like your Upwork agency 29Lines ran out …" at bounding box center [706, 347] width 223 height 78
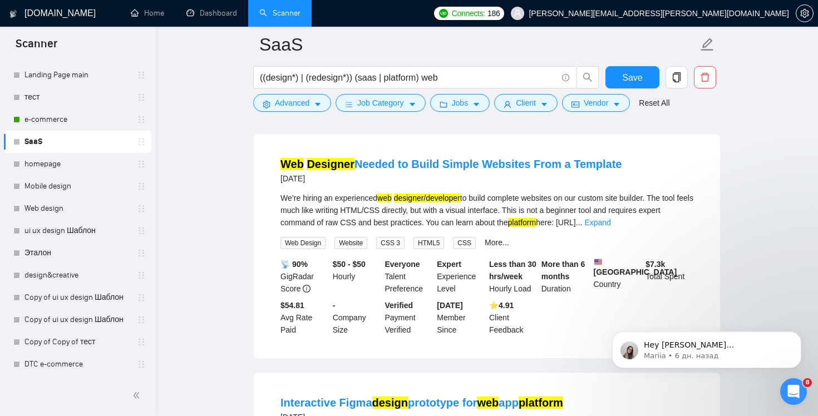
scroll to position [4816, 0]
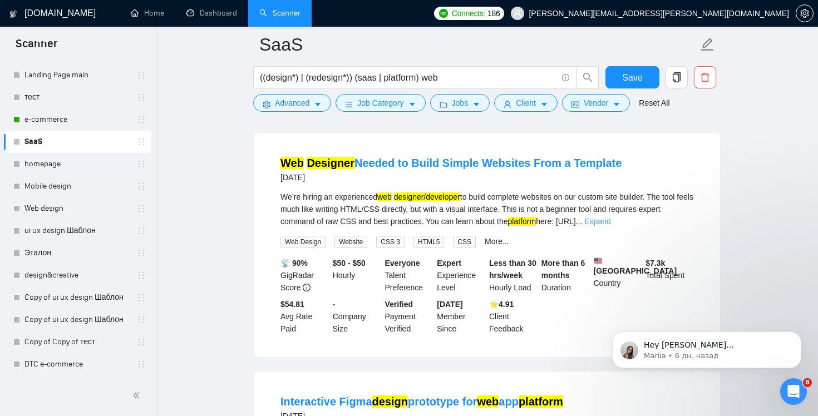
click at [610, 226] on link "Expand" at bounding box center [597, 221] width 26 height 9
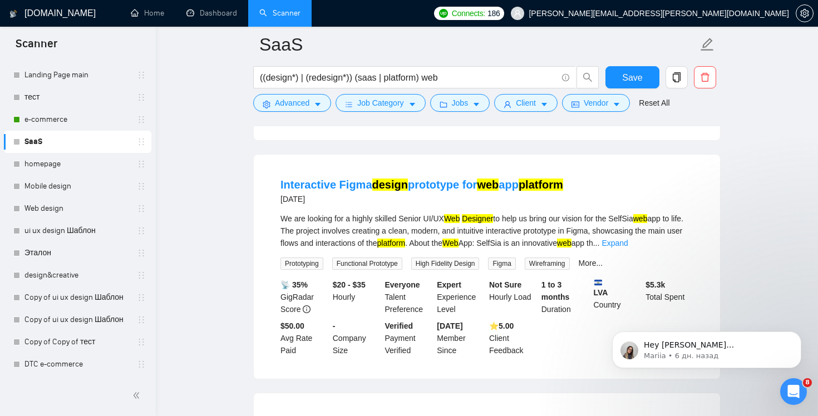
scroll to position [5259, 0]
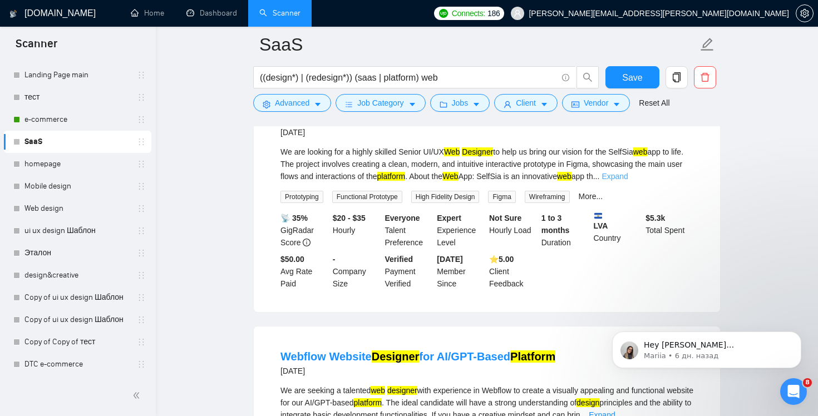
click at [628, 181] on link "Expand" at bounding box center [614, 176] width 26 height 9
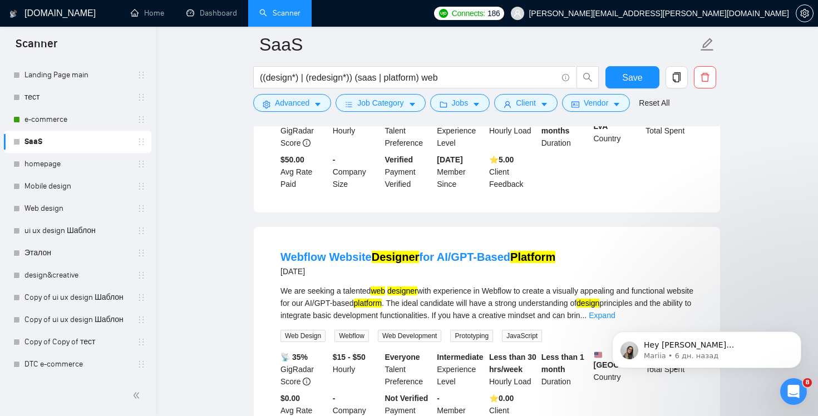
scroll to position [5630, 0]
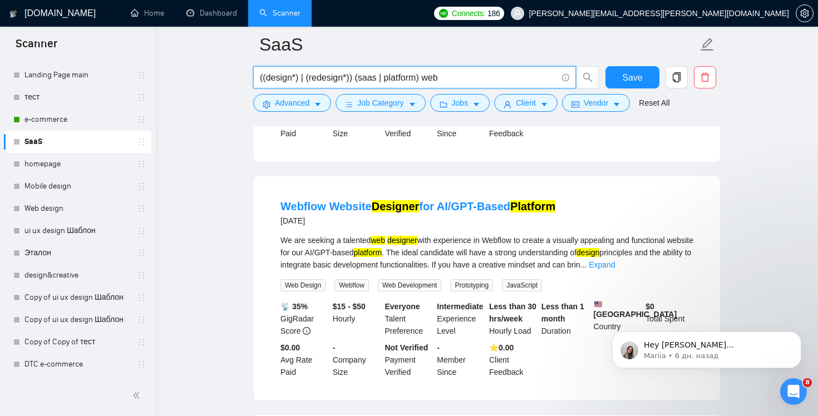
click at [405, 76] on input "((design*) | (redesign*)) (saas | platform) web" at bounding box center [408, 78] width 297 height 14
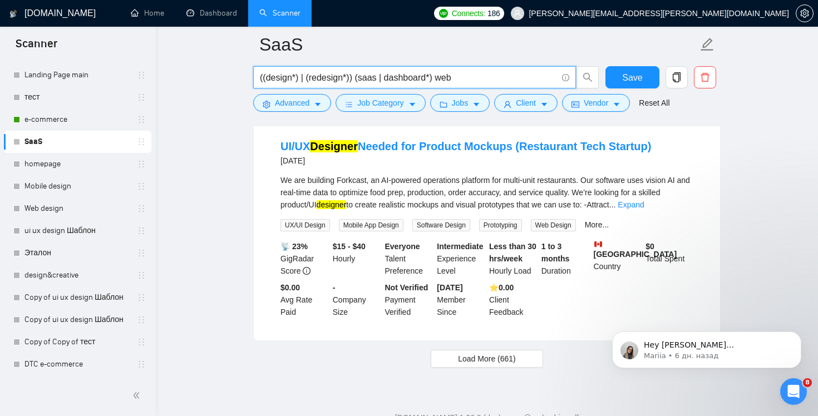
scroll to position [2299, 0]
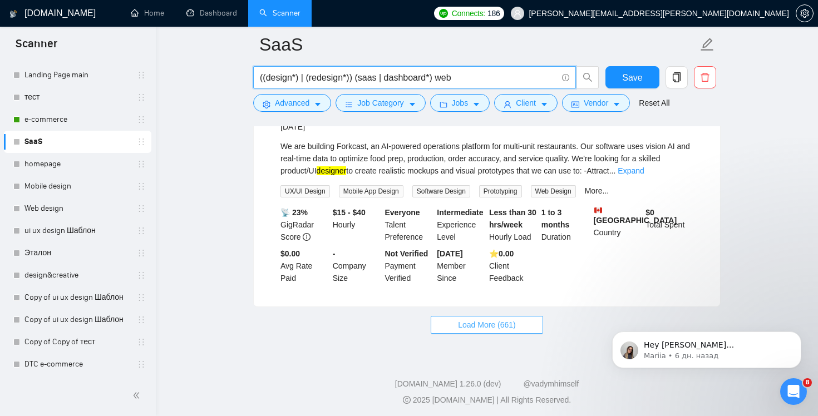
click at [487, 331] on span "Load More (661)" at bounding box center [487, 325] width 58 height 12
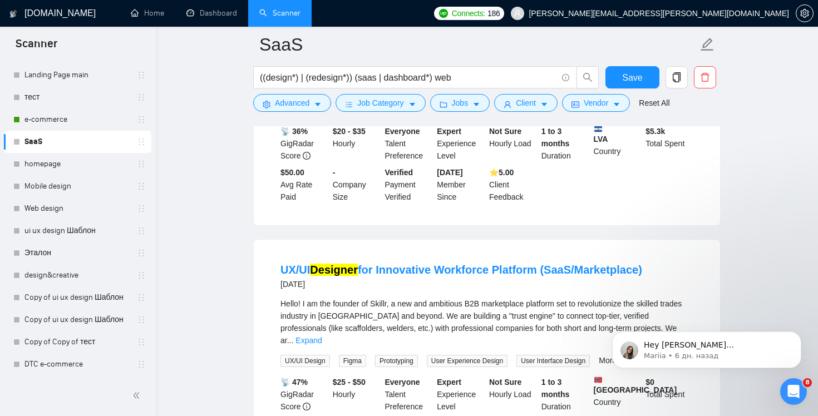
scroll to position [2670, 0]
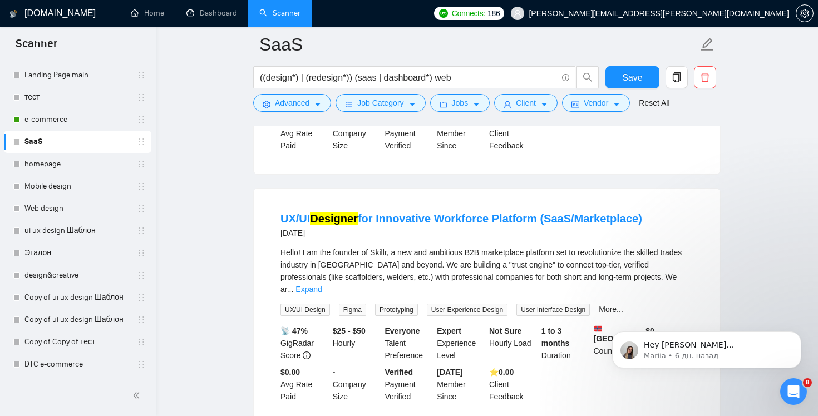
click at [672, 290] on div "Hey yuriy.a.goncharov@gmail.com, Looks like your Upwork agency 29Lines ran out …" at bounding box center [706, 298] width 205 height 139
click at [669, 290] on div "Hey yuriy.a.goncharov@gmail.com, Looks like your Upwork agency 29Lines ran out …" at bounding box center [706, 298] width 205 height 139
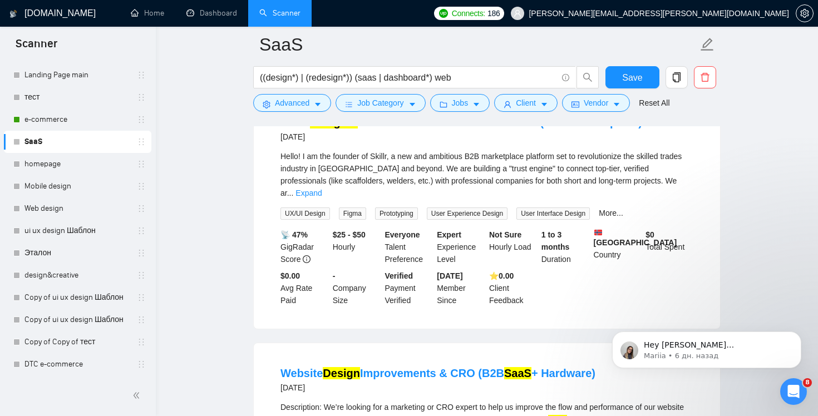
scroll to position [2796, 0]
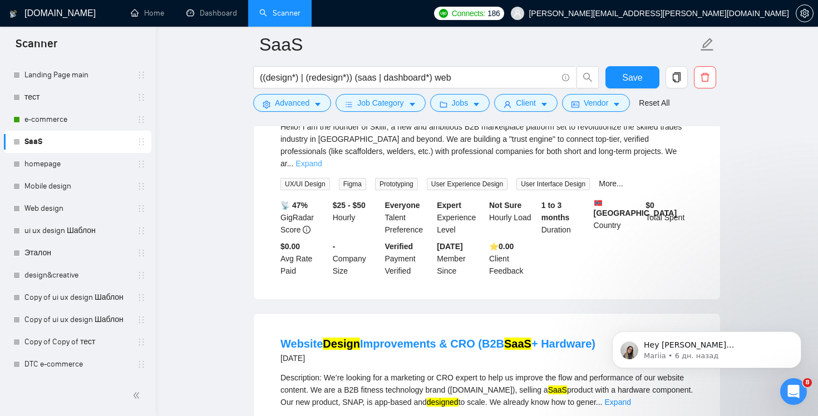
click at [322, 165] on link "Expand" at bounding box center [308, 163] width 26 height 9
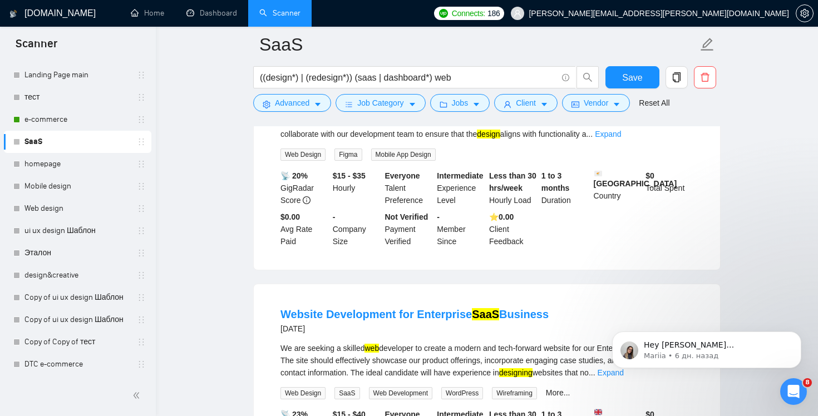
scroll to position [3446, 0]
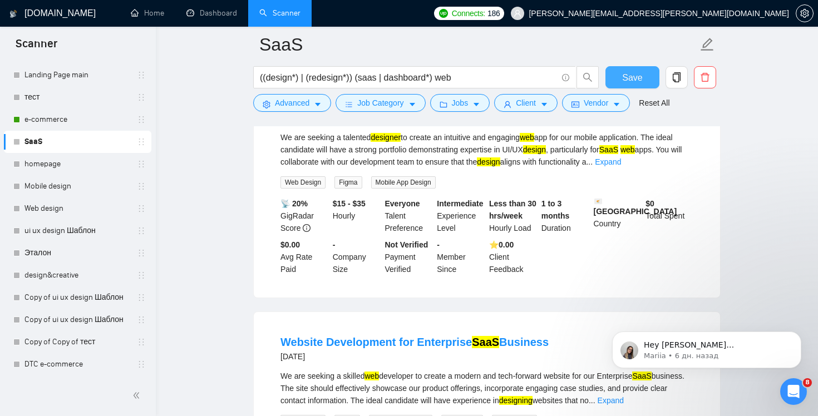
click at [627, 79] on span "Save" at bounding box center [632, 78] width 20 height 14
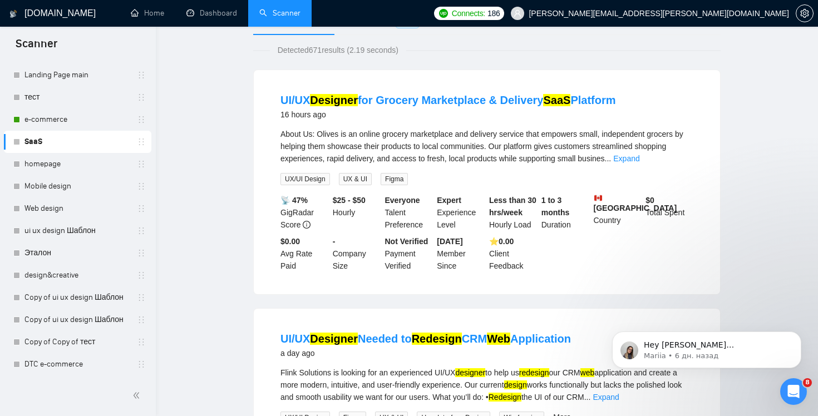
scroll to position [0, 0]
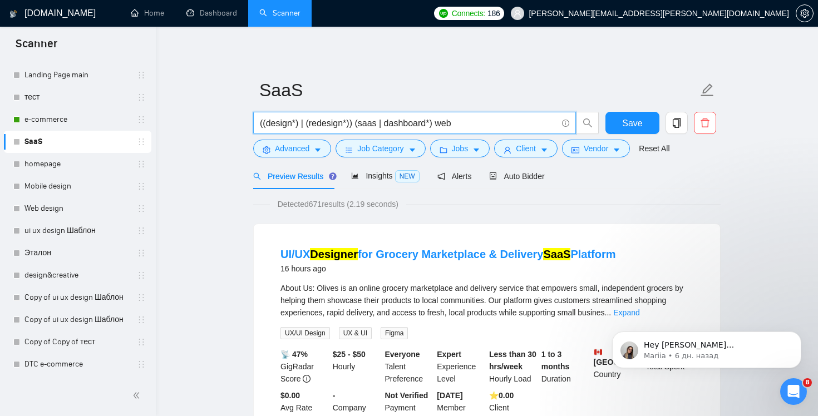
click at [433, 126] on input "((design*) | (redesign*)) (saas | dashboard*) web" at bounding box center [408, 123] width 297 height 14
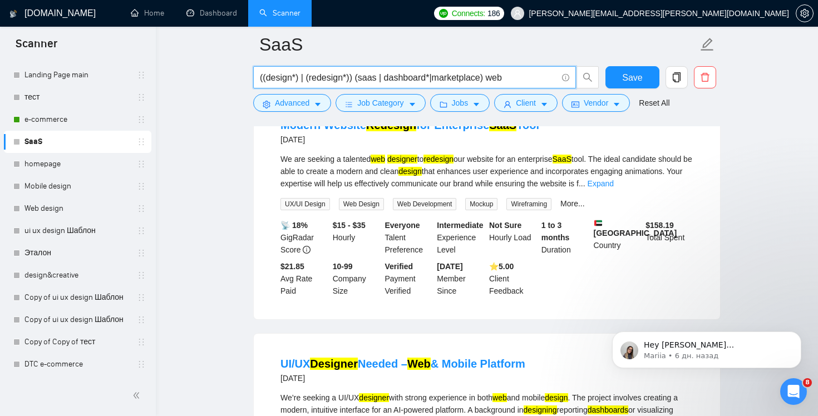
scroll to position [1568, 0]
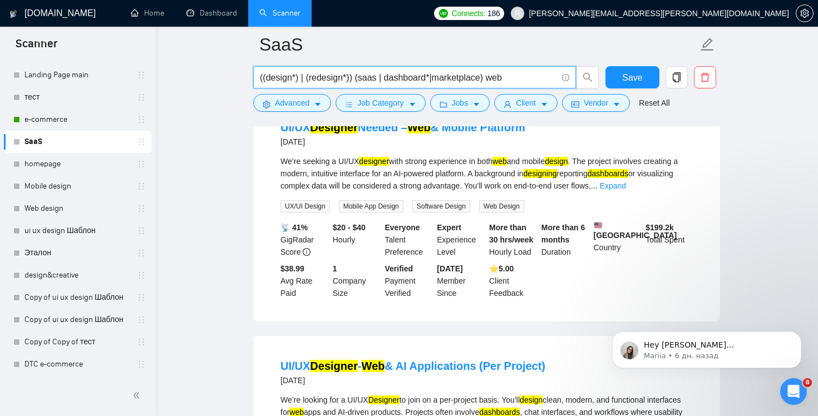
click at [451, 77] on input "((design*) | (redesign*)) (saas | dashboard*|marketplace) web" at bounding box center [408, 78] width 297 height 14
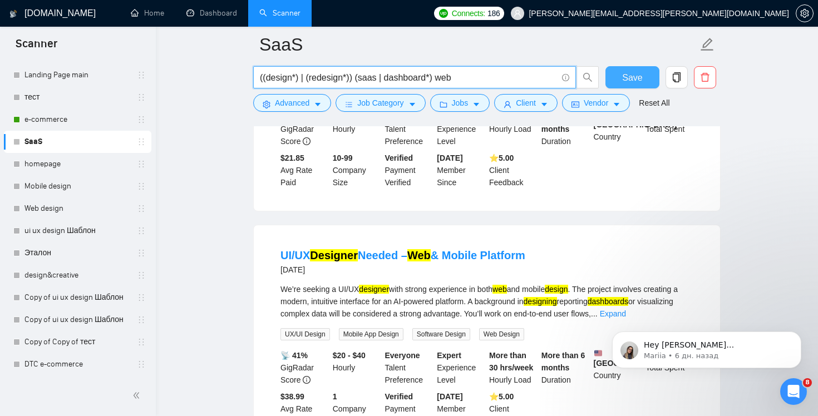
type input "((design*) | (redesign*)) (saas | dashboard*) web"
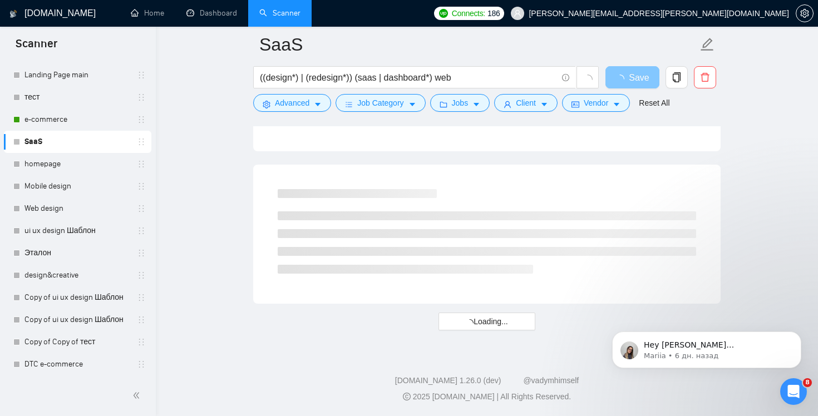
click at [629, 71] on span "Save" at bounding box center [639, 78] width 20 height 14
